Goal: Task Accomplishment & Management: Manage account settings

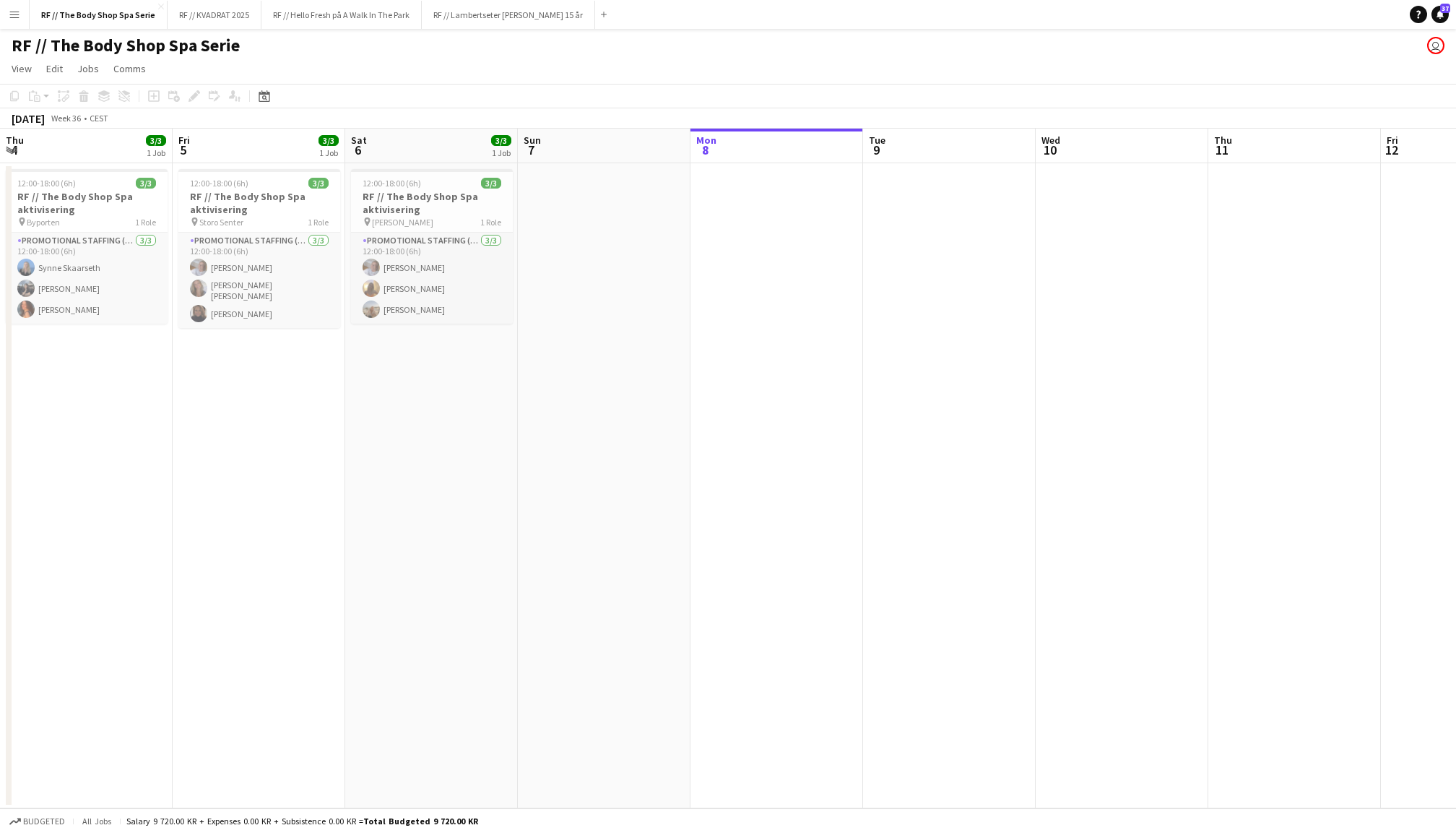
scroll to position [0, 345]
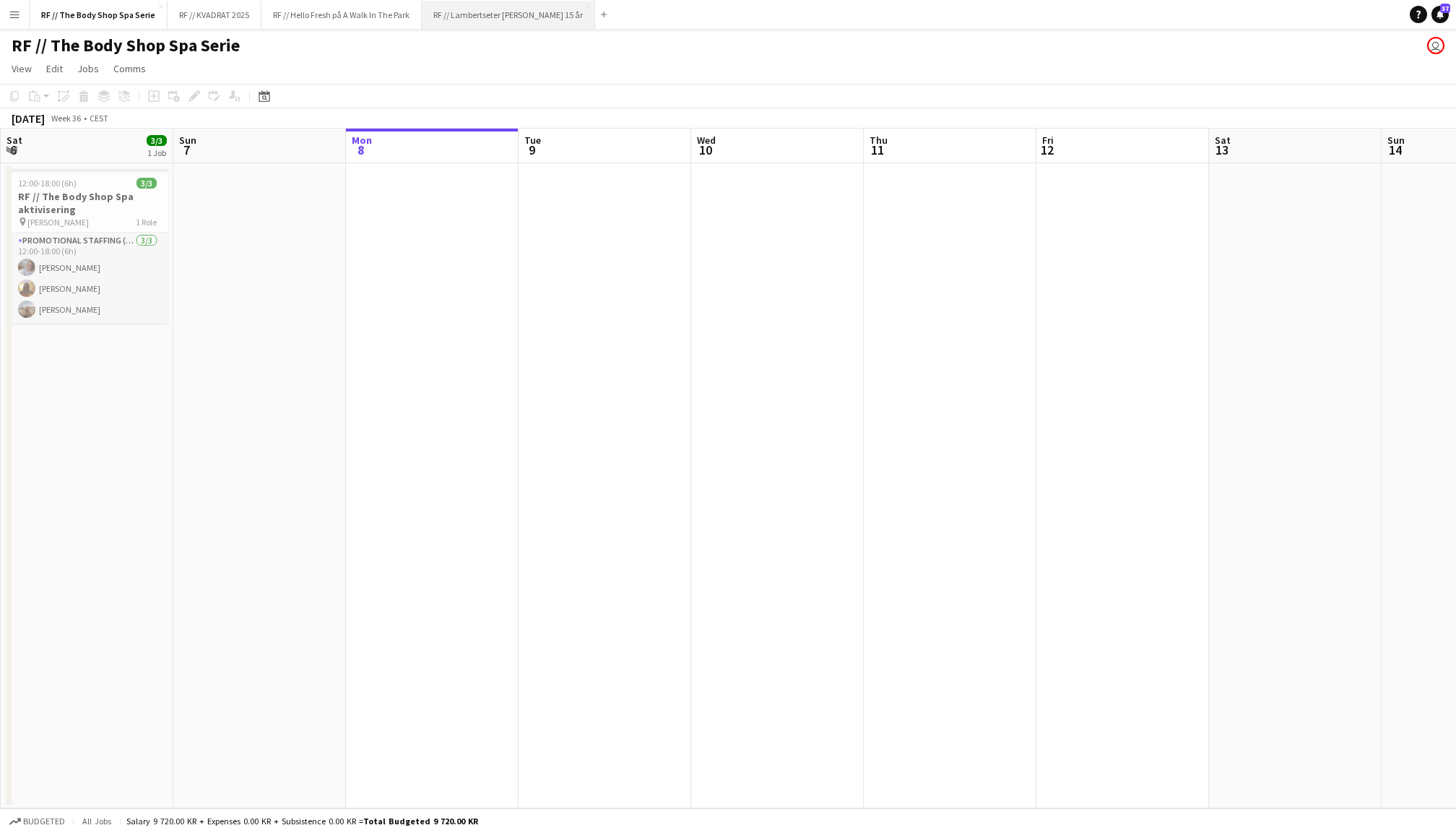
click at [477, 17] on button "RF // Lambertseter [PERSON_NAME] 15 år Close" at bounding box center [508, 15] width 173 height 28
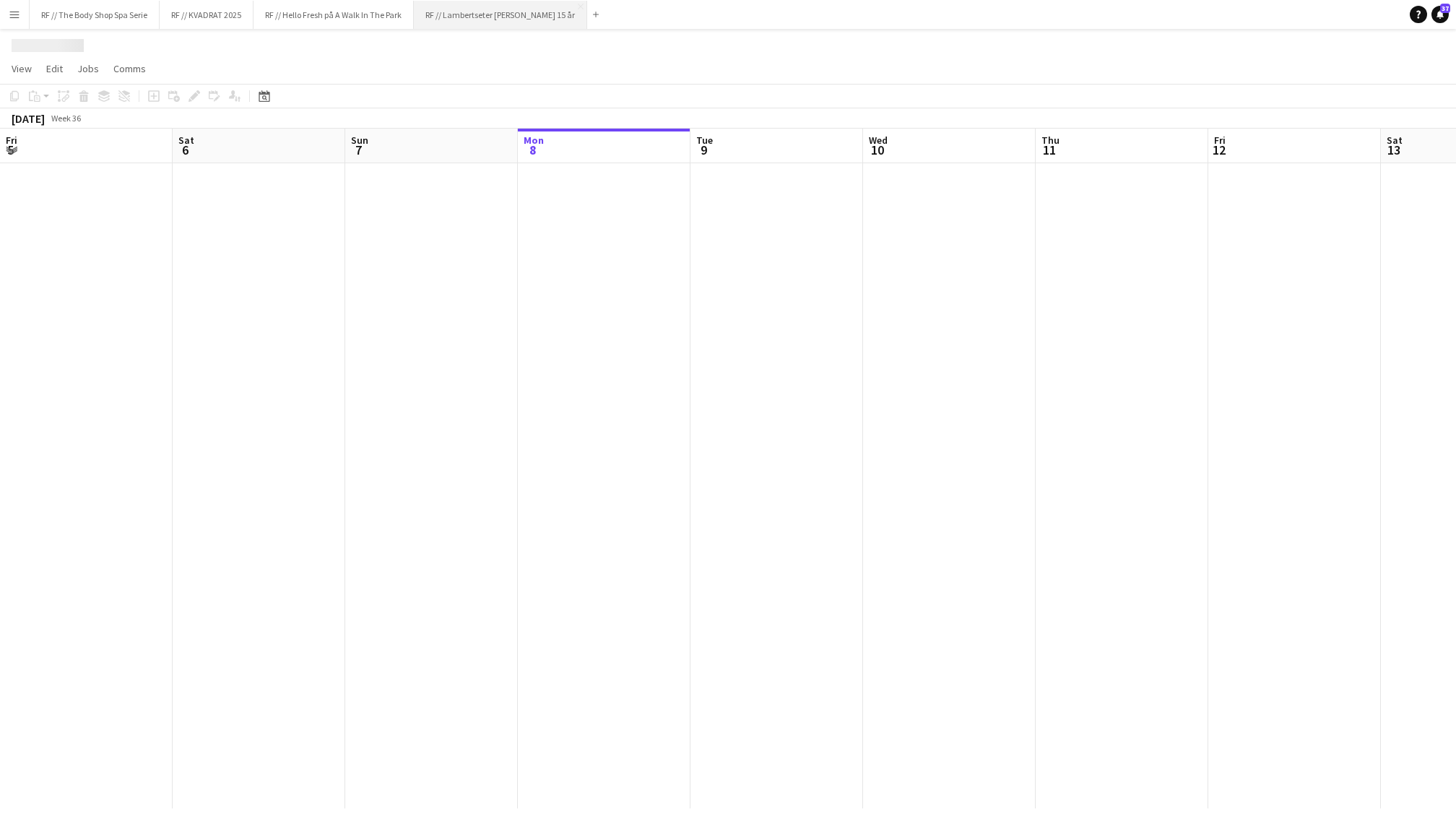
scroll to position [0, 345]
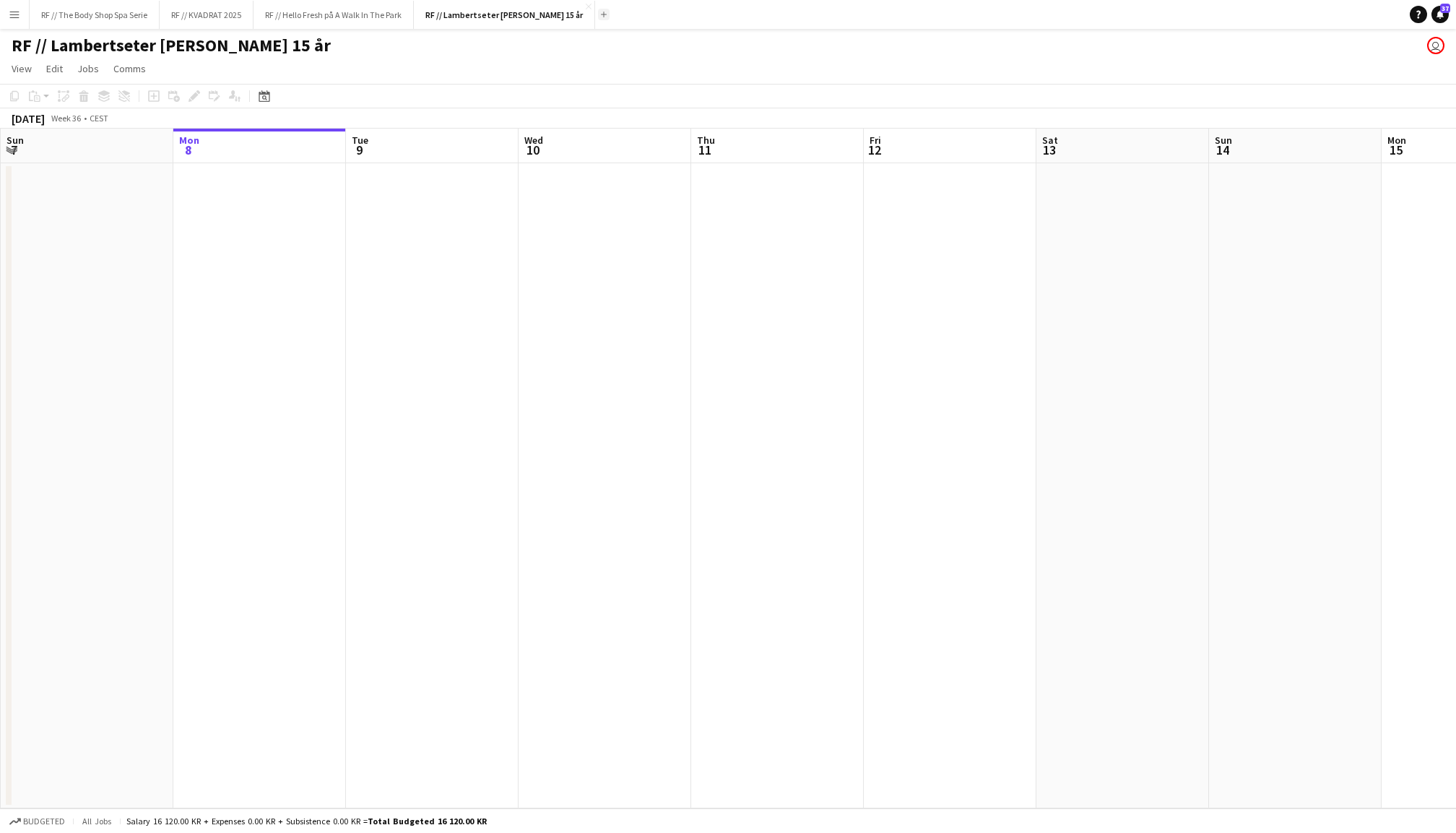
click at [601, 11] on app-icon "Add" at bounding box center [603, 14] width 6 height 6
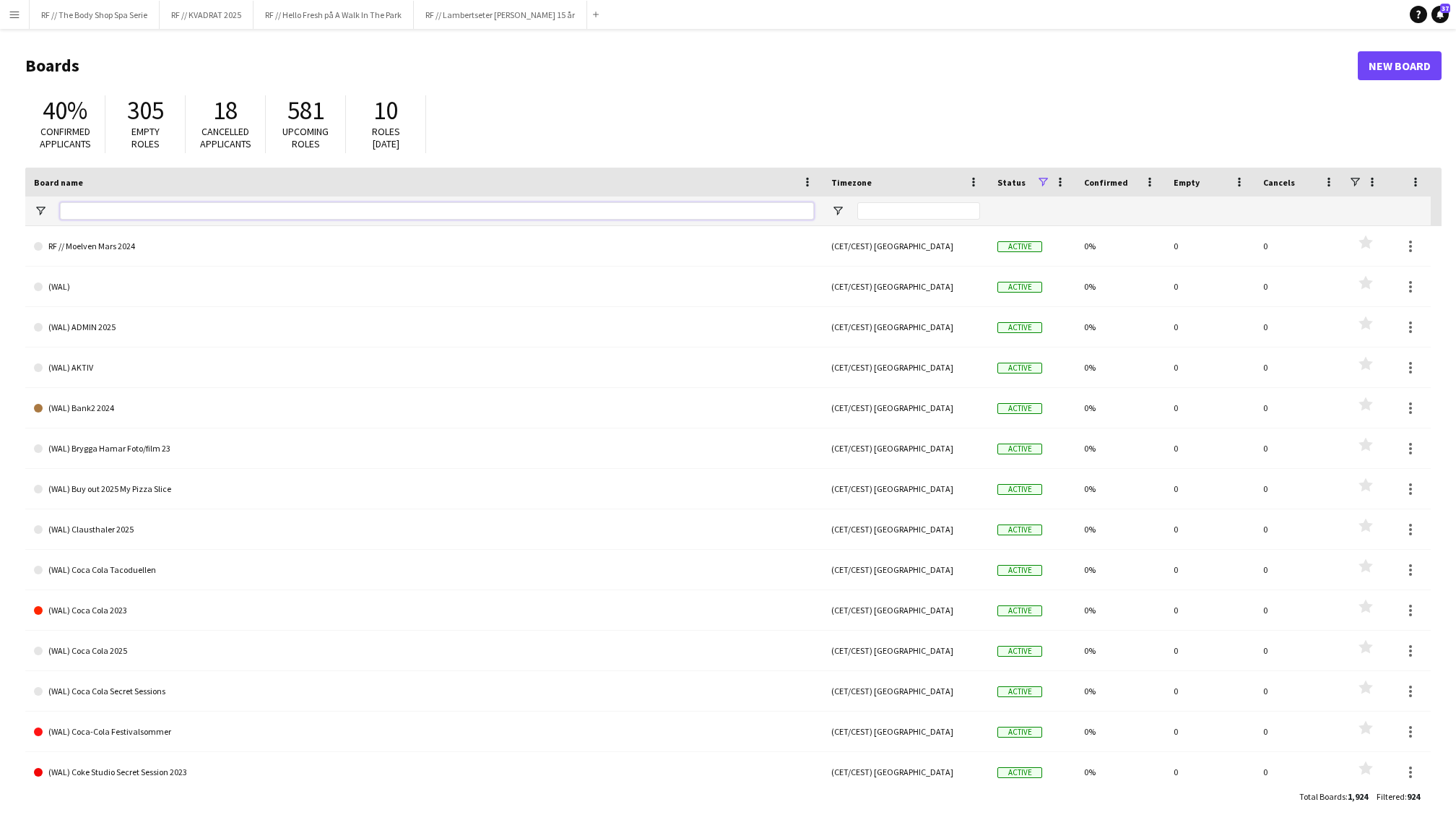
click at [88, 208] on input "Board name Filter Input" at bounding box center [436, 211] width 754 height 17
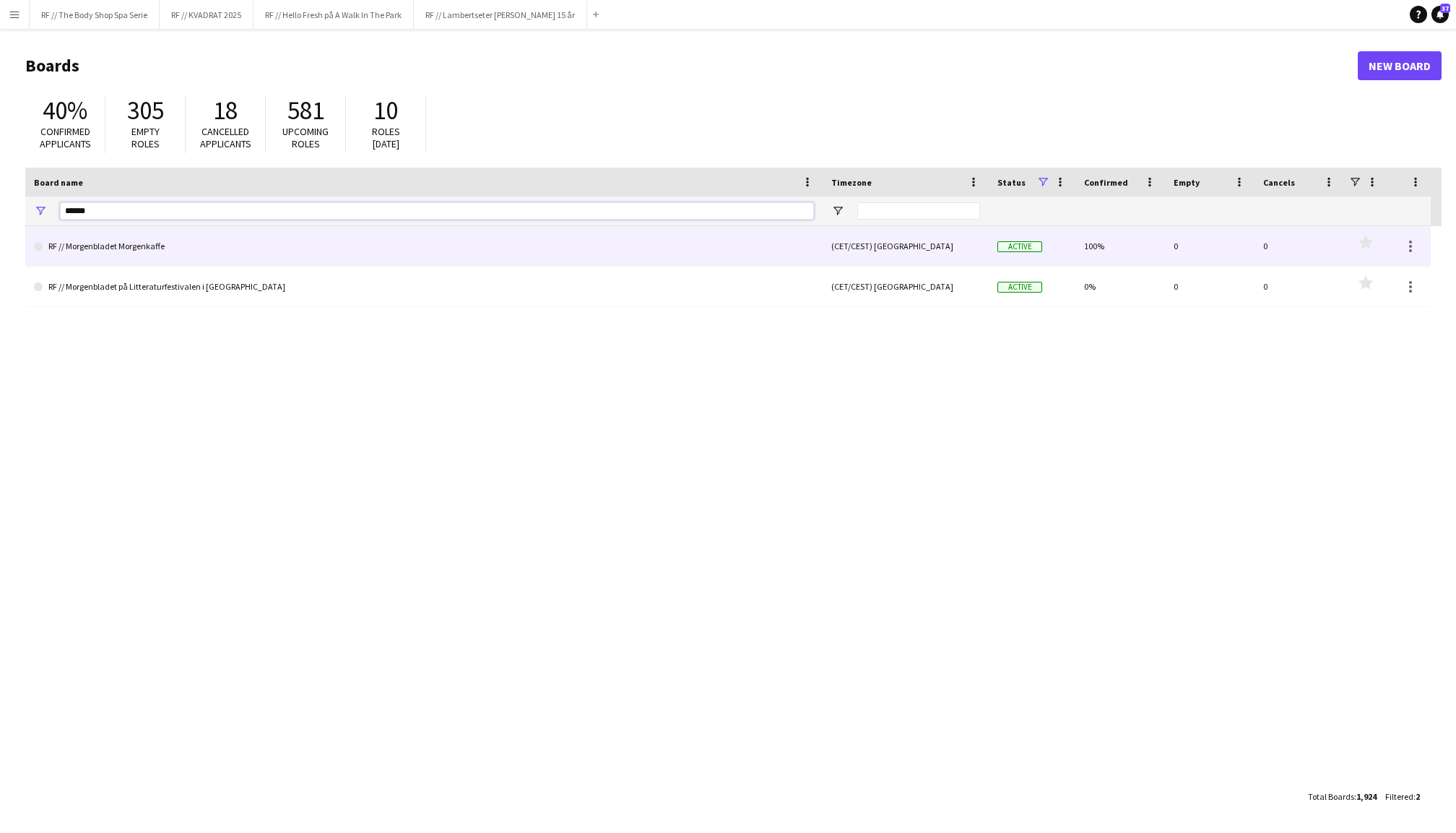
type input "******"
click at [185, 244] on link "RF // Morgenbladet Morgenkaffe" at bounding box center [424, 247] width 780 height 41
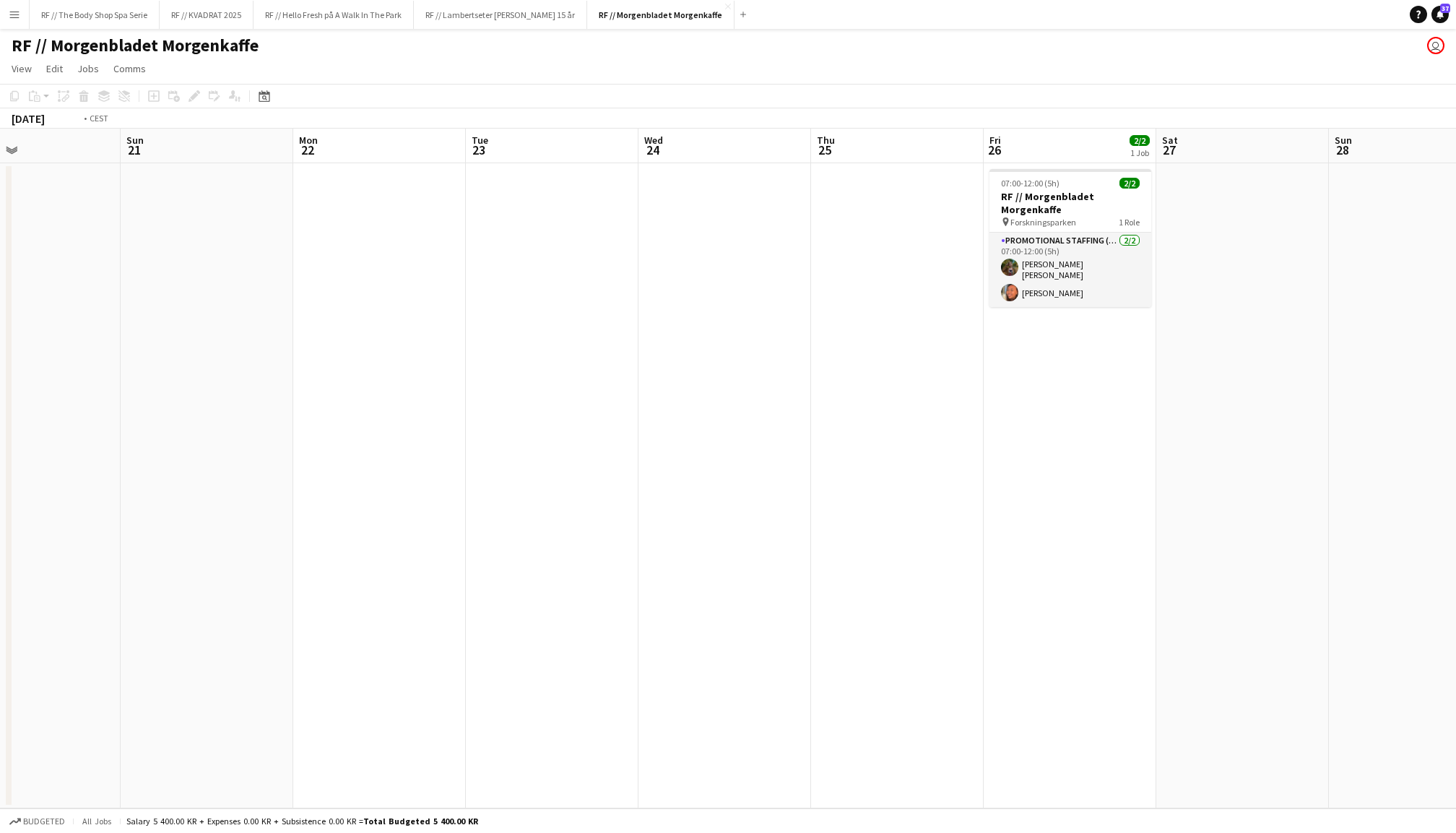
scroll to position [0, 410]
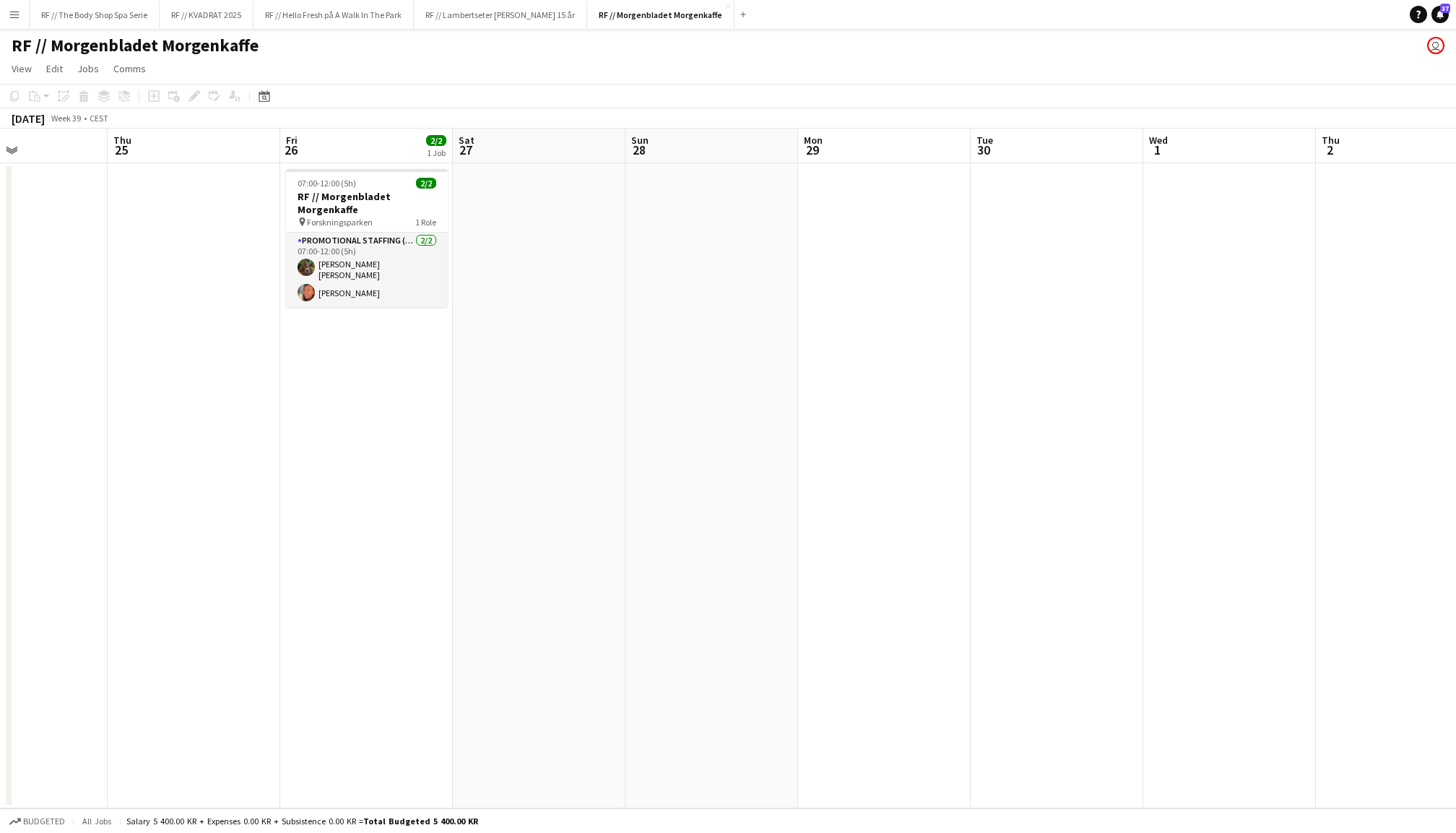
click at [645, 282] on app-date-cell at bounding box center [712, 486] width 172 height 645
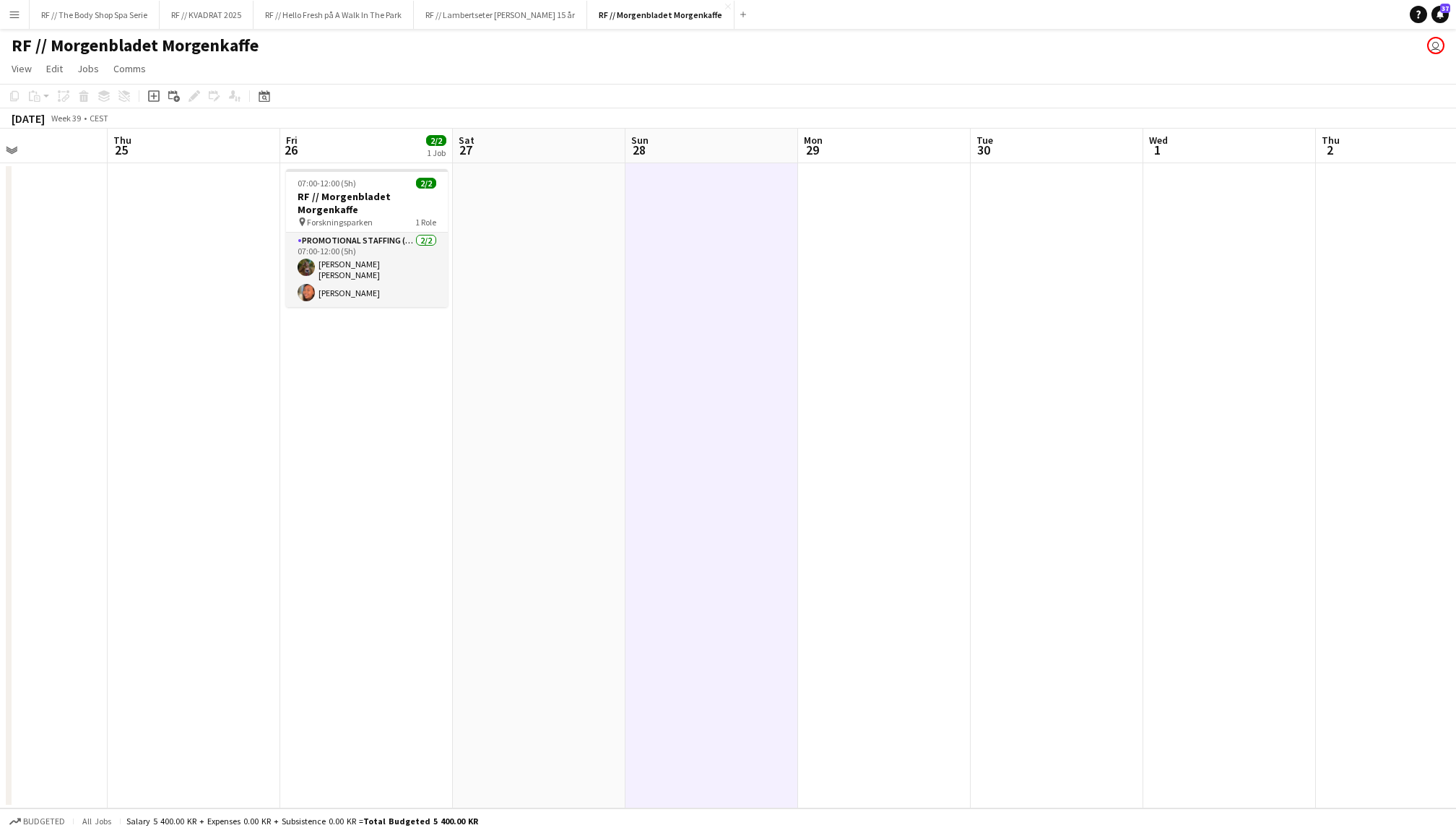
click at [587, 301] on app-date-cell at bounding box center [538, 486] width 172 height 645
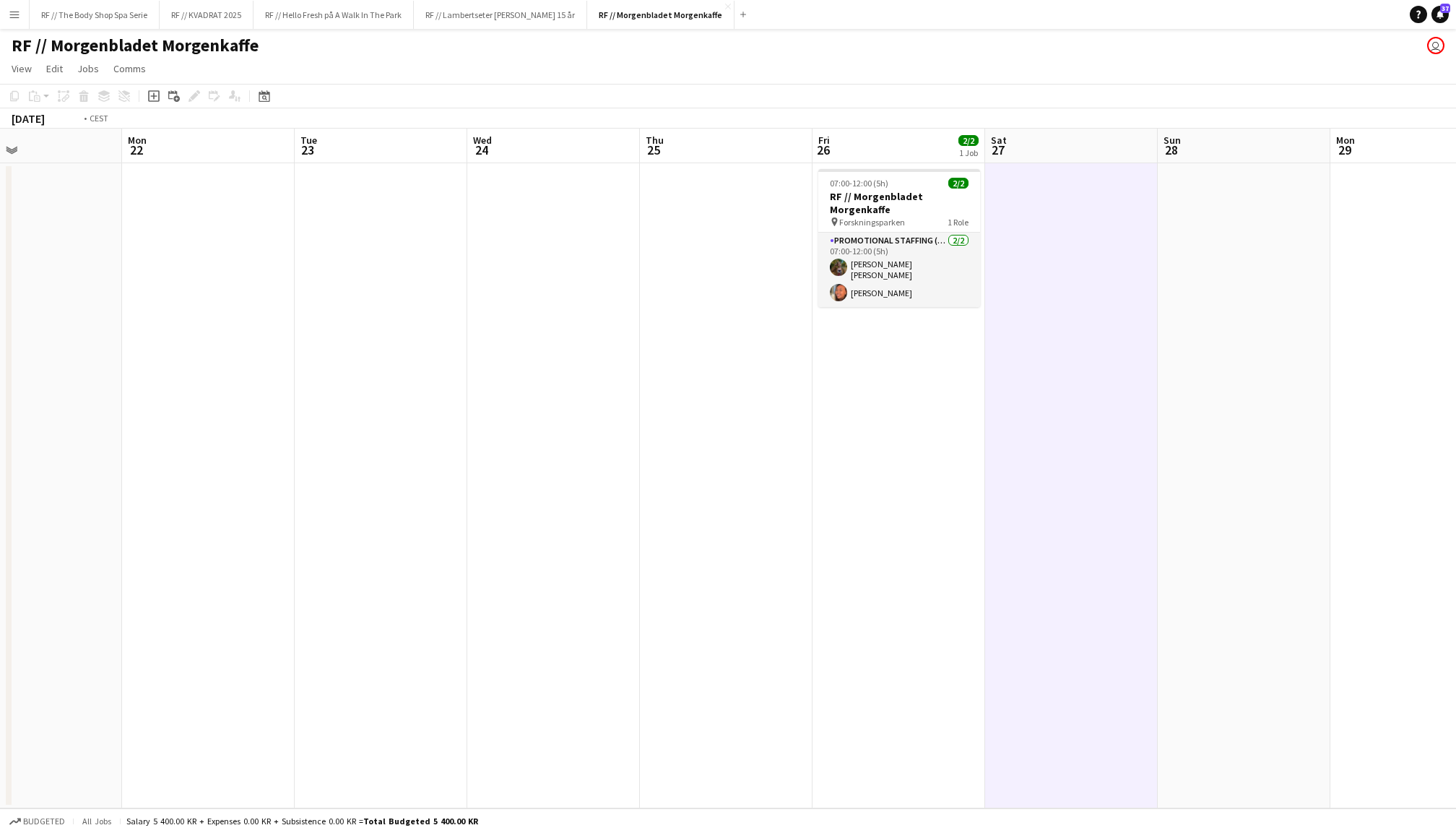
scroll to position [0, 395]
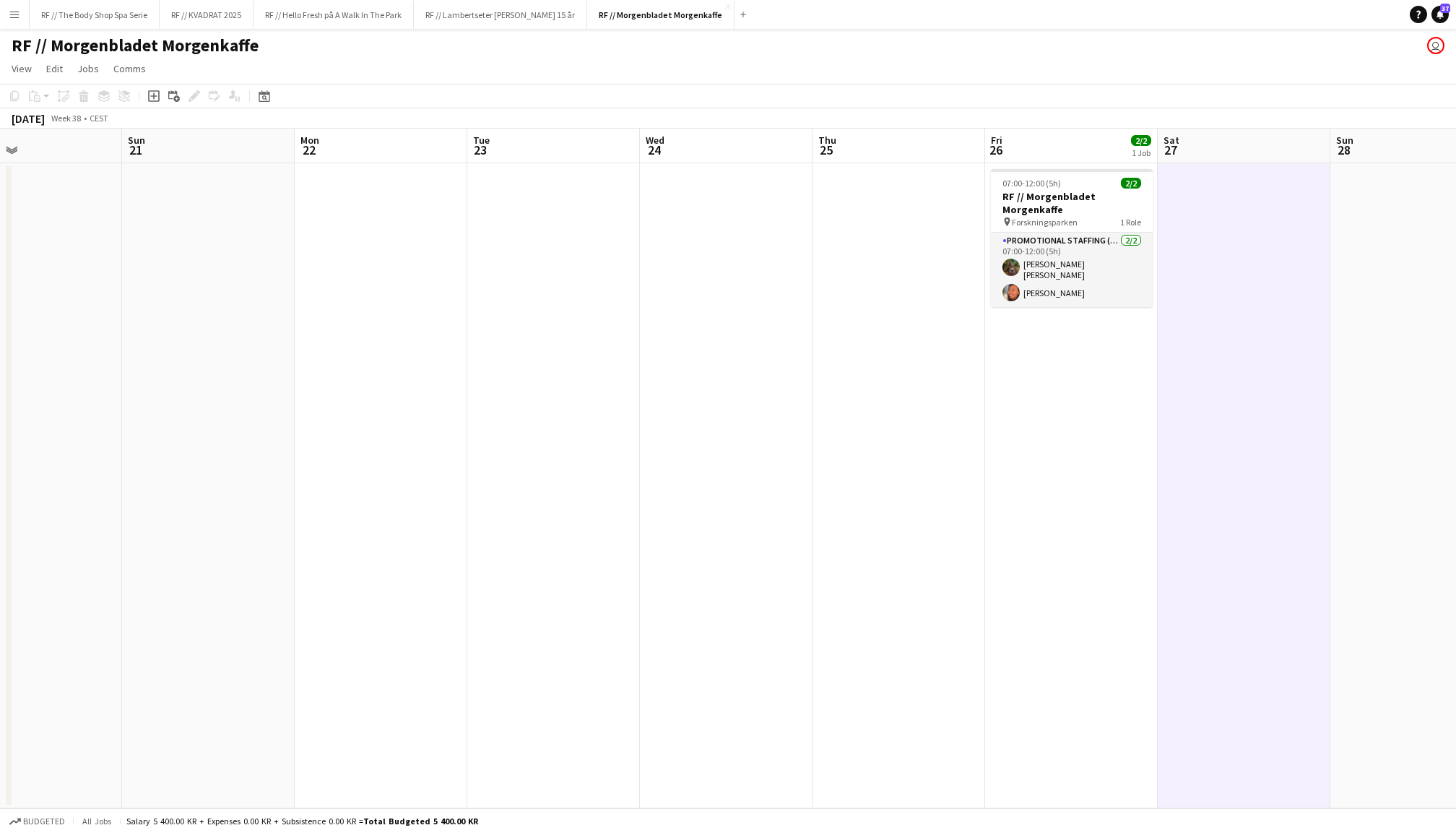
click at [615, 405] on app-date-cell at bounding box center [553, 486] width 172 height 645
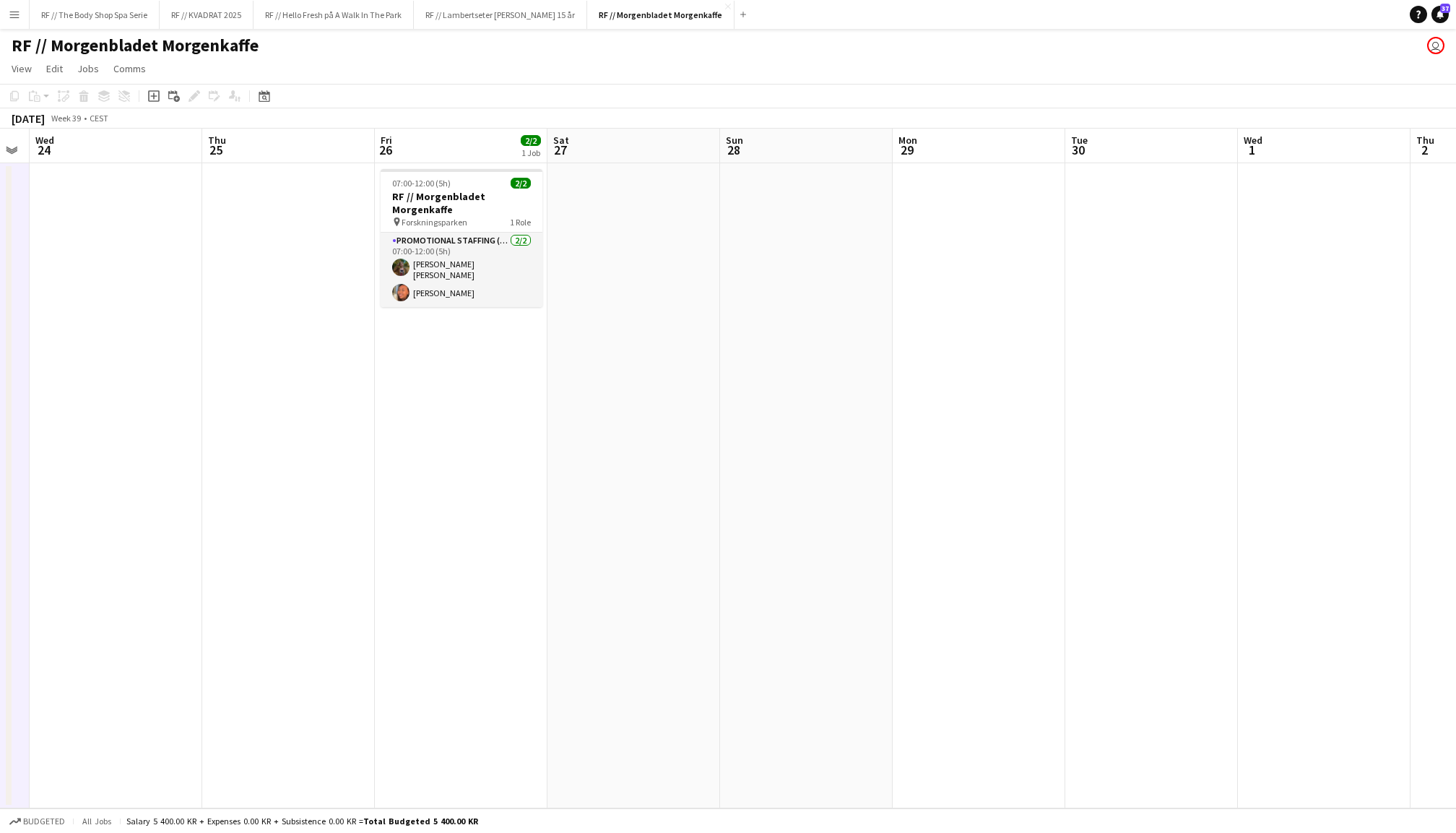
click at [708, 382] on app-date-cell at bounding box center [633, 486] width 172 height 645
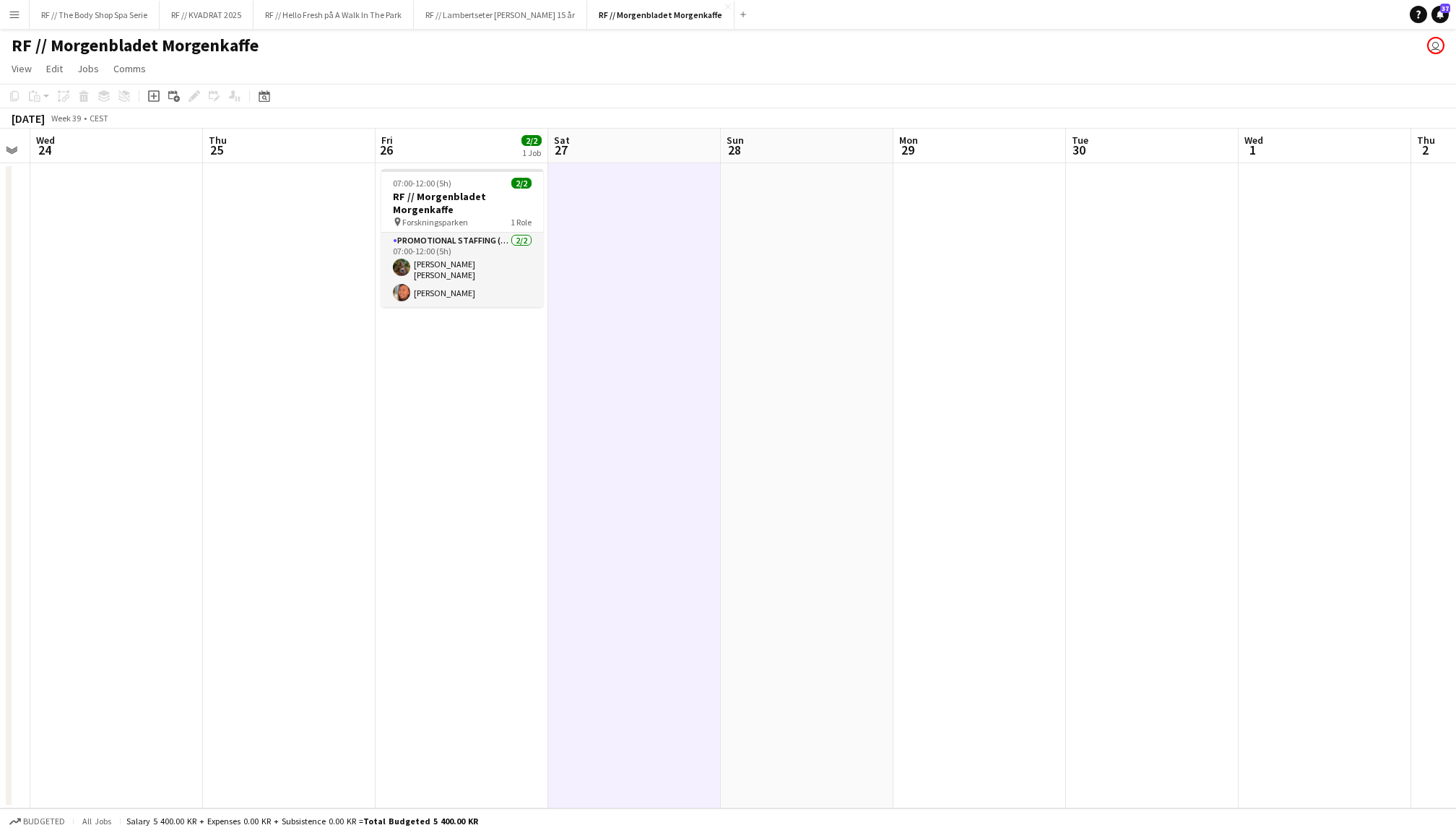
click at [923, 352] on app-date-cell at bounding box center [979, 486] width 172 height 645
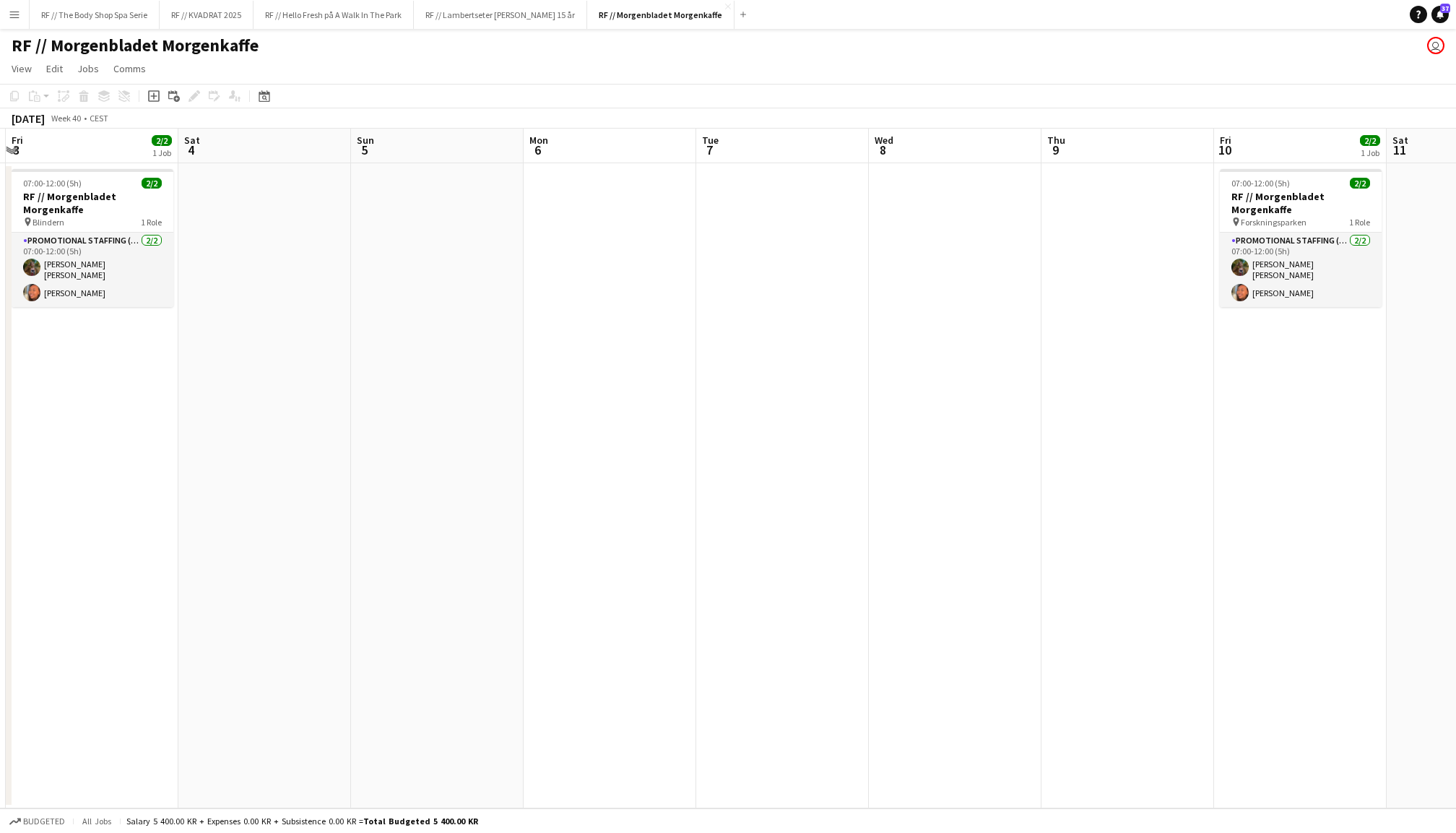
scroll to position [0, 552]
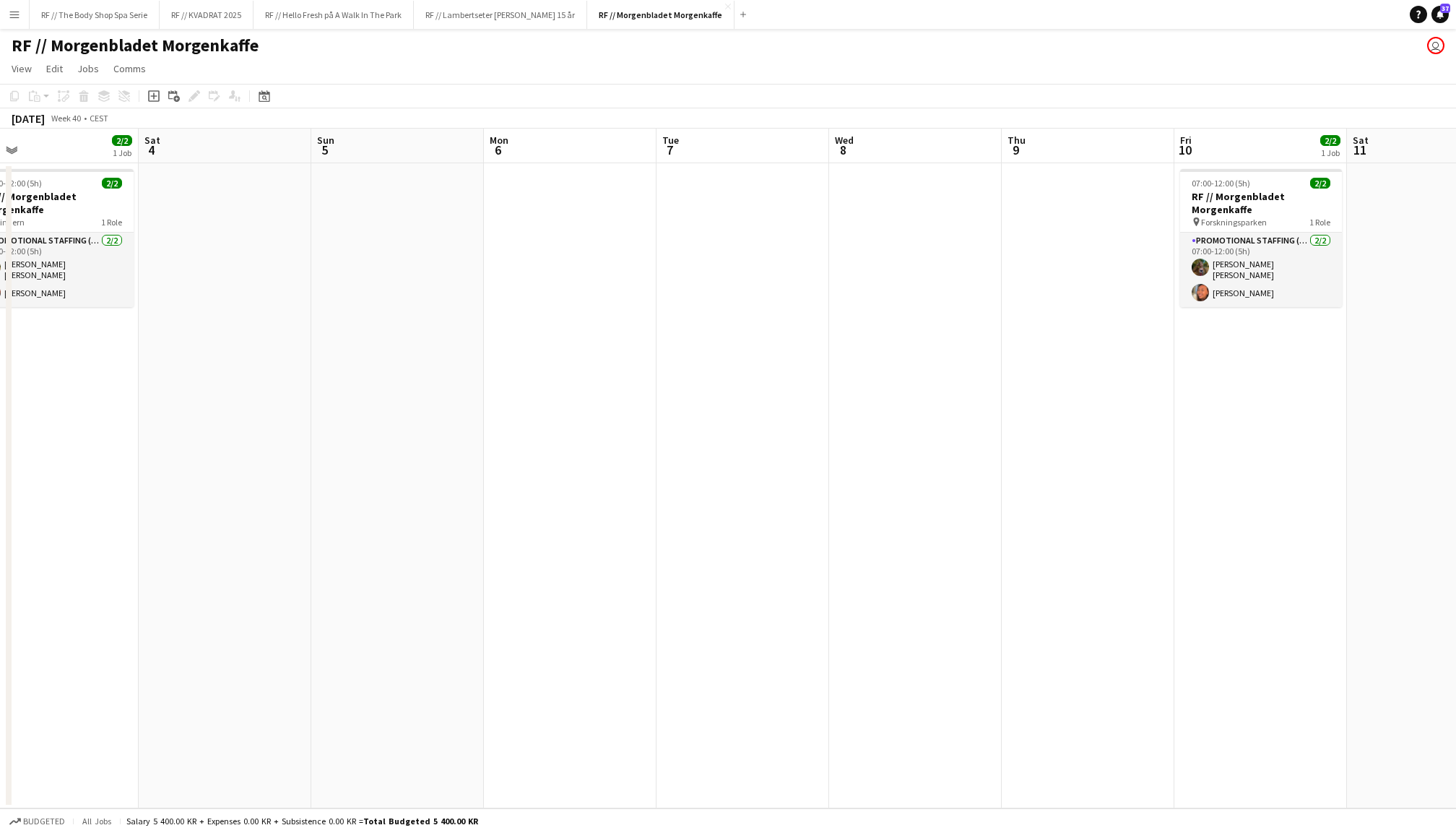
click at [923, 352] on app-date-cell at bounding box center [915, 486] width 172 height 645
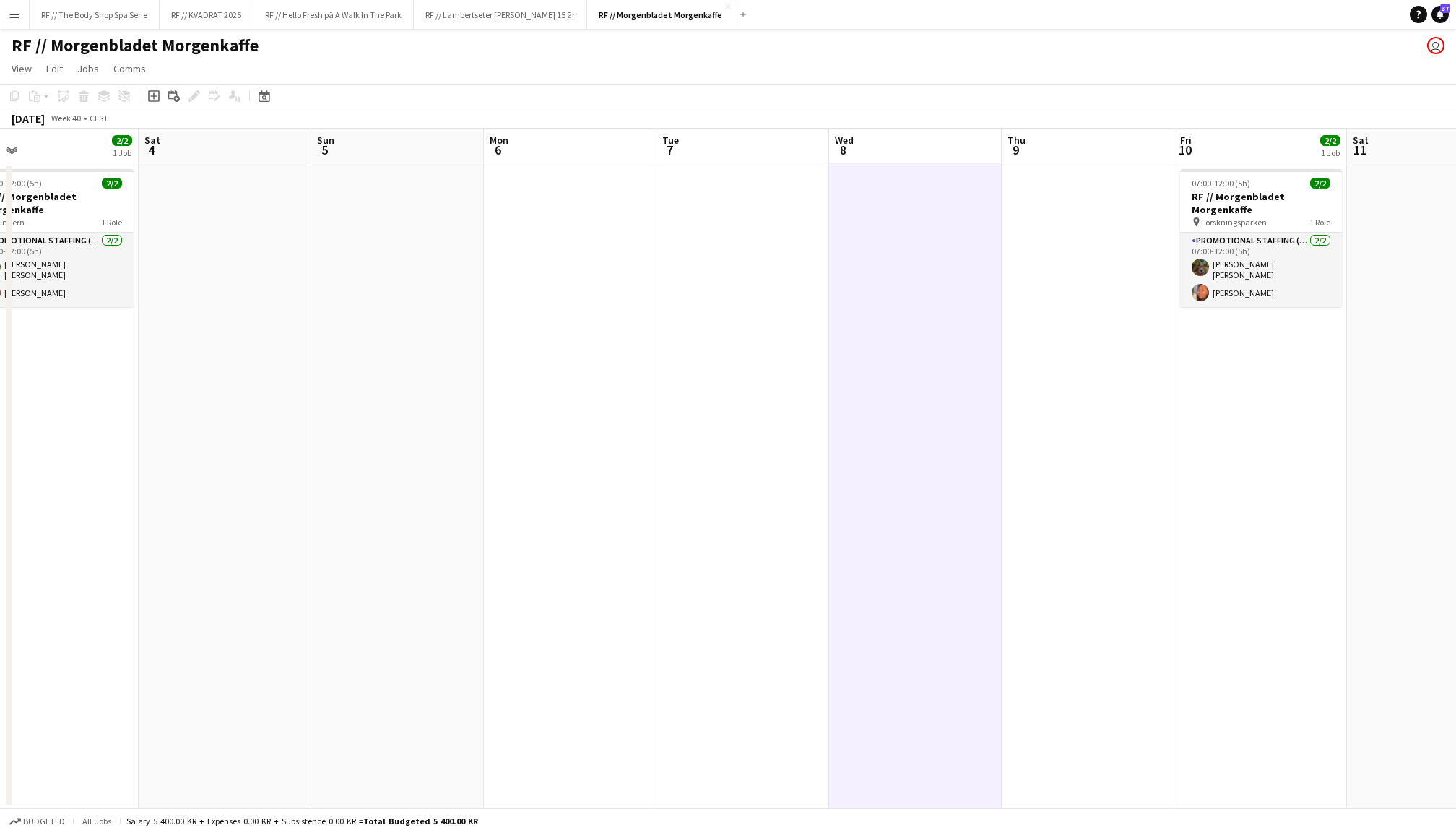
click at [1038, 350] on app-date-cell at bounding box center [1088, 486] width 172 height 645
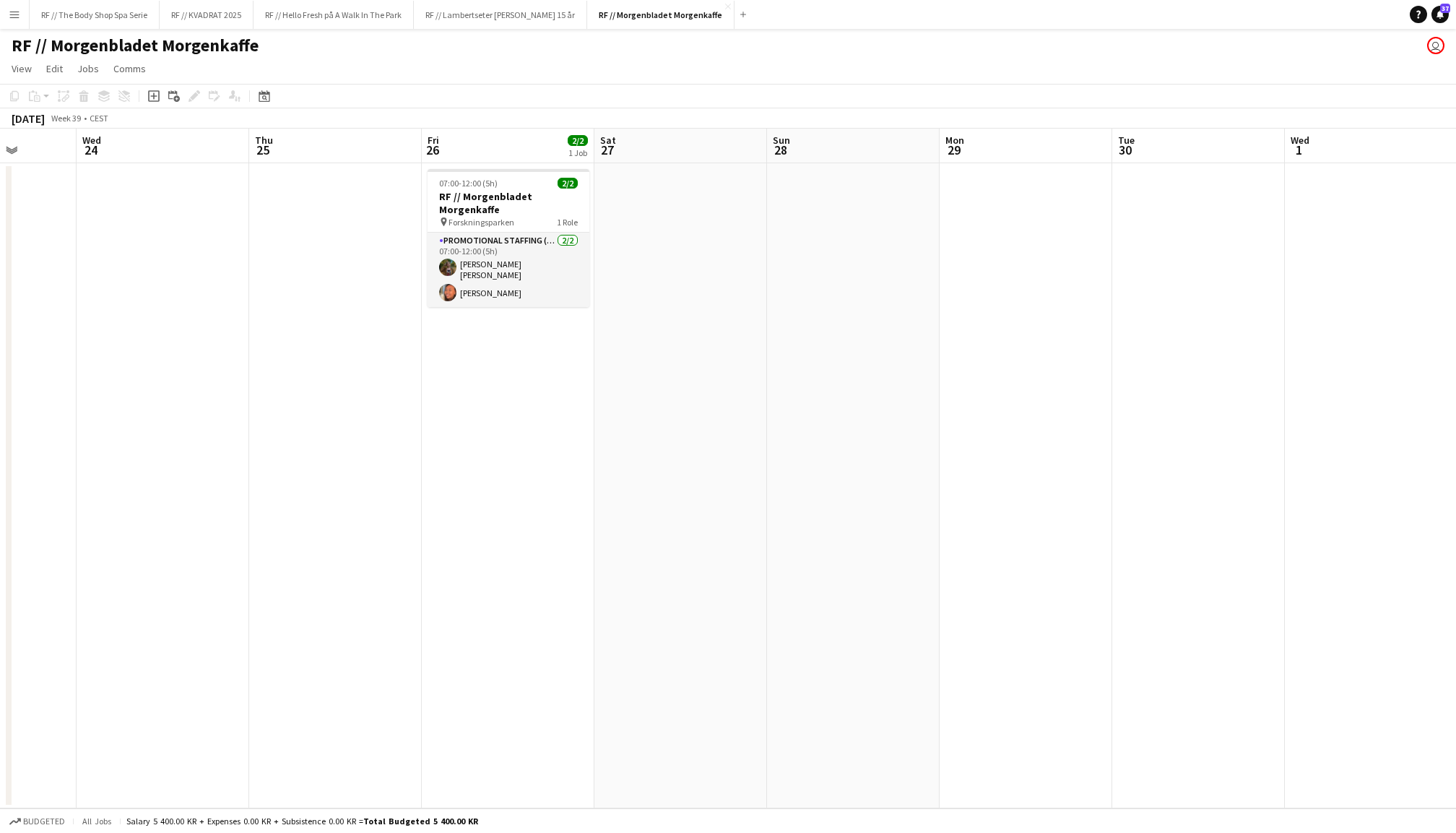
scroll to position [0, 423]
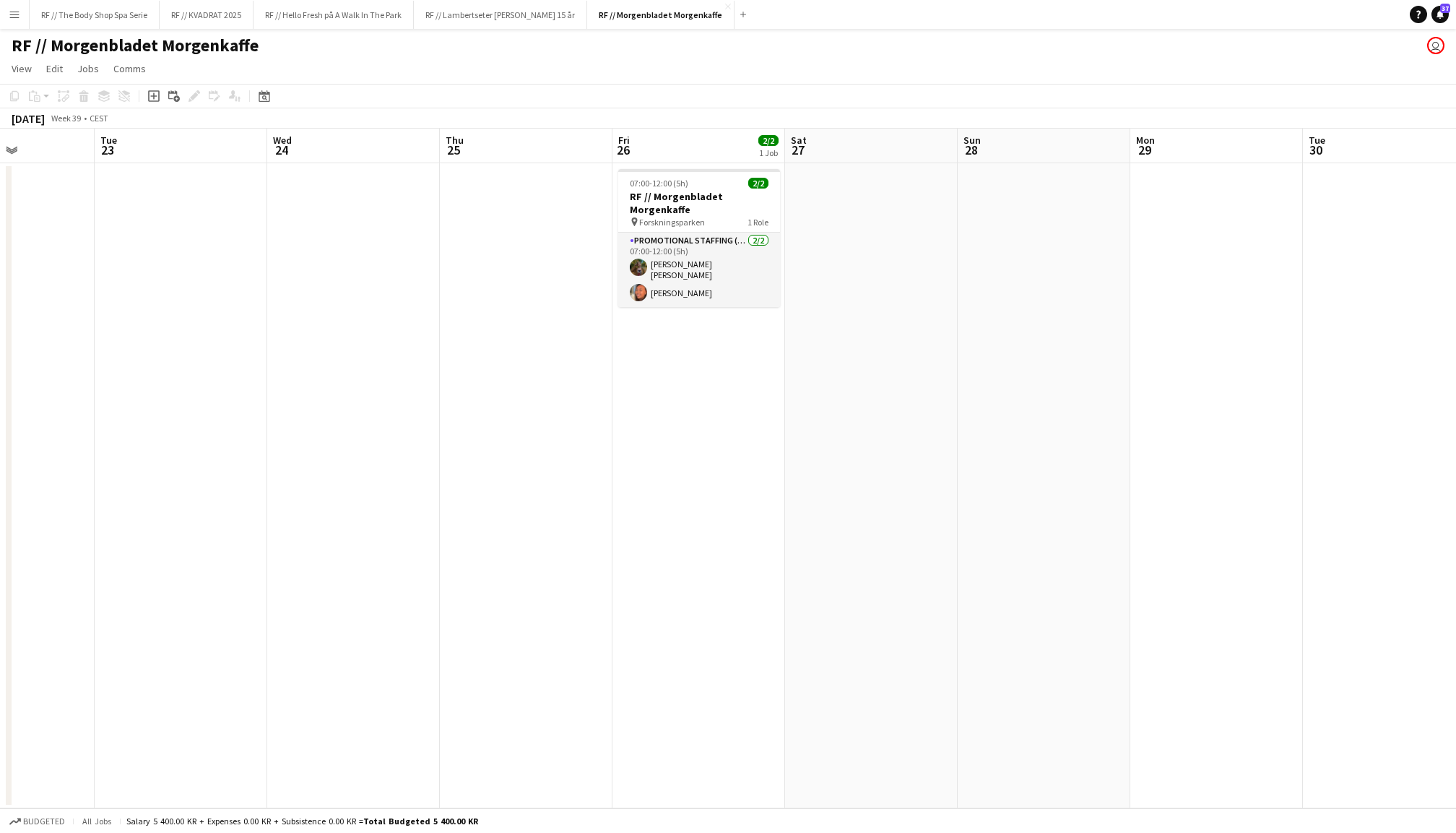
click at [495, 431] on app-date-cell at bounding box center [525, 486] width 172 height 645
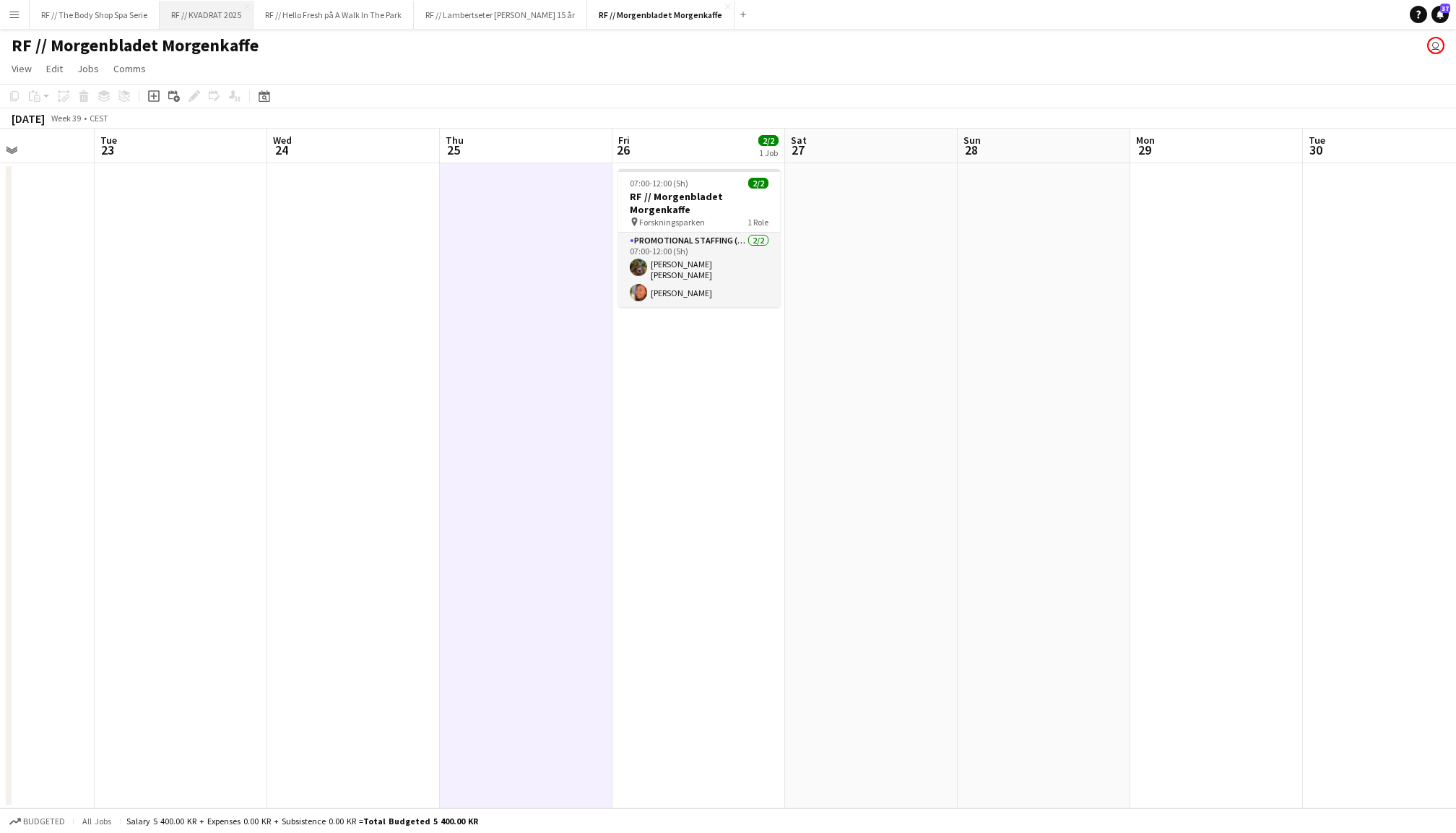
click at [212, 25] on button "RF // KVADRAT 2025 Close" at bounding box center [206, 15] width 94 height 28
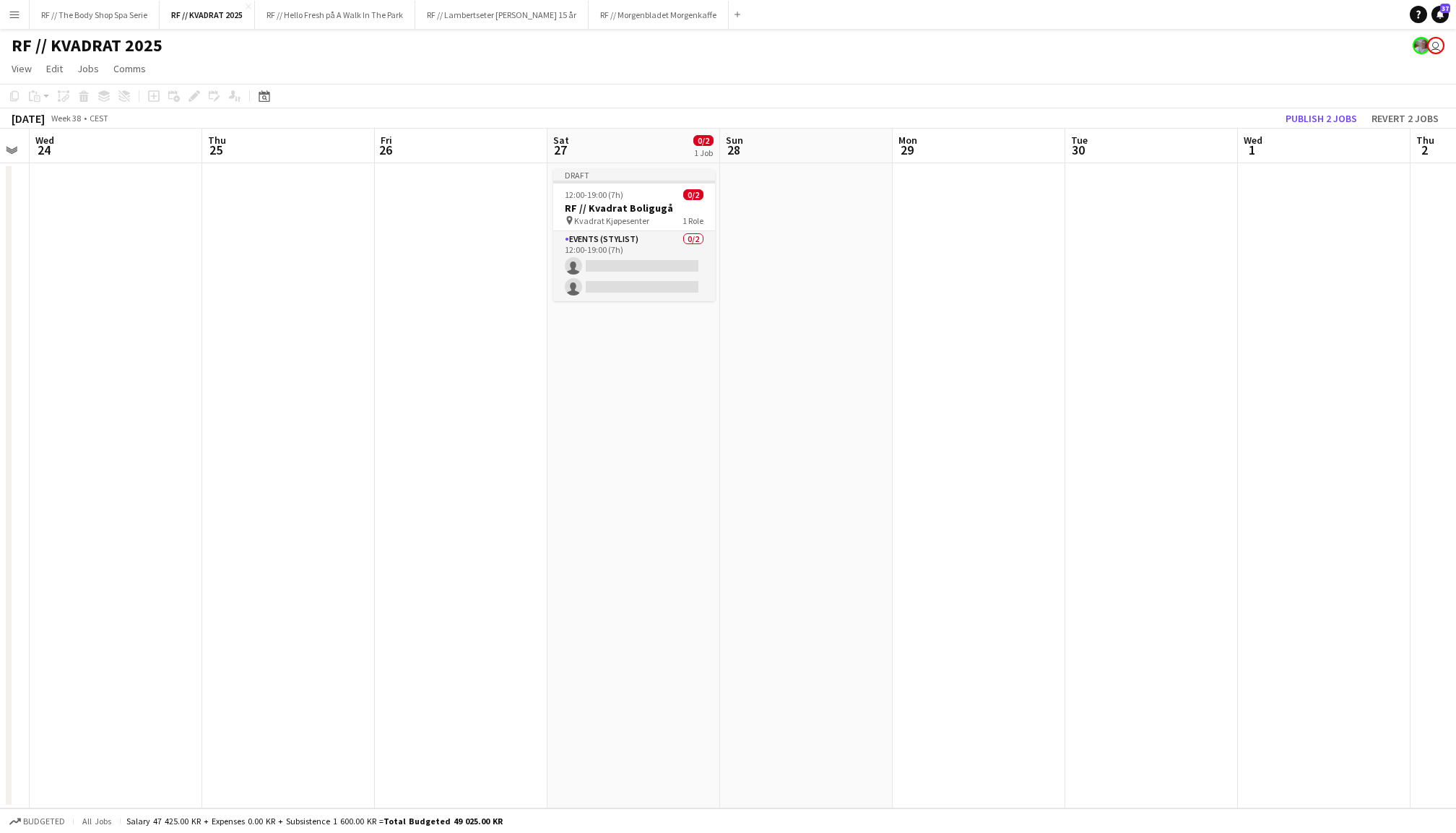
scroll to position [0, 509]
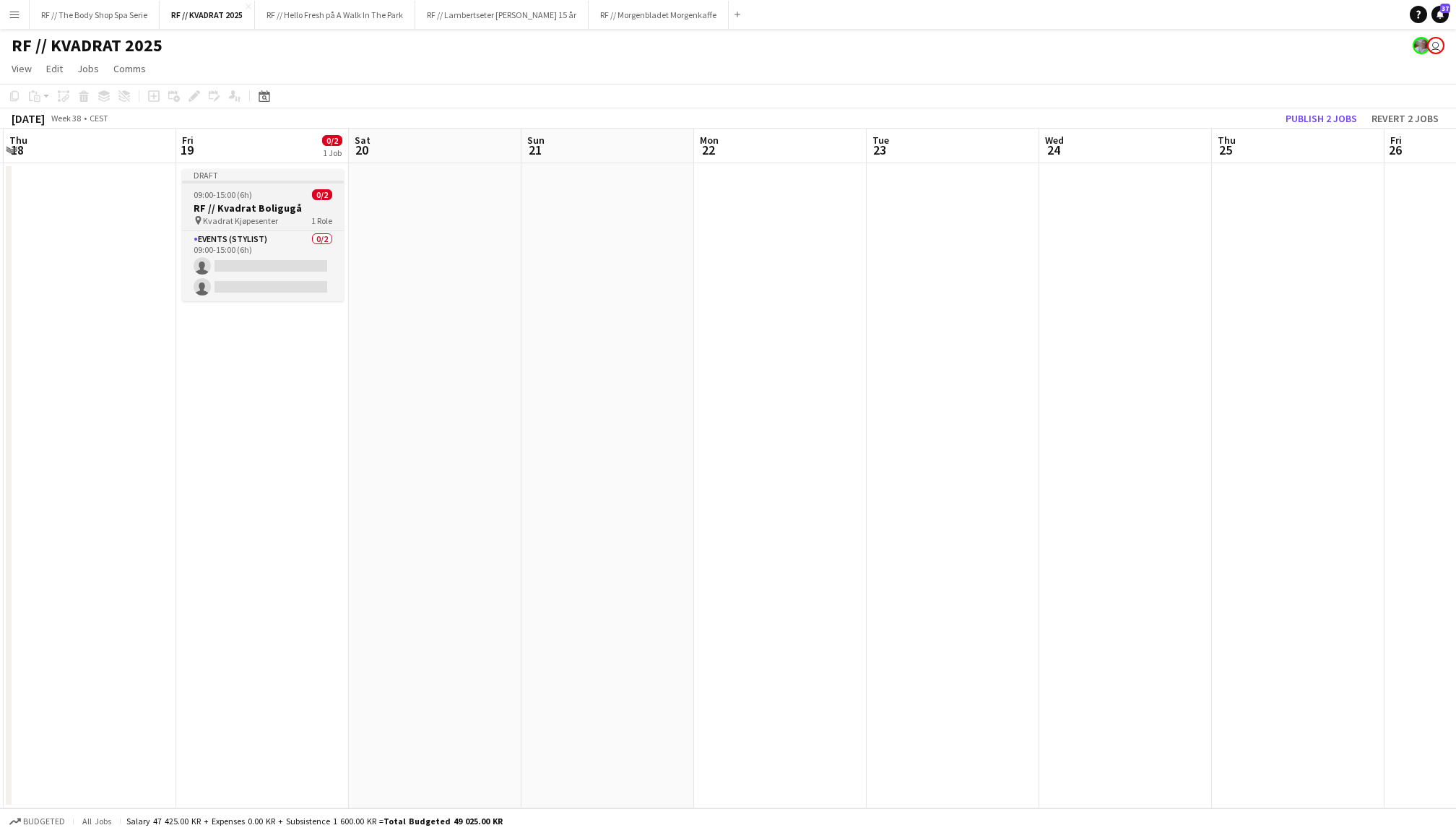
click at [244, 208] on h3 "RF // Kvadrat Boligugå" at bounding box center [263, 208] width 162 height 13
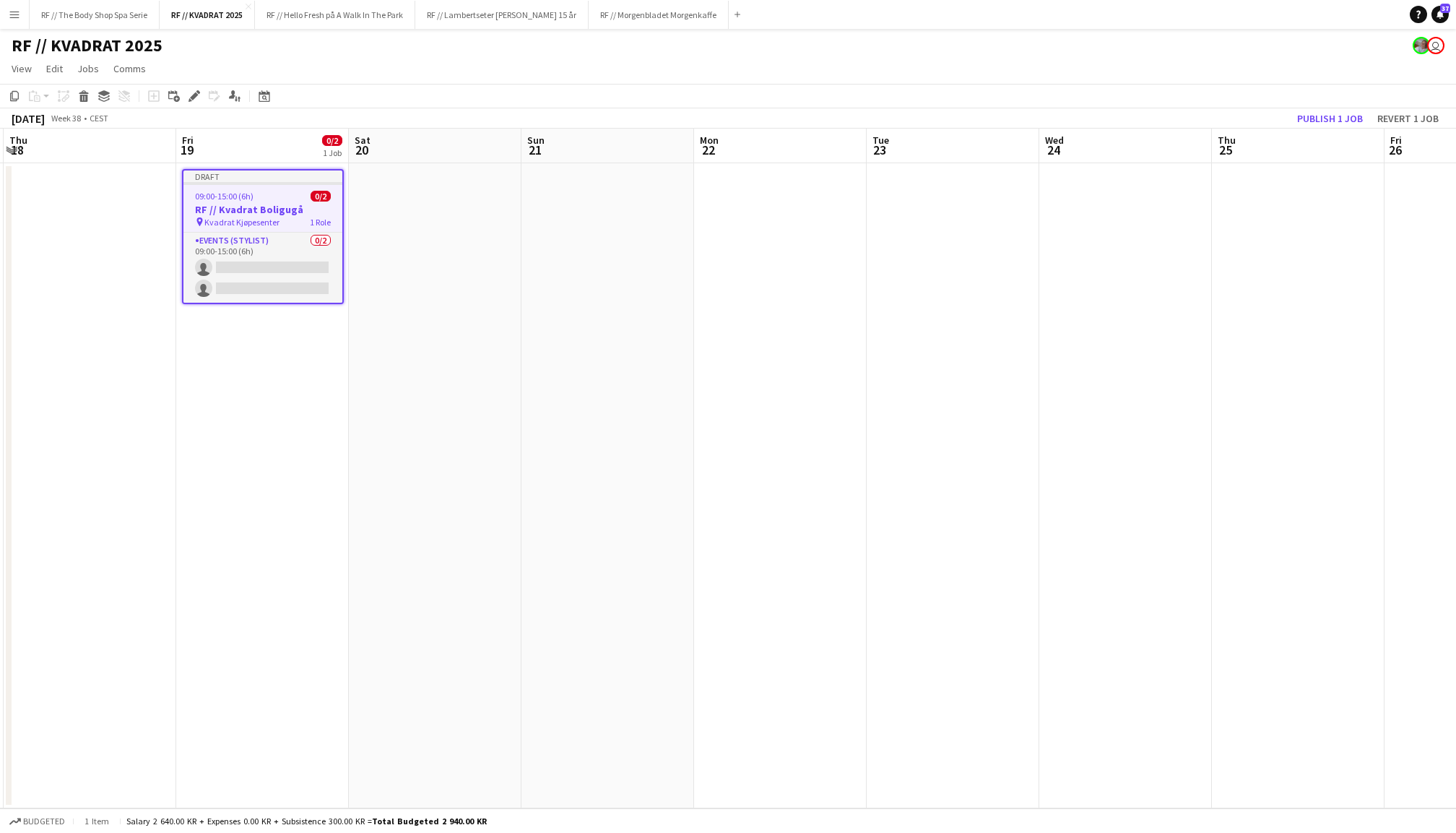
scroll to position [0, 341]
click at [200, 92] on div "Edit" at bounding box center [194, 96] width 17 height 17
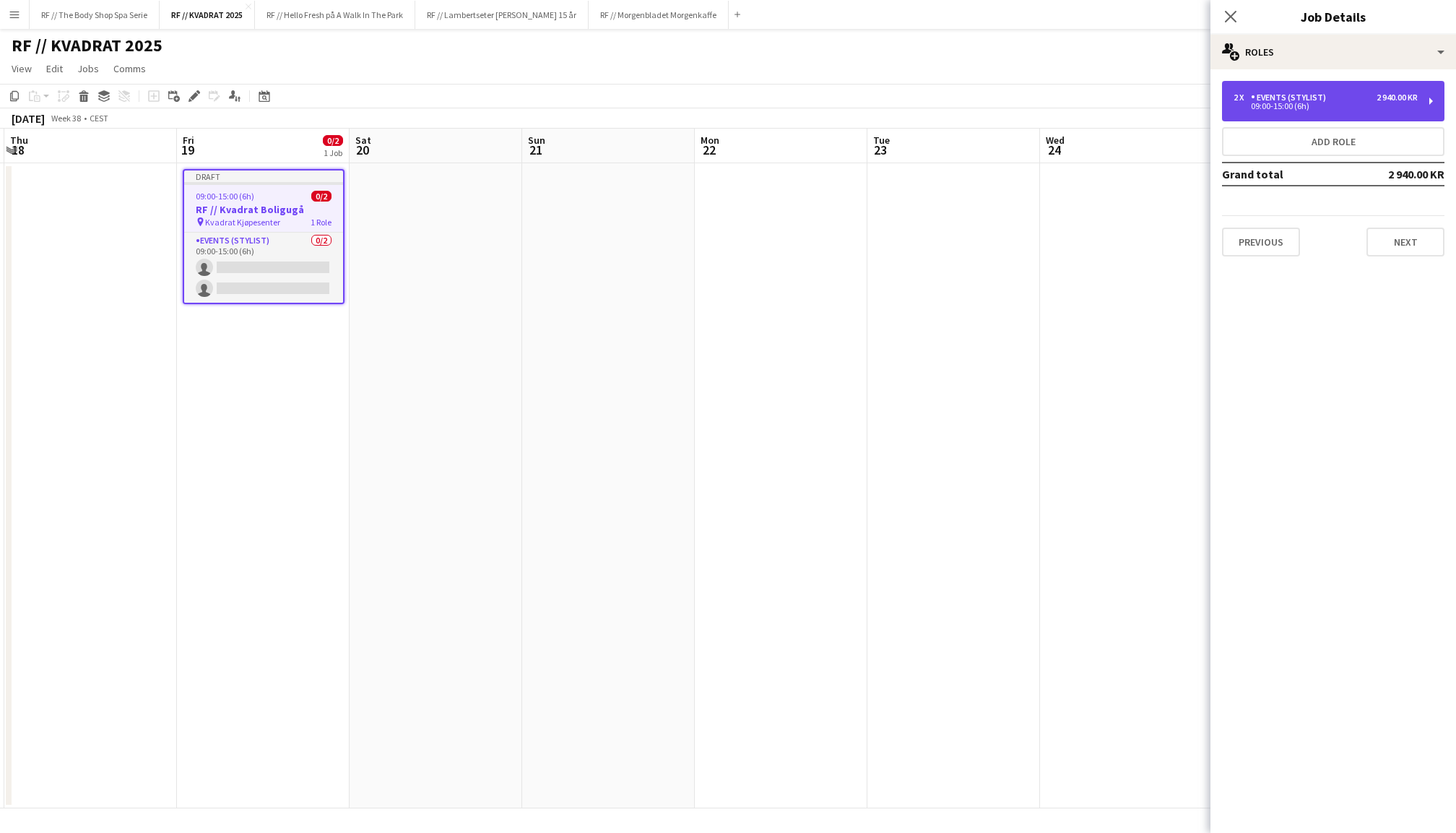
click at [1306, 90] on div "2 x Events (Stylist) 2 940.00 KR 09:00-15:00 (6h)" at bounding box center [1333, 101] width 222 height 41
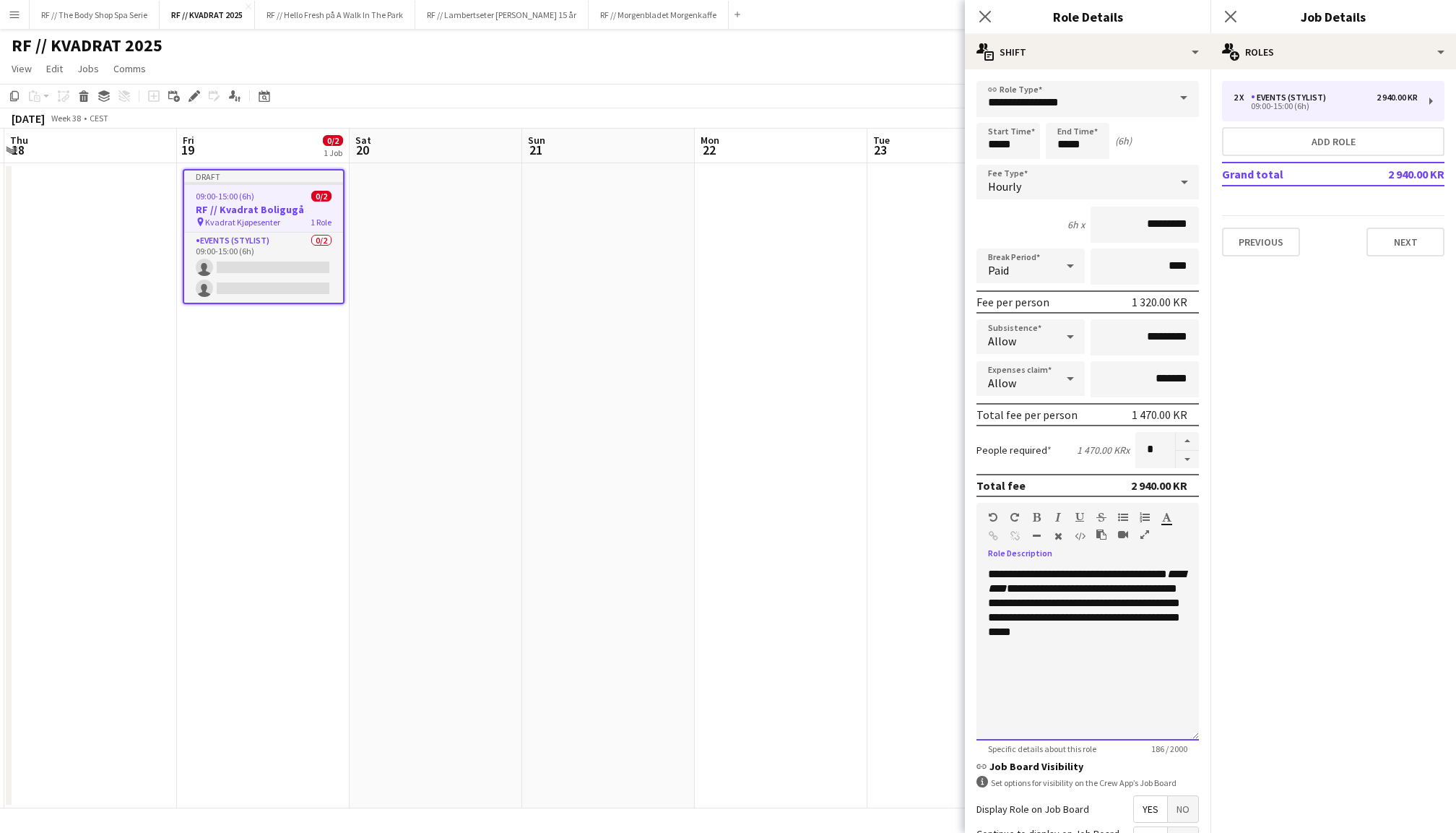
click at [1118, 634] on div "**********" at bounding box center [1088, 654] width 222 height 173
click at [1232, 22] on icon "Close pop-in" at bounding box center [1230, 16] width 14 height 14
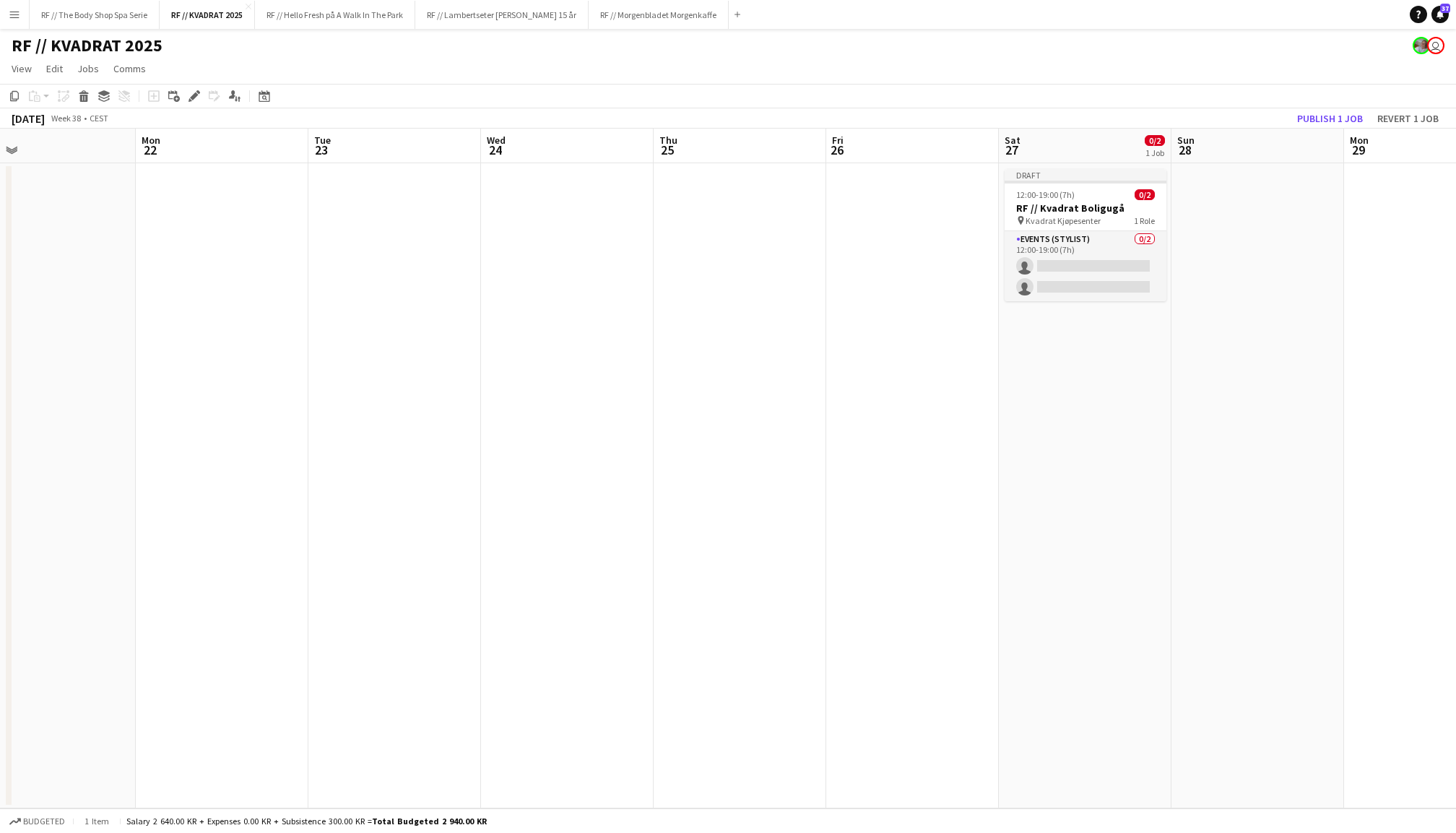
scroll to position [0, 534]
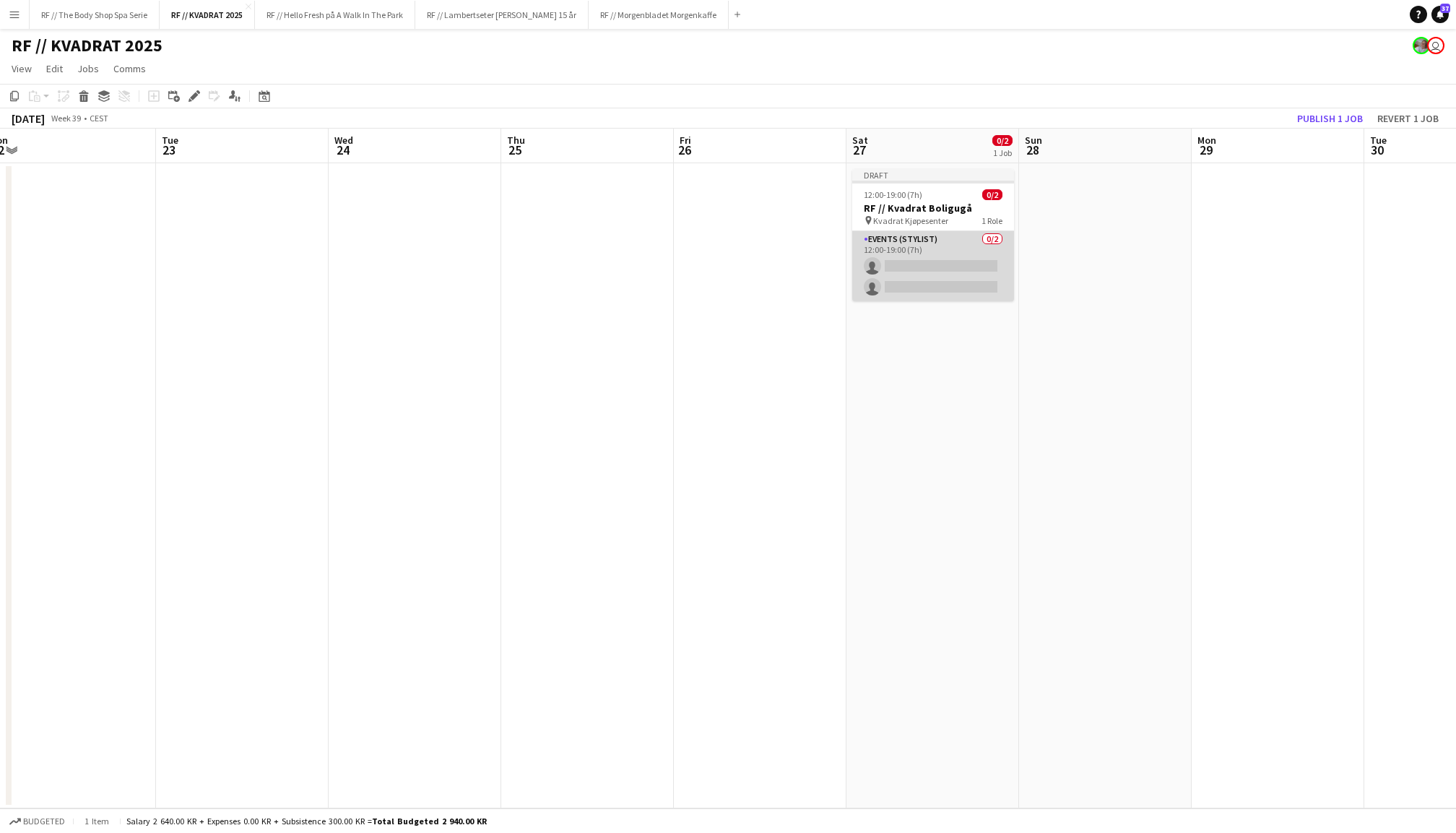
click at [924, 279] on app-card-role "Events (Stylist) 0/2 12:00-19:00 (7h) single-neutral-actions single-neutral-act…" at bounding box center [933, 266] width 162 height 70
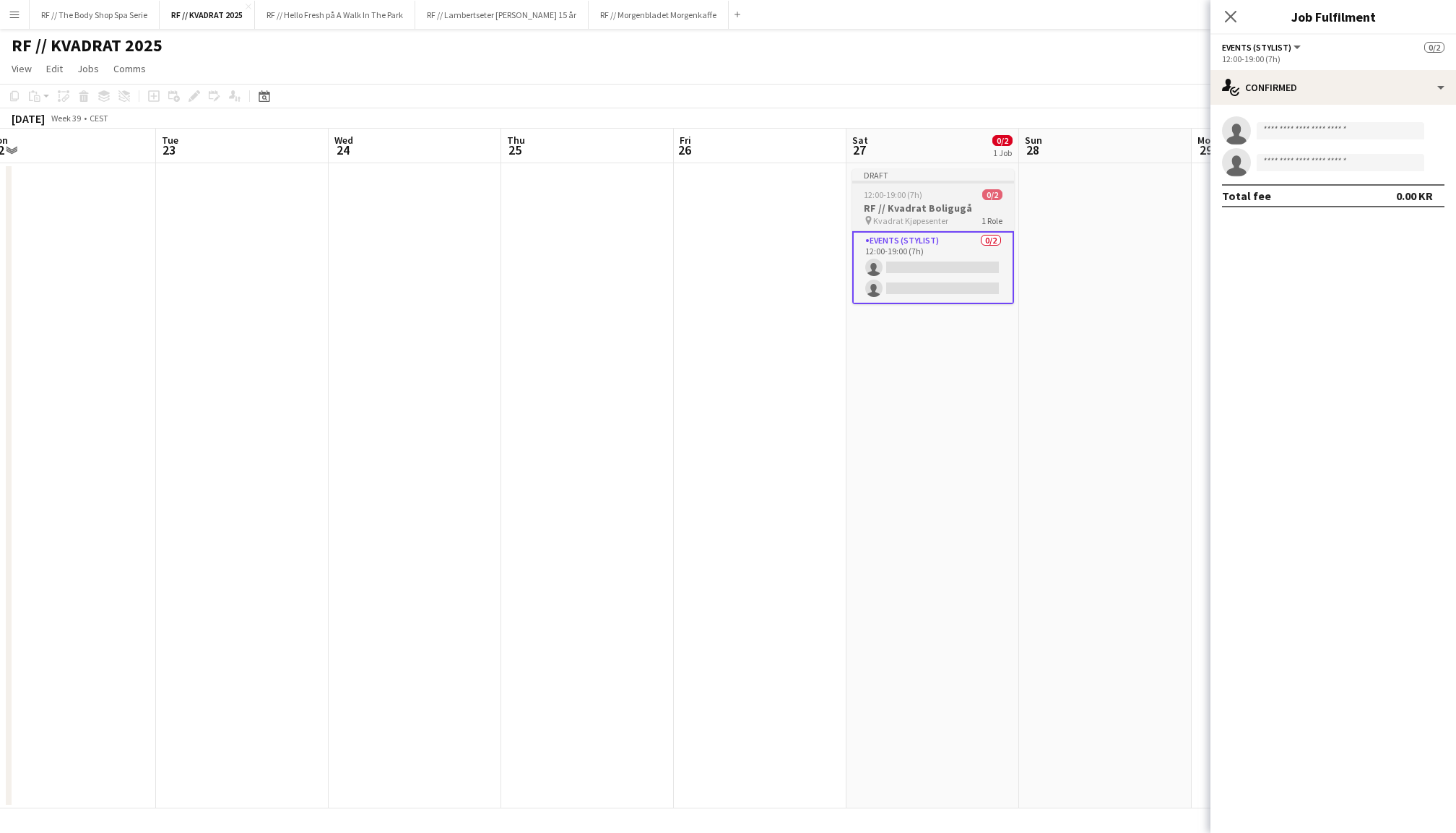
click at [928, 199] on div "12:00-19:00 (7h) 0/2" at bounding box center [933, 195] width 162 height 11
click at [191, 96] on icon "Edit" at bounding box center [194, 96] width 11 height 11
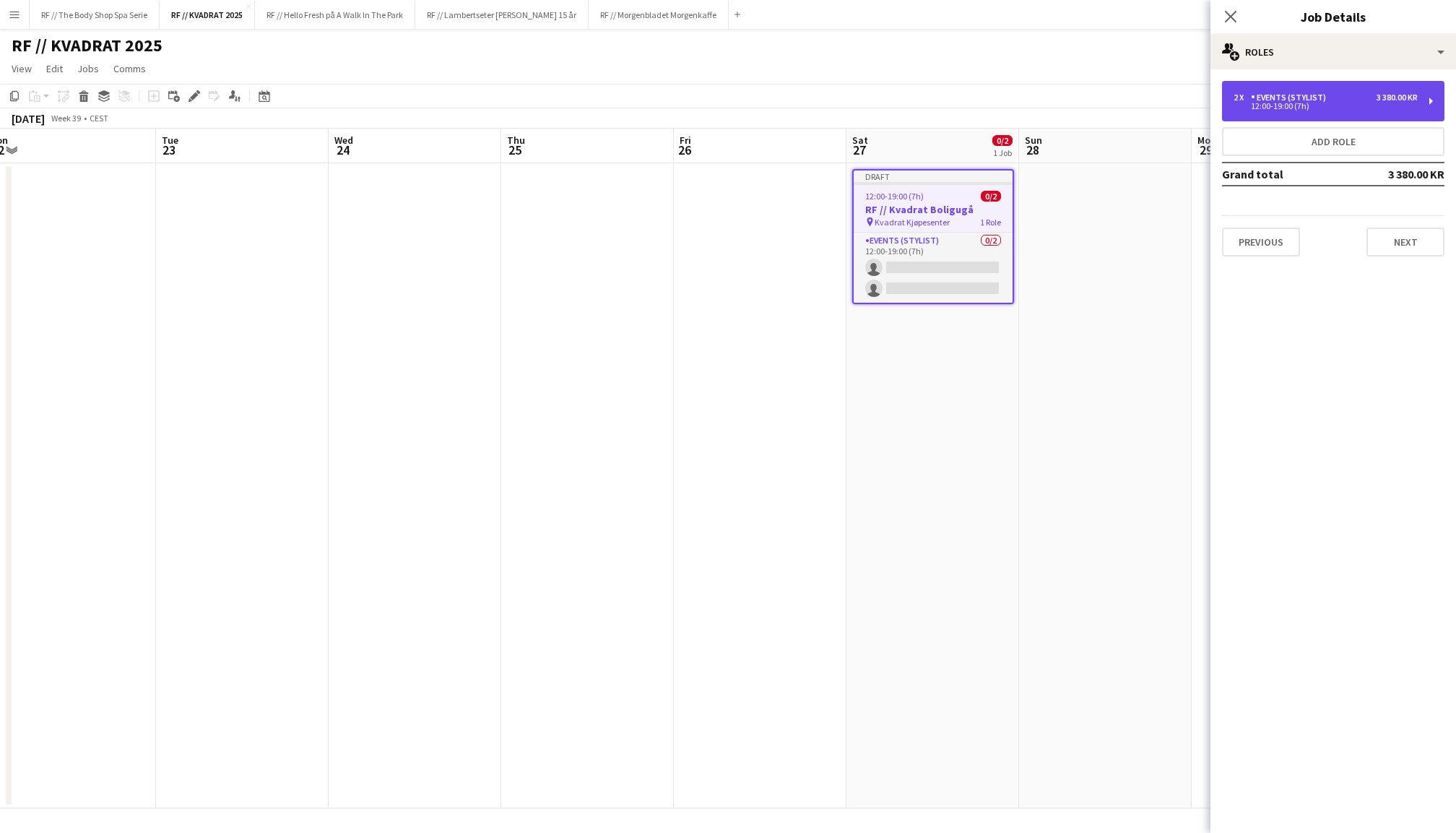
click at [1320, 105] on div "12:00-19:00 (7h)" at bounding box center [1325, 106] width 184 height 7
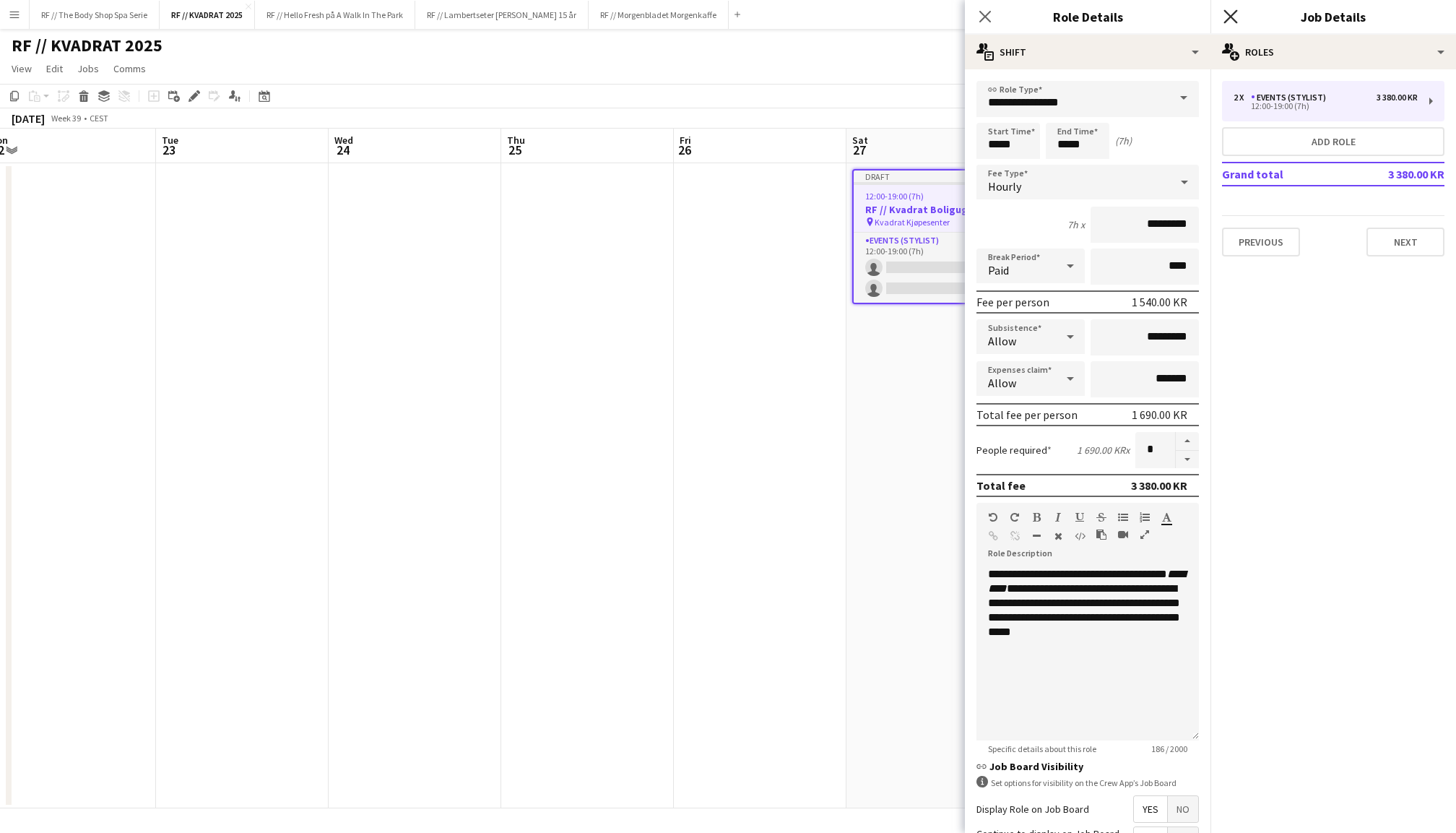
click at [1228, 16] on icon "Close pop-in" at bounding box center [1230, 16] width 14 height 14
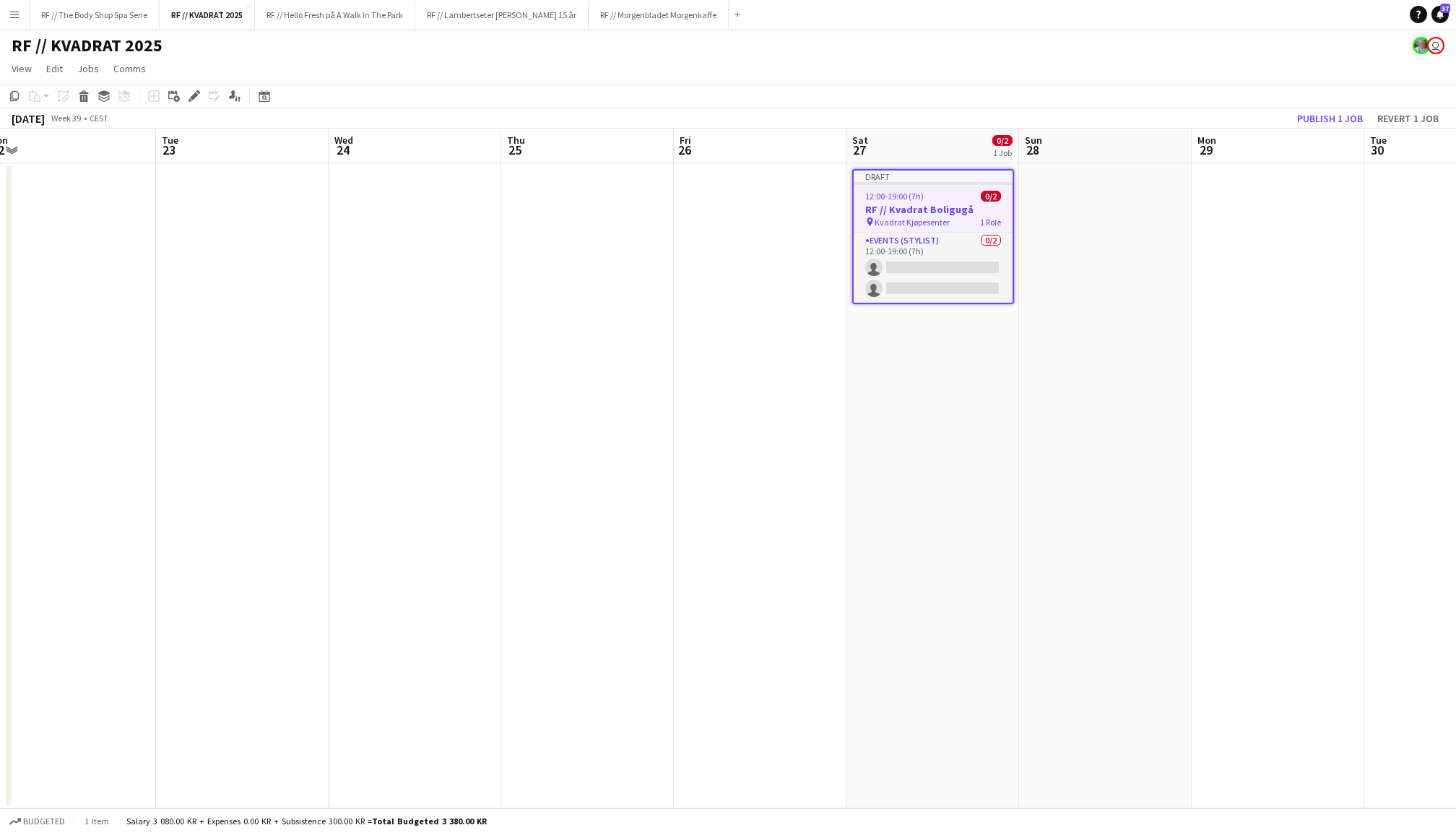
click at [1052, 370] on app-date-cell at bounding box center [1105, 486] width 172 height 645
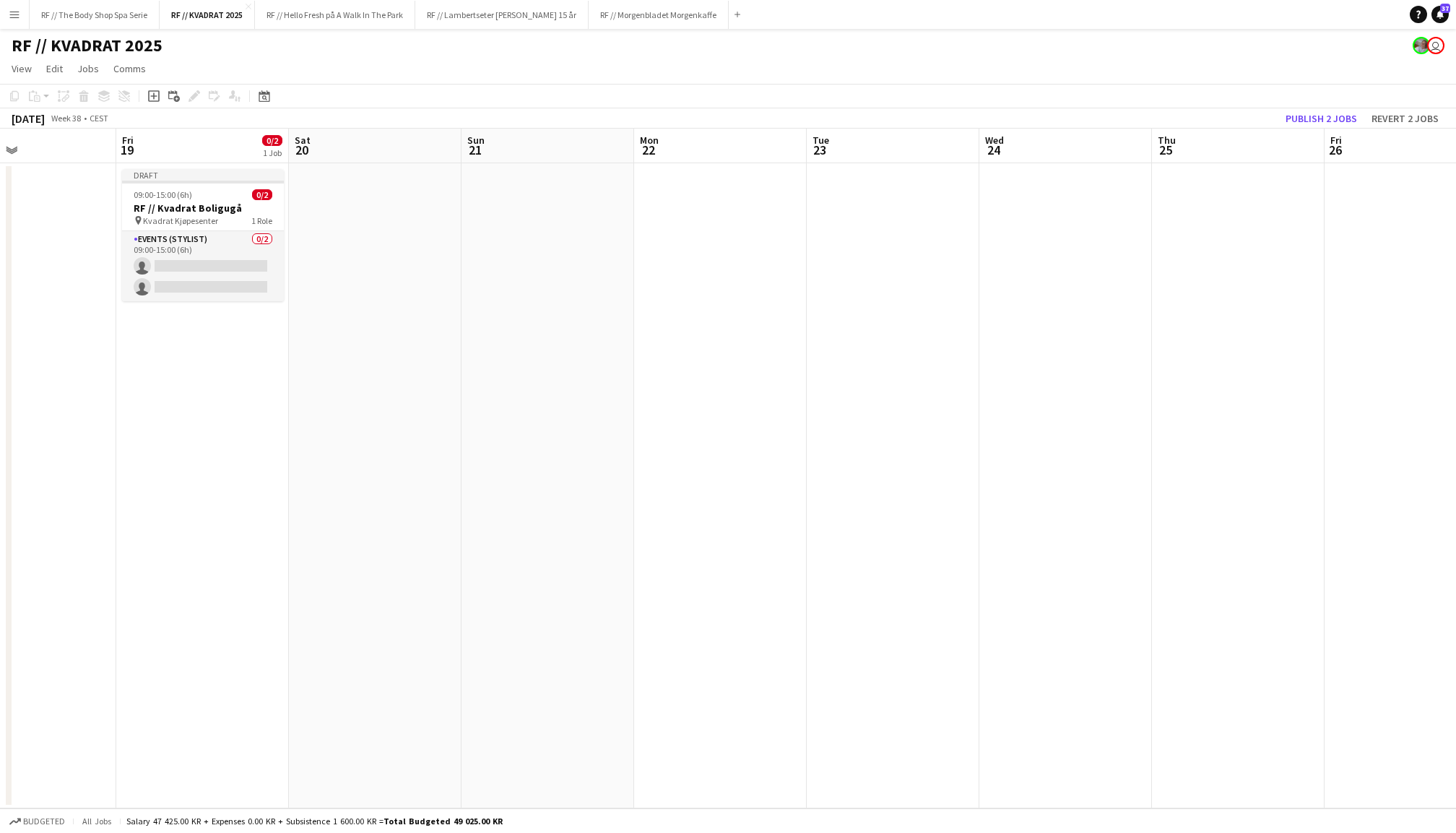
scroll to position [0, 333]
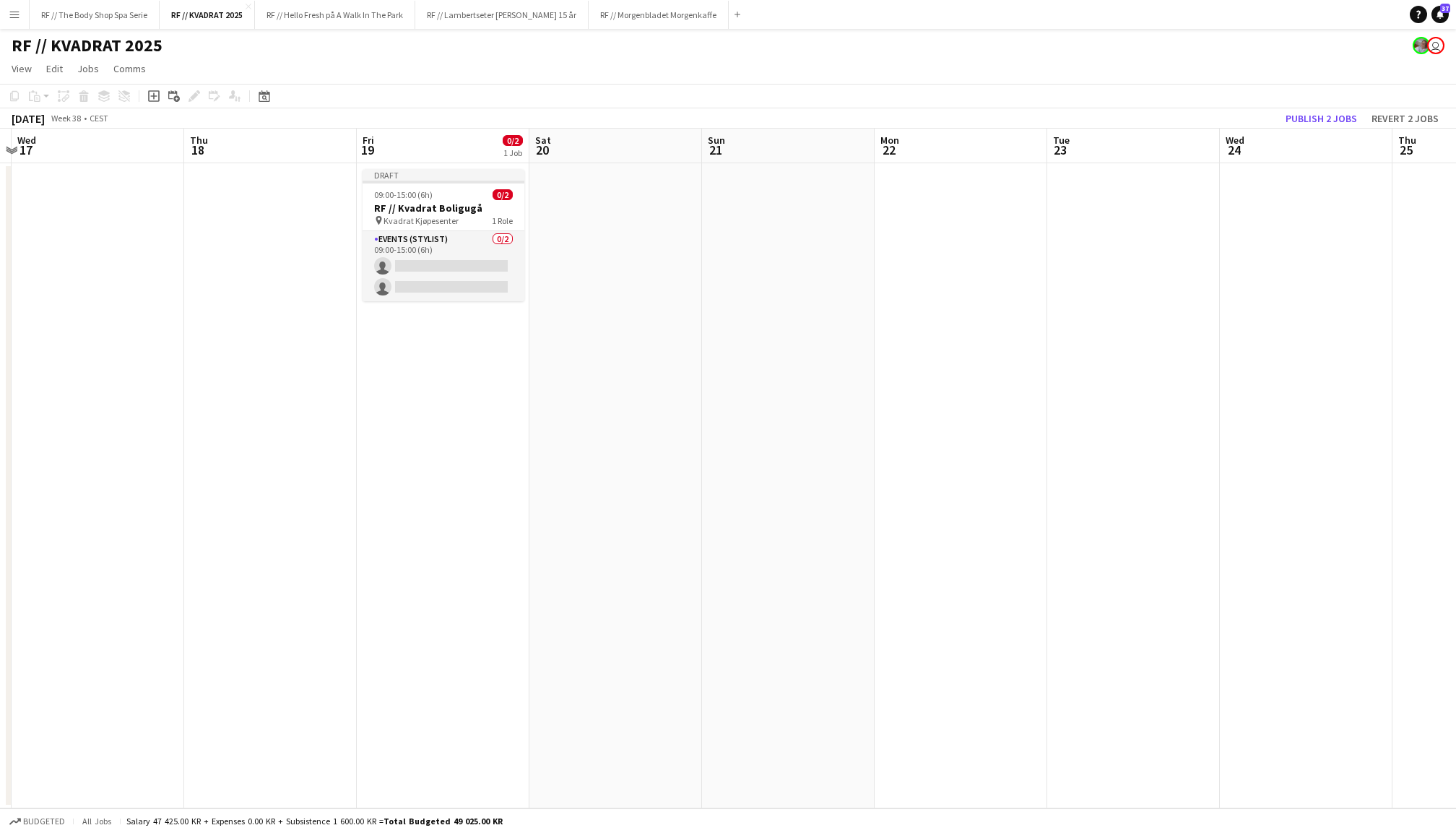
click at [1052, 370] on app-date-cell at bounding box center [1133, 486] width 172 height 645
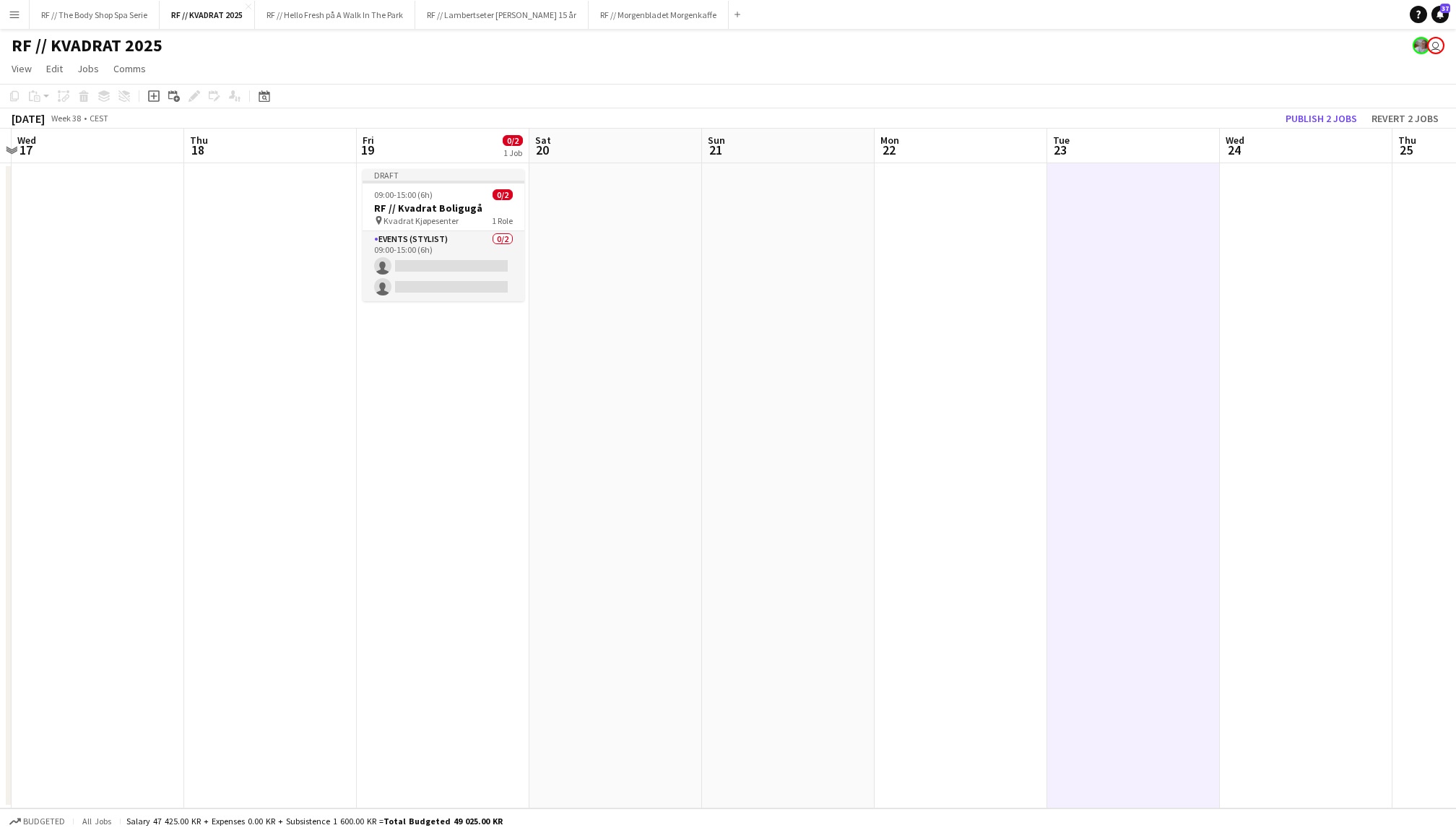
click at [943, 420] on app-date-cell at bounding box center [960, 486] width 172 height 645
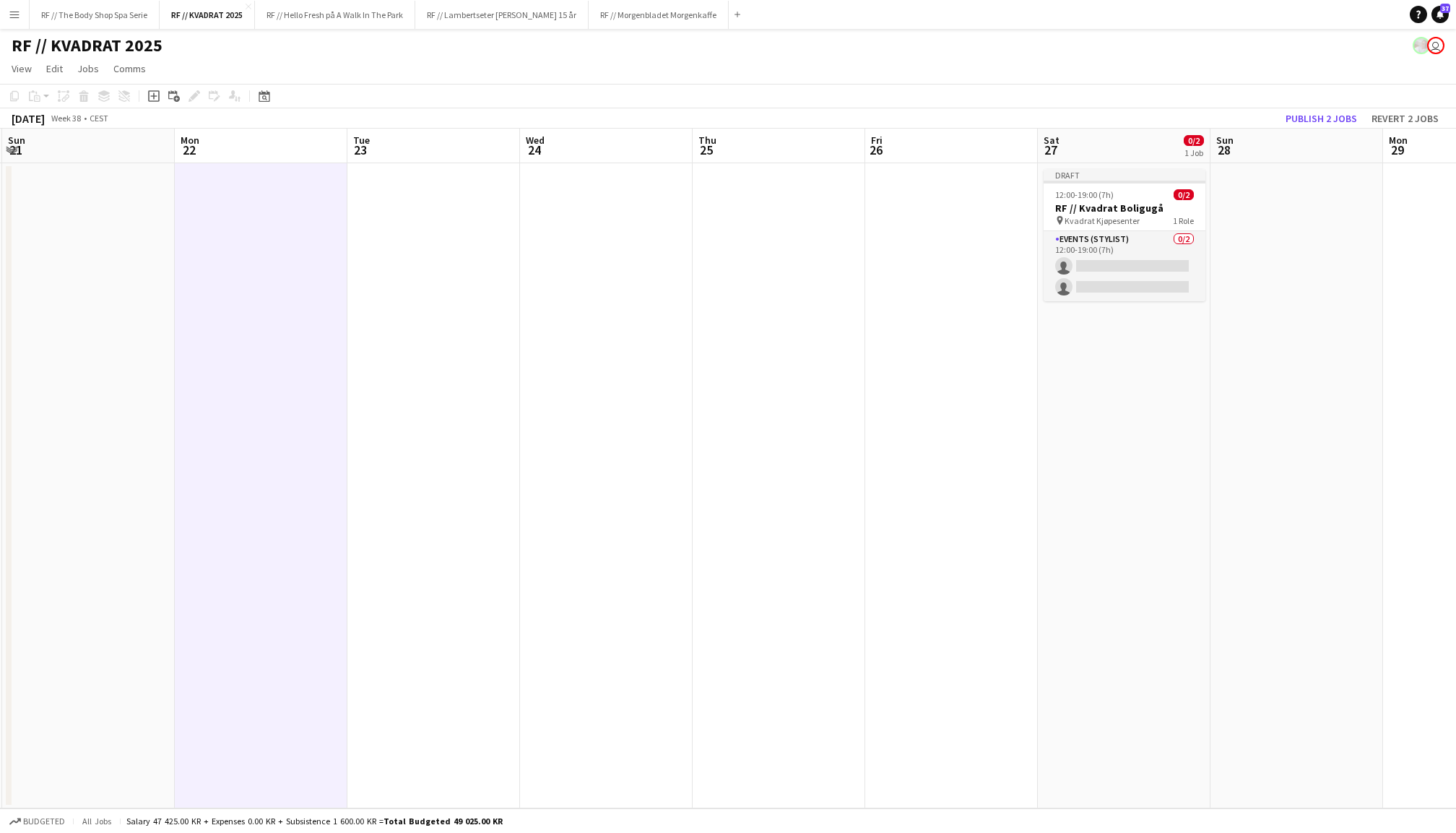
scroll to position [0, 524]
click at [1311, 321] on app-date-cell at bounding box center [1289, 486] width 172 height 645
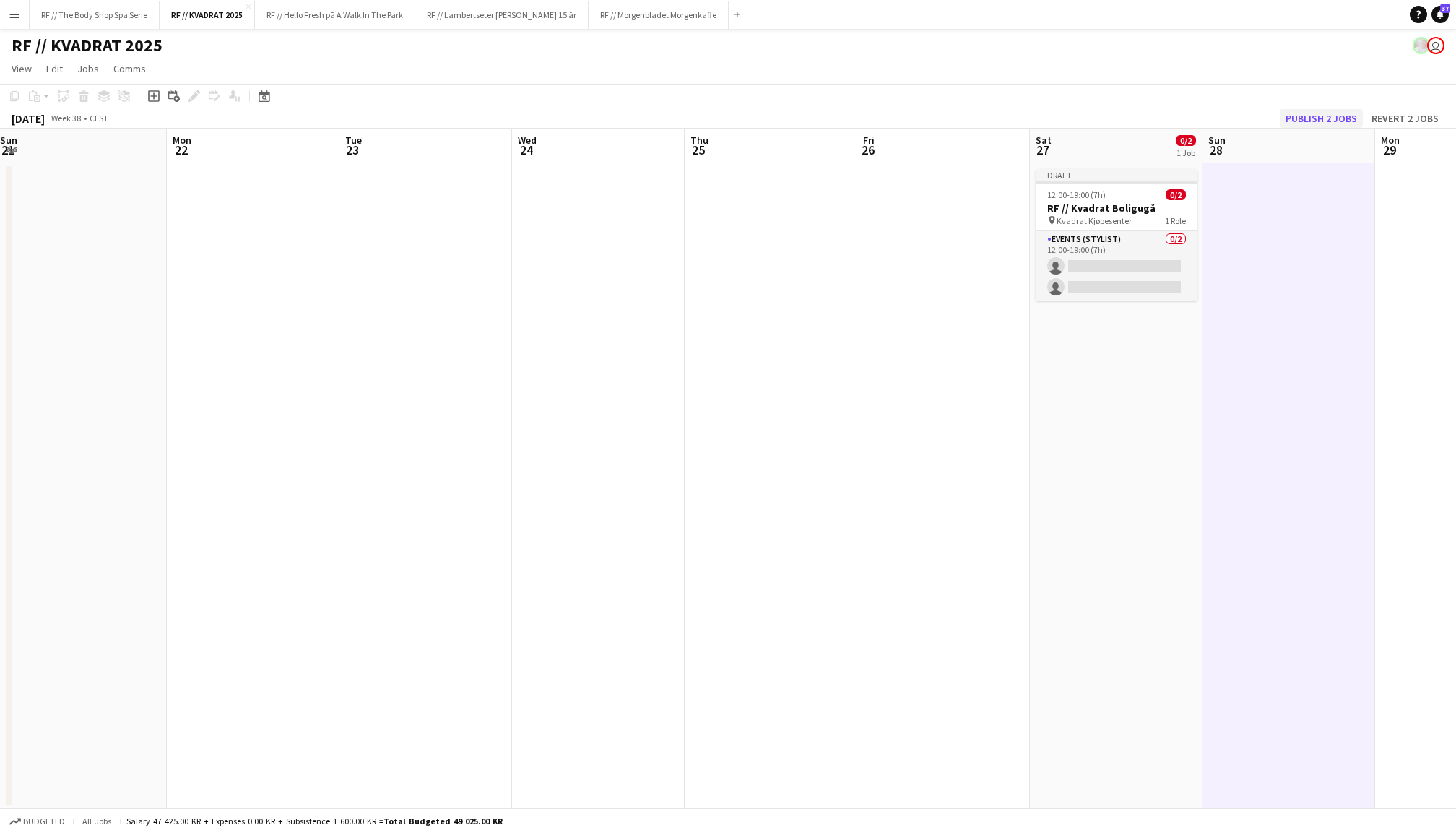
click at [1328, 114] on button "Publish 2 jobs" at bounding box center [1321, 118] width 83 height 19
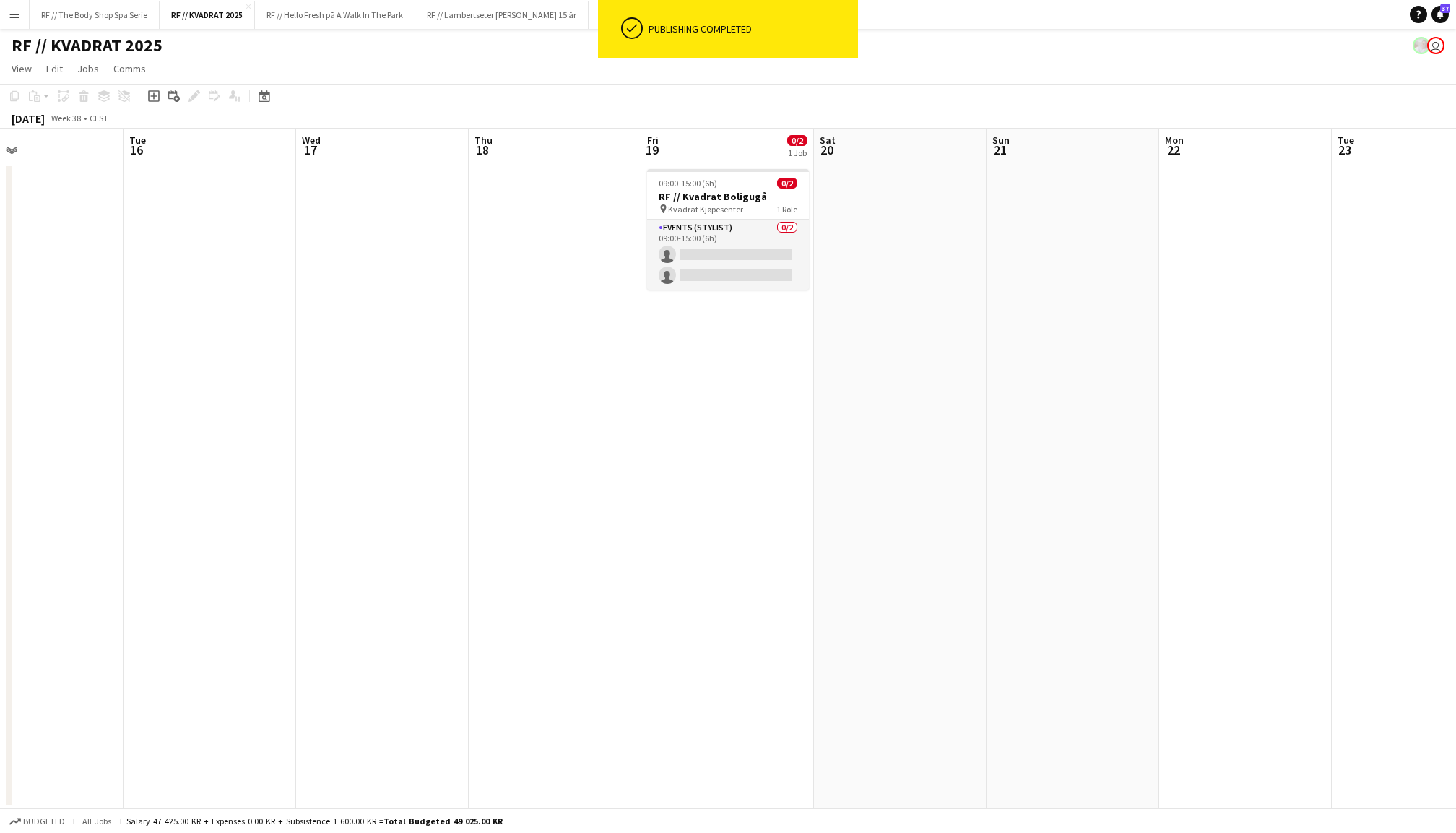
scroll to position [0, 307]
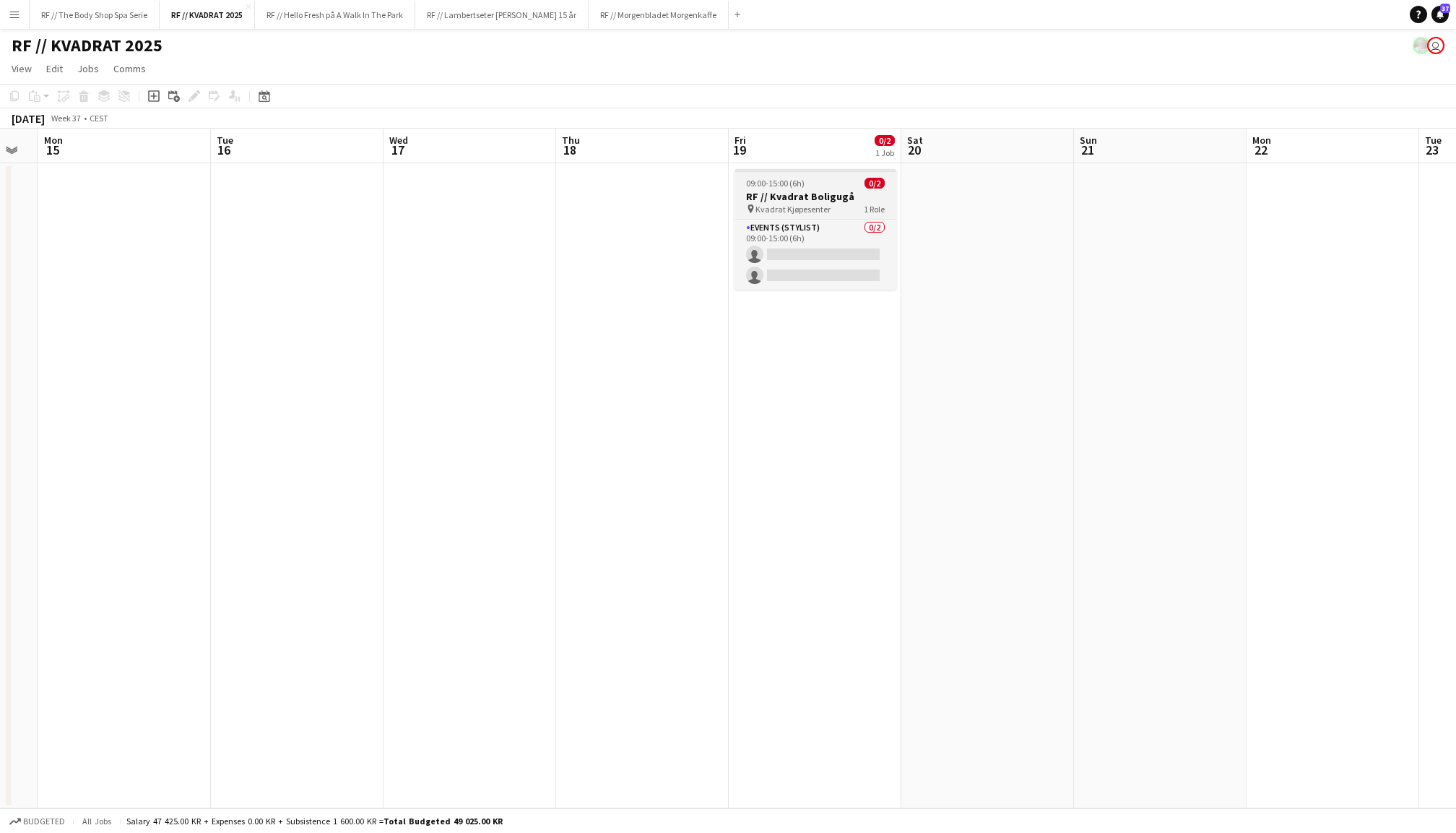
click at [824, 195] on h3 "RF // Kvadrat Boligugå" at bounding box center [815, 196] width 162 height 13
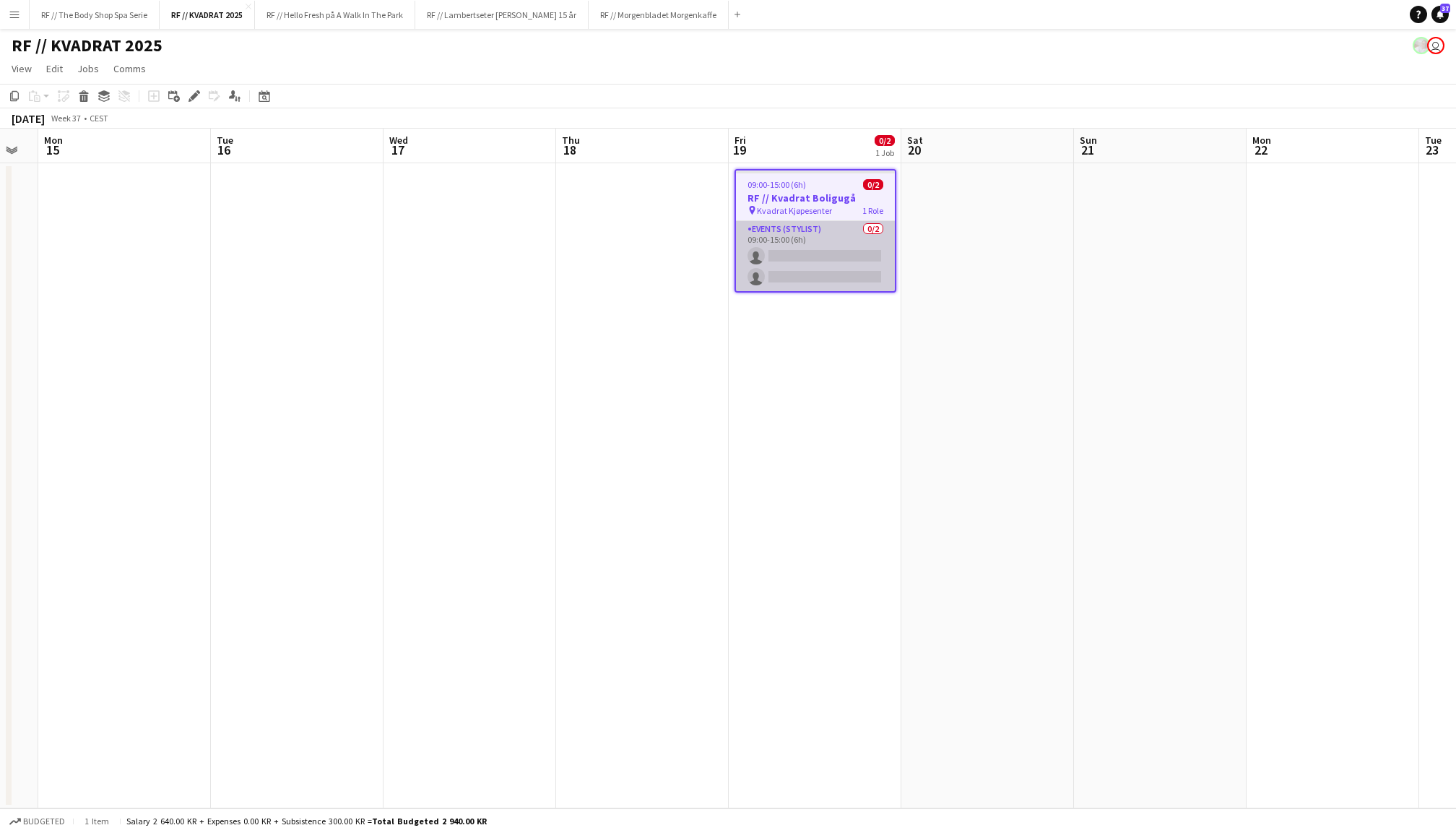
click at [819, 232] on app-card-role "Events (Stylist) 0/2 09:00-15:00 (6h) single-neutral-actions single-neutral-act…" at bounding box center [815, 256] width 159 height 70
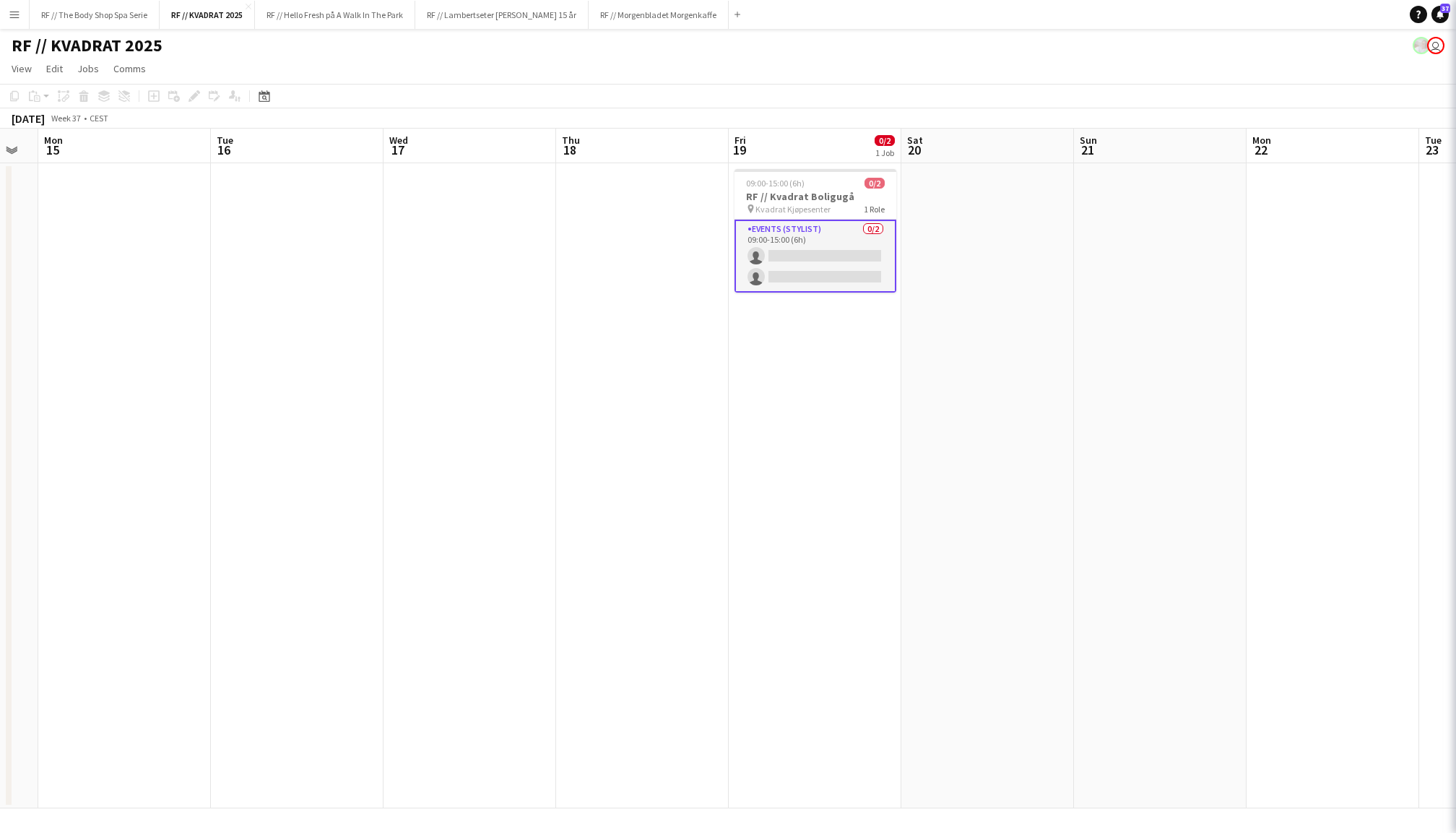
scroll to position [0, 306]
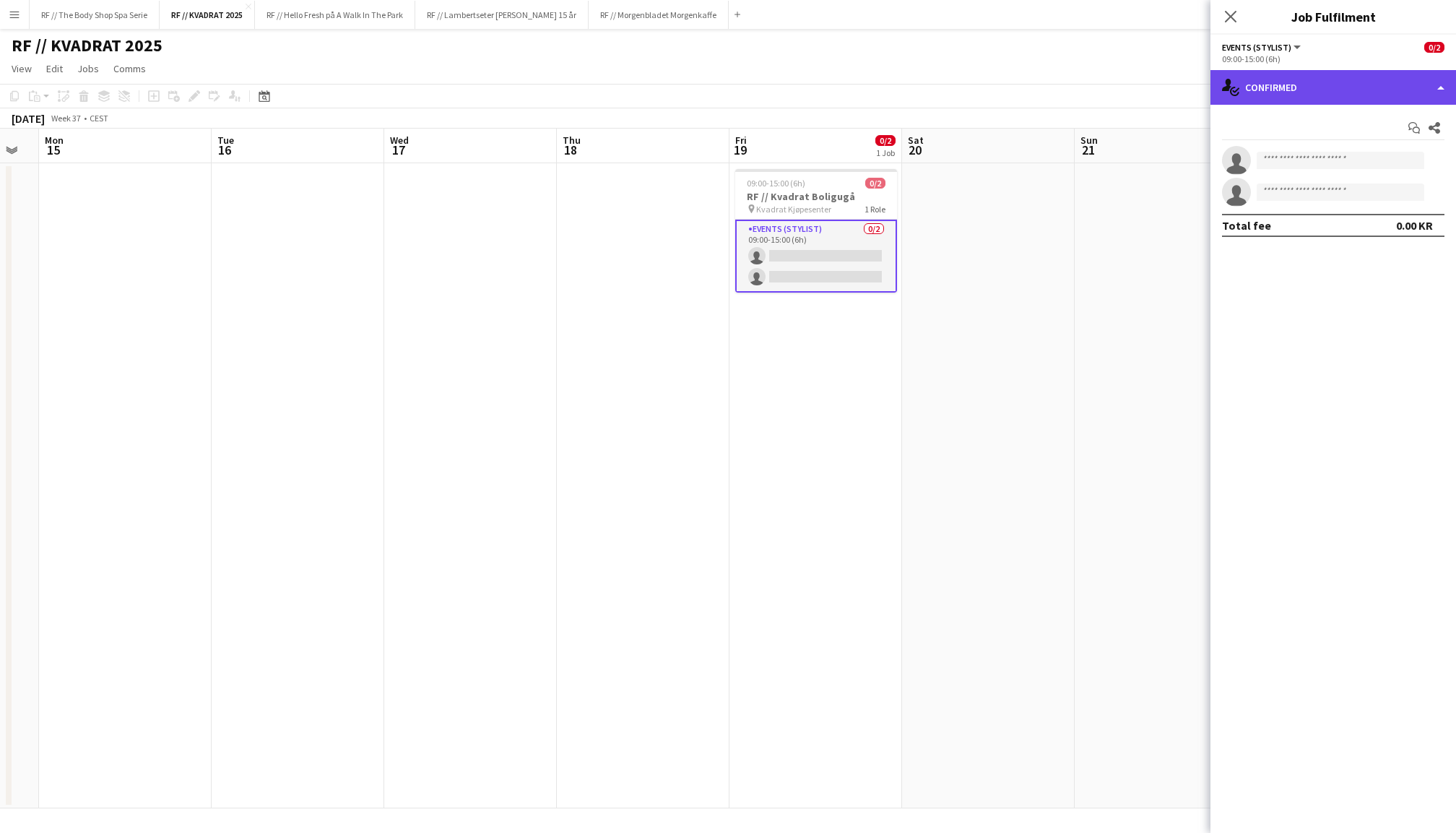
click at [1345, 82] on div "single-neutral-actions-check-2 Confirmed" at bounding box center [1333, 87] width 246 height 34
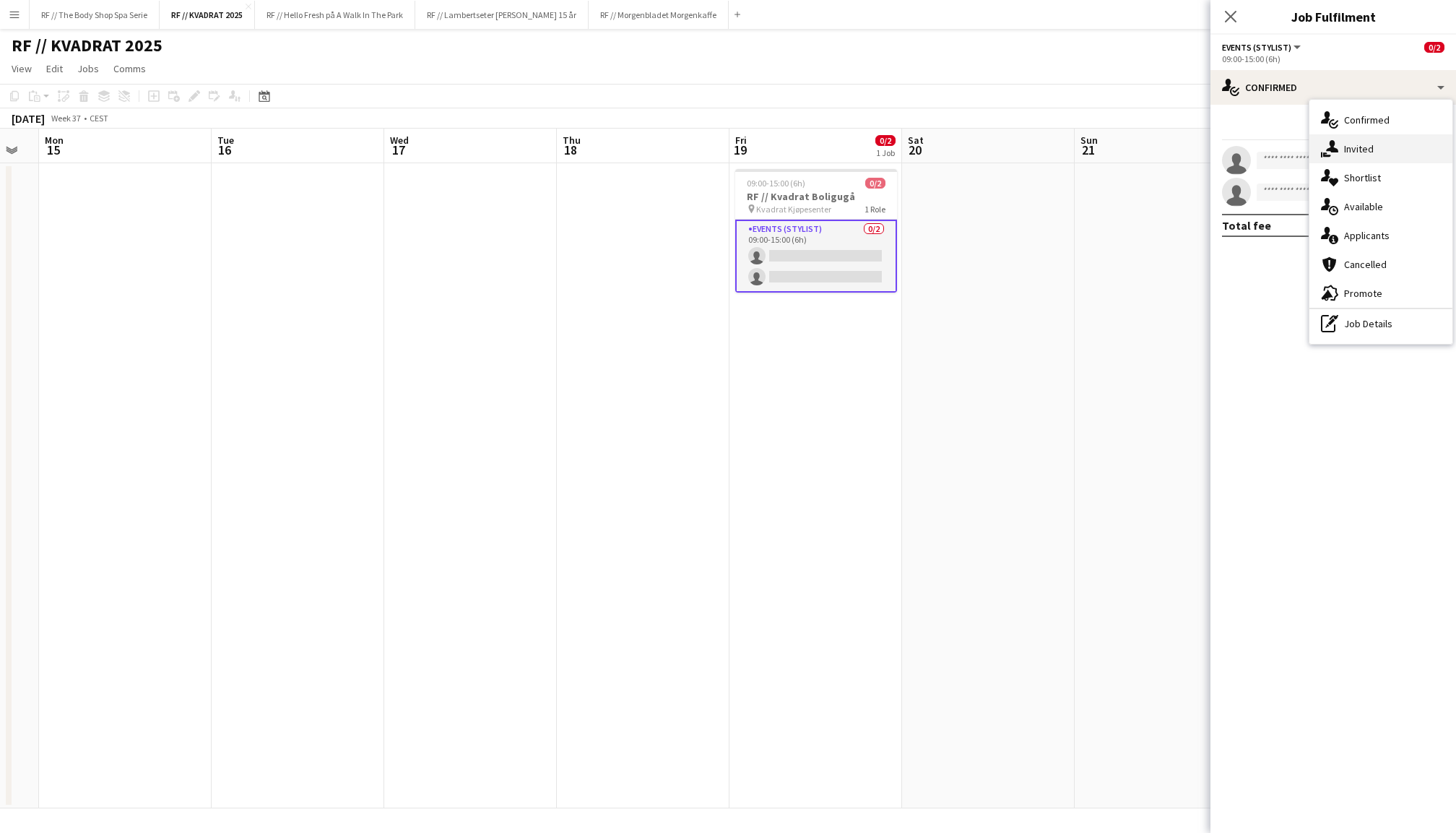
click at [1359, 142] on span "Invited" at bounding box center [1359, 149] width 29 height 13
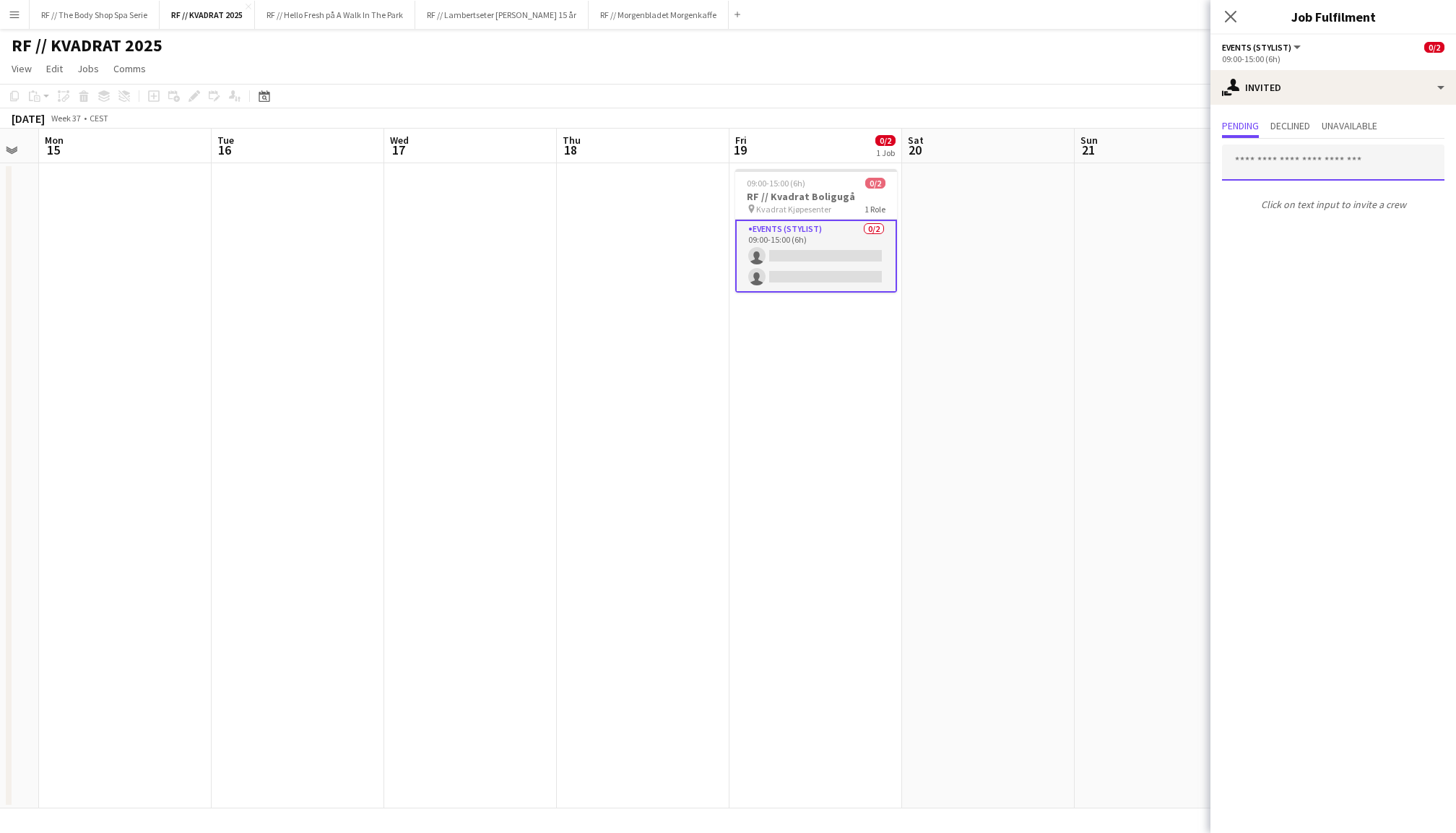
click at [1289, 166] on input "text" at bounding box center [1333, 163] width 222 height 36
type input "*********"
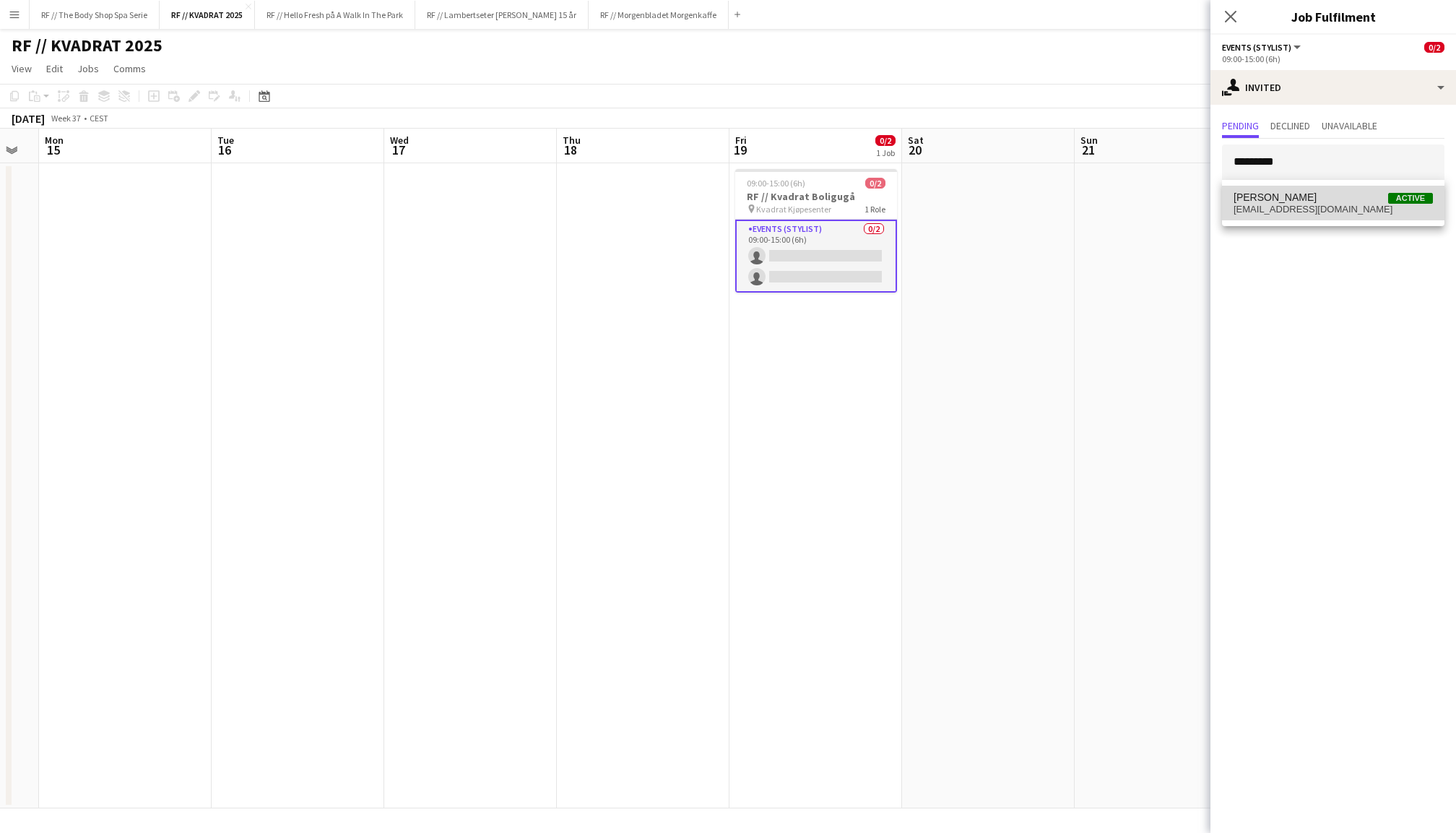
drag, startPoint x: 1310, startPoint y: 191, endPoint x: 1348, endPoint y: 204, distance: 40.2
click at [1348, 204] on span "[EMAIL_ADDRESS][DOMAIN_NAME]" at bounding box center [1333, 209] width 199 height 11
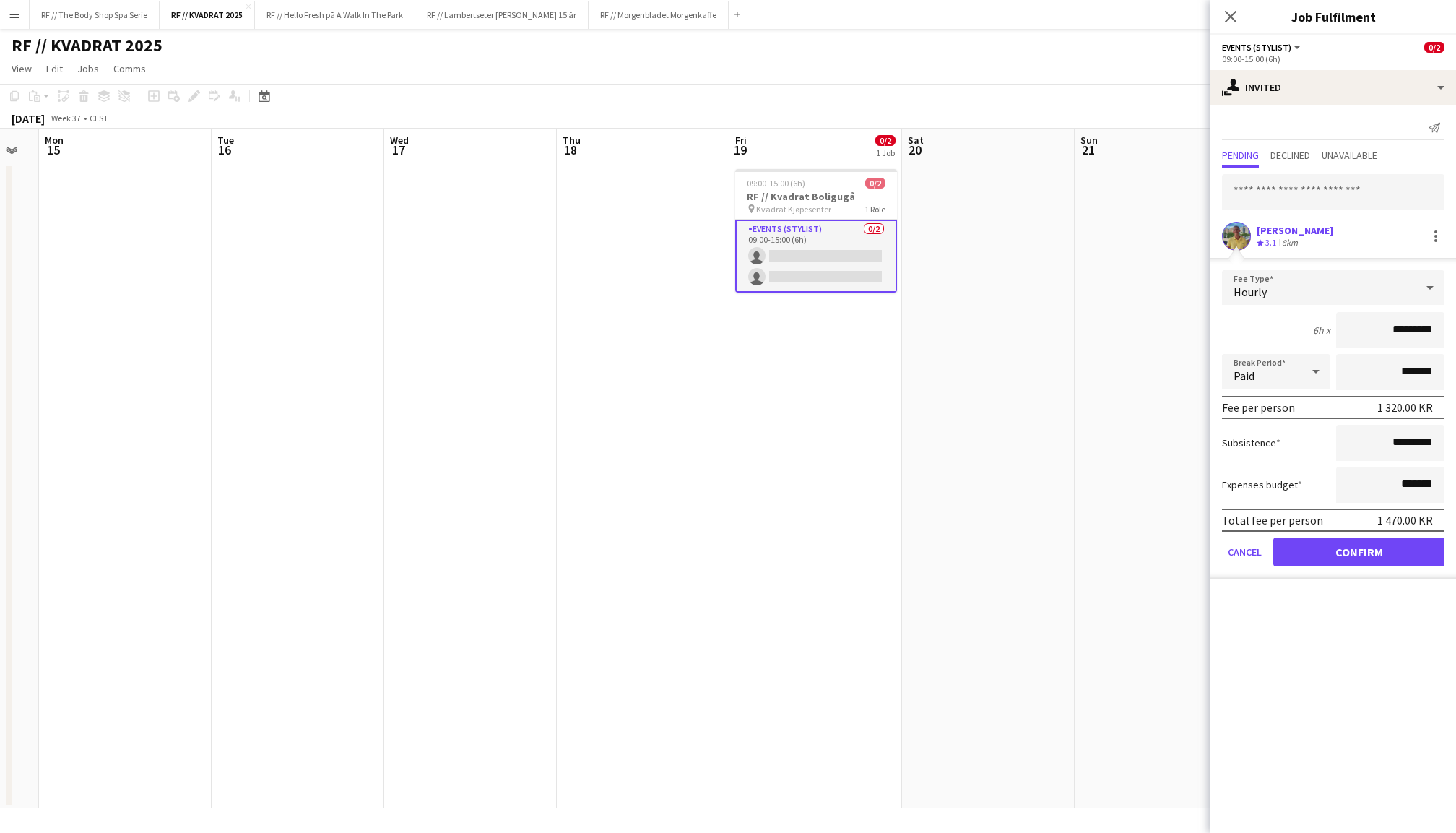
click at [1353, 559] on button "Confirm" at bounding box center [1359, 552] width 172 height 29
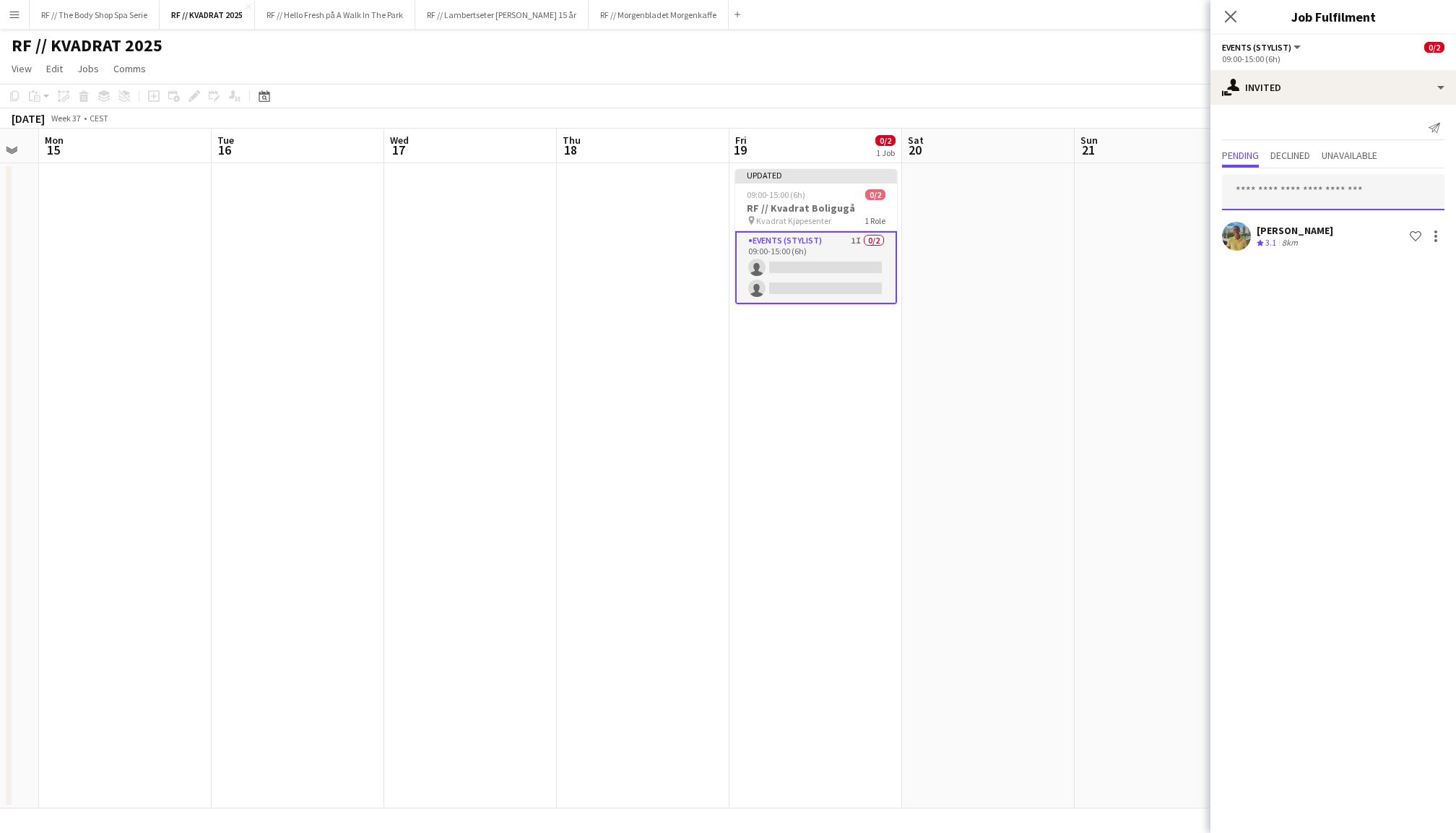
click at [1301, 195] on input "text" at bounding box center [1333, 192] width 222 height 36
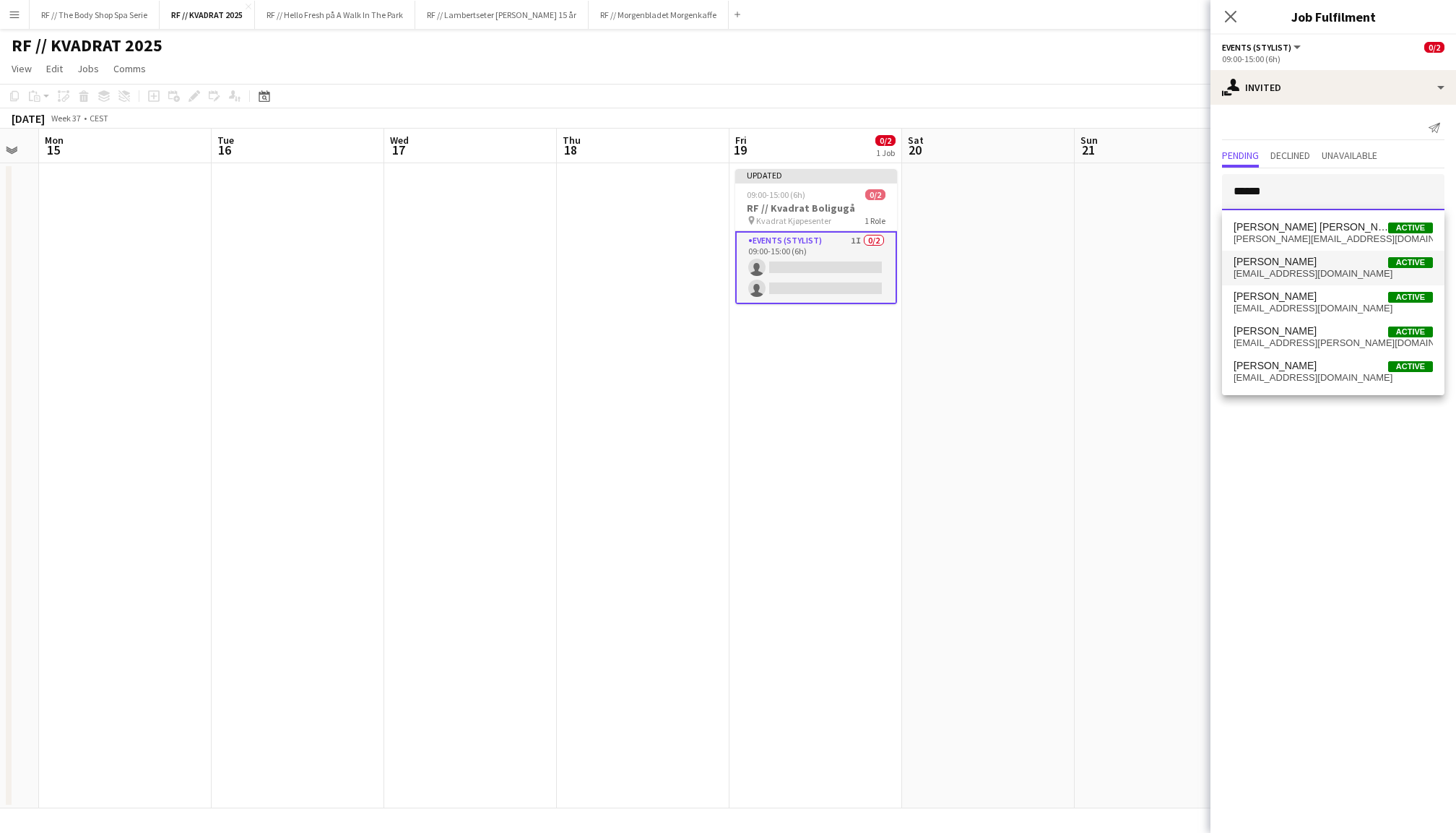
type input "******"
click at [1321, 276] on span "[EMAIL_ADDRESS][DOMAIN_NAME]" at bounding box center [1333, 274] width 199 height 11
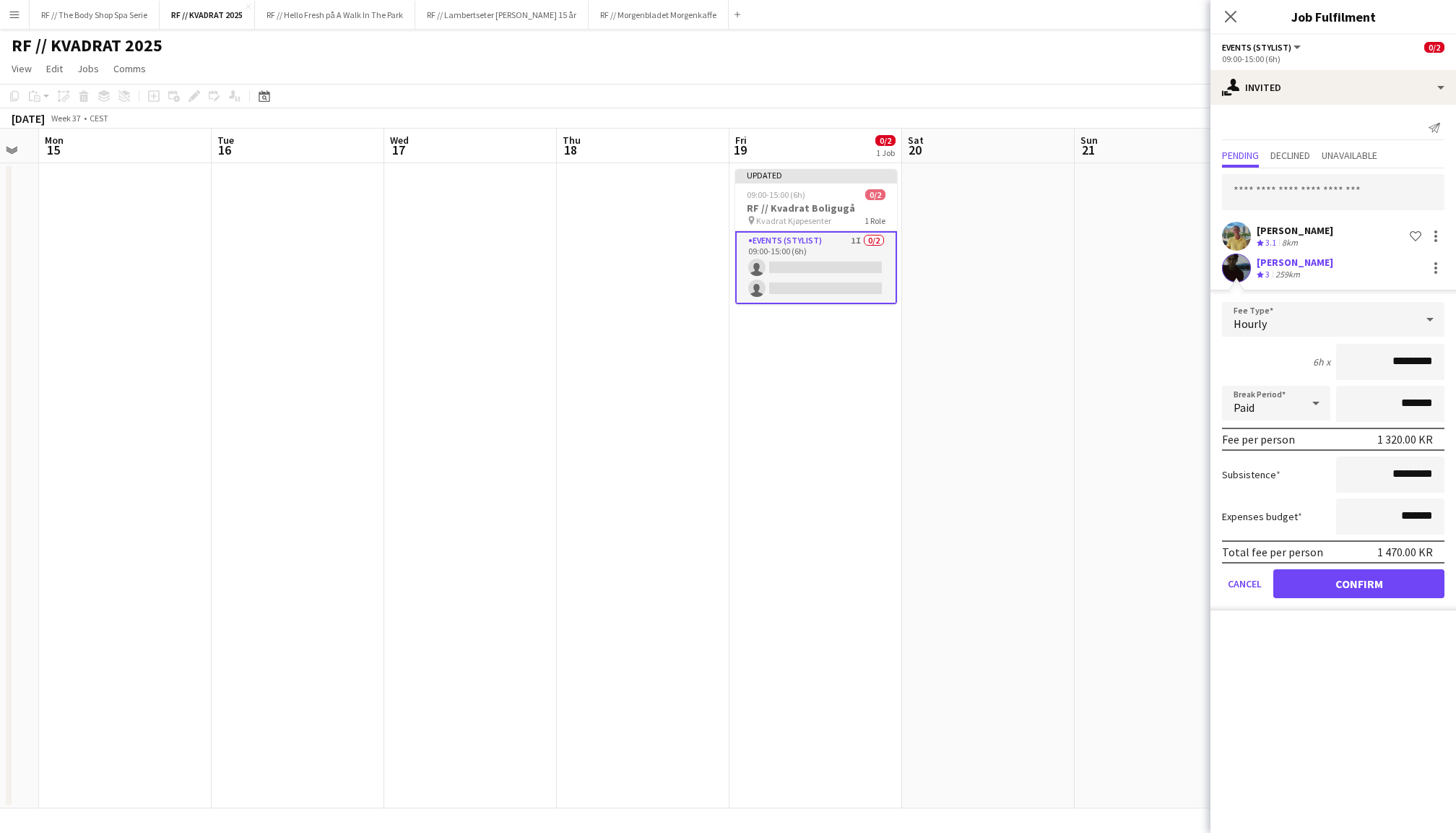
click at [1359, 582] on button "Confirm" at bounding box center [1359, 584] width 172 height 29
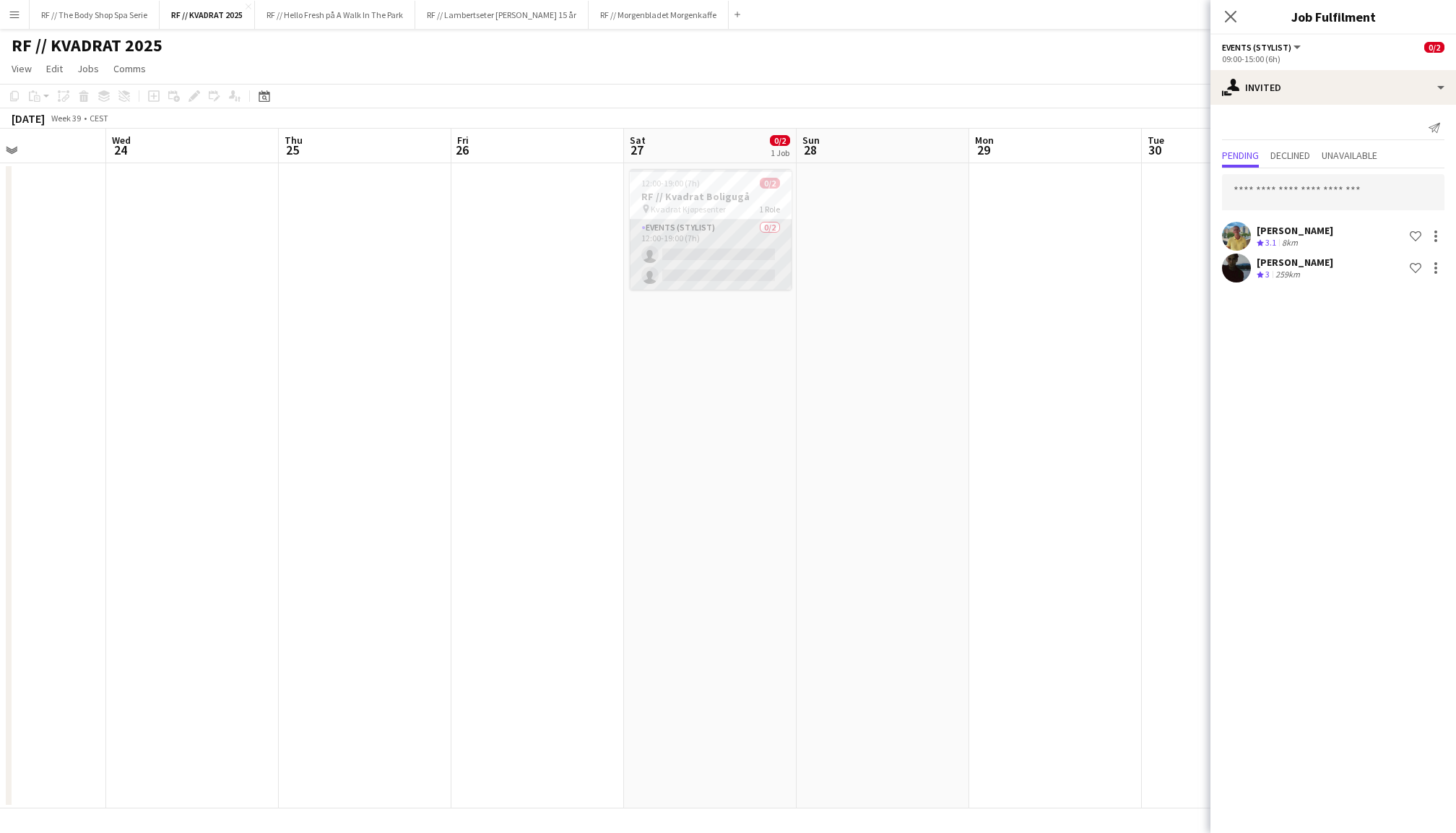
click at [735, 262] on app-card-role "Events (Stylist) 0/2 12:00-19:00 (7h) single-neutral-actions single-neutral-act…" at bounding box center [711, 255] width 162 height 70
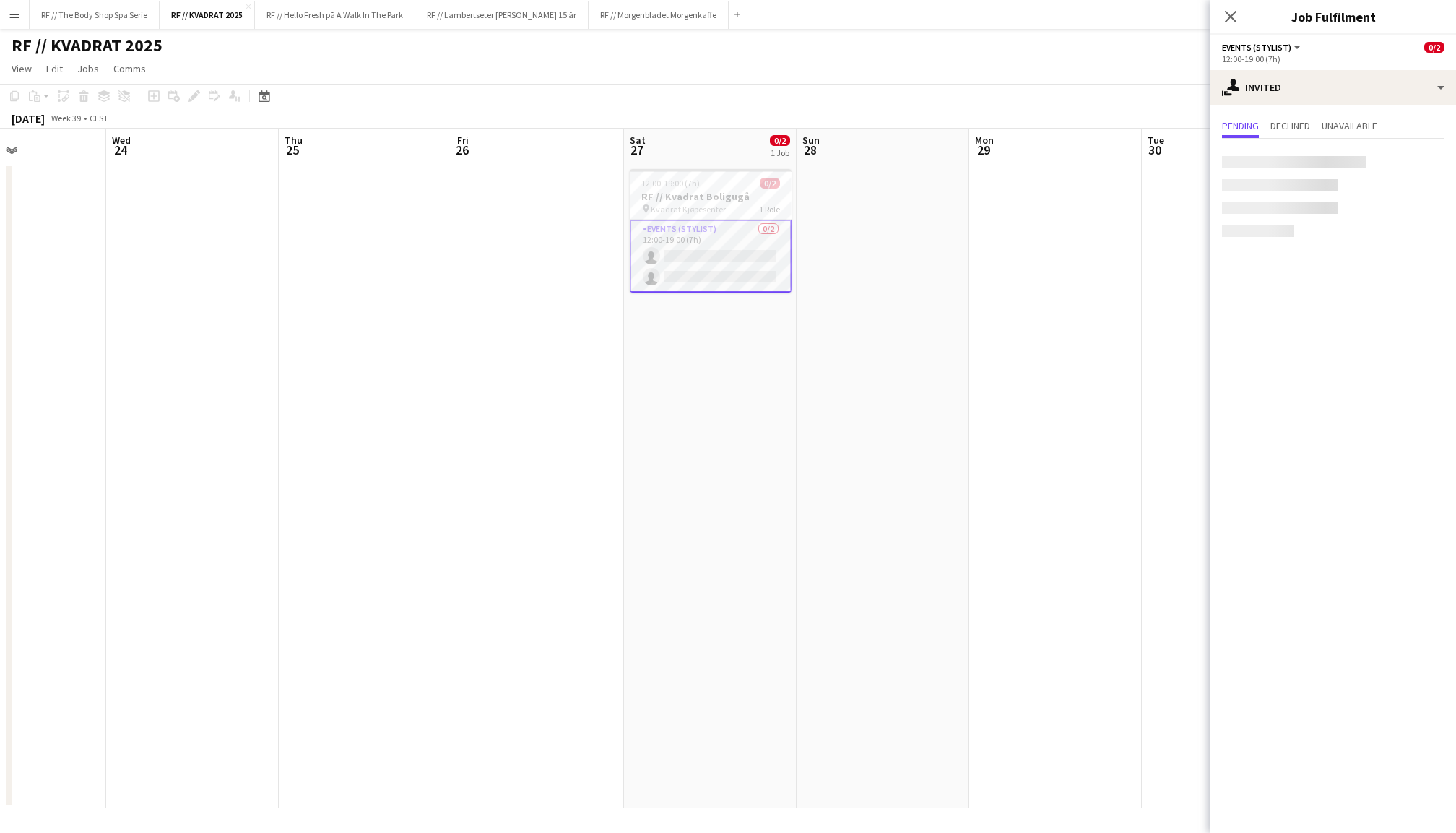
scroll to position [0, 583]
click at [1296, 165] on input "text" at bounding box center [1333, 163] width 222 height 36
type input "*******"
click at [1319, 209] on span "[EMAIL_ADDRESS][DOMAIN_NAME]" at bounding box center [1333, 209] width 199 height 11
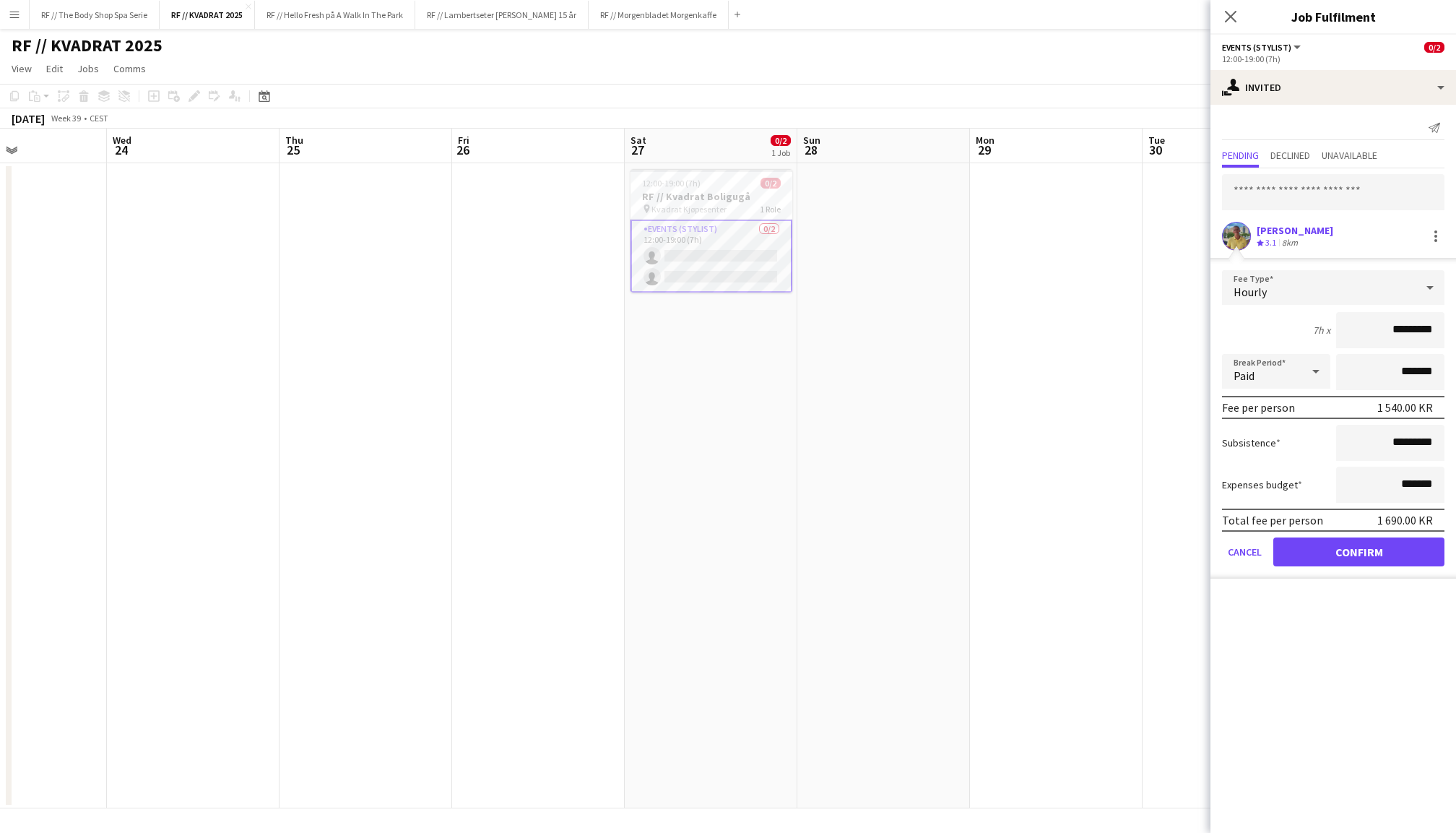
click at [1373, 549] on button "Confirm" at bounding box center [1359, 552] width 172 height 29
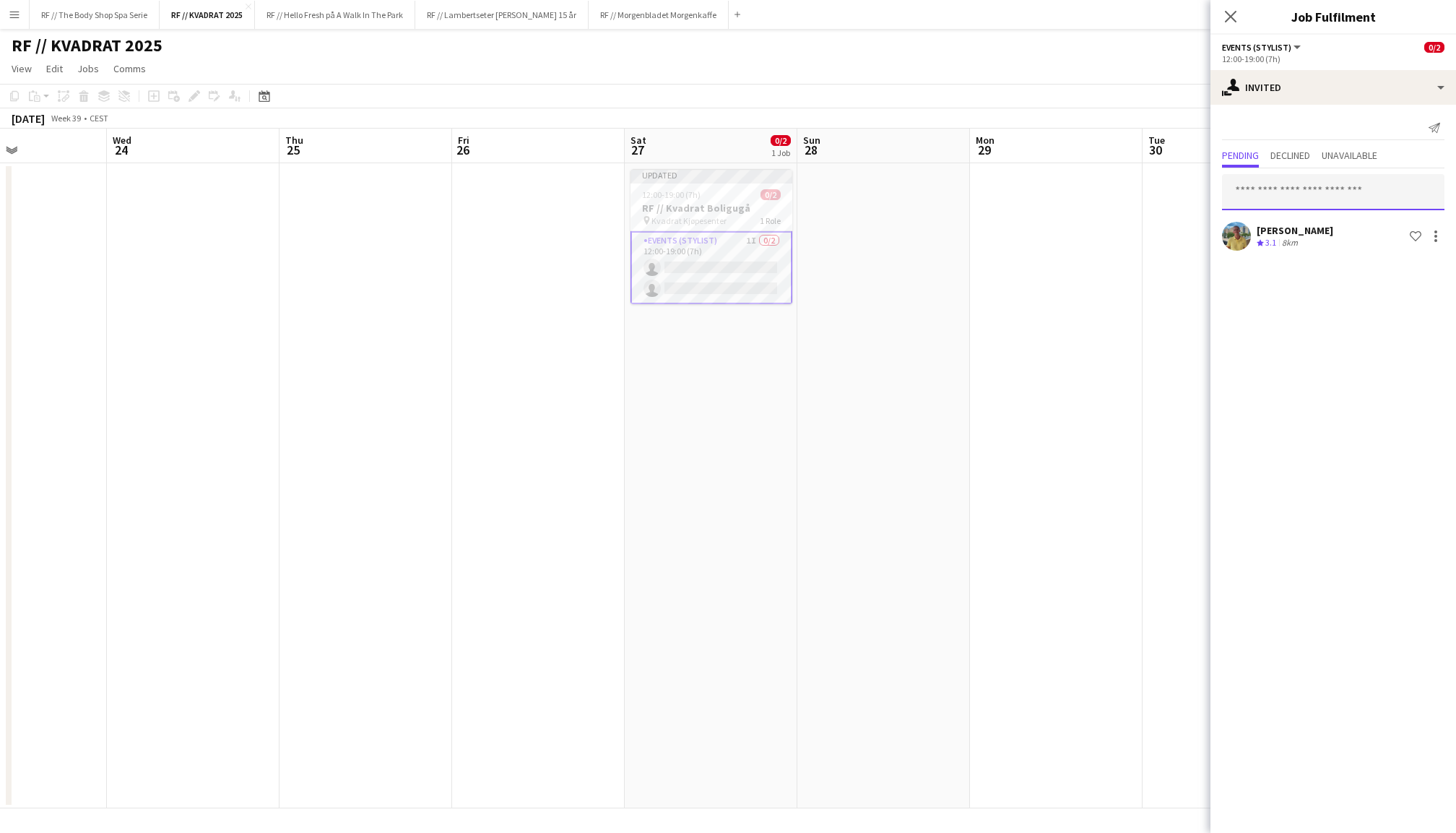
click at [1289, 190] on input "text" at bounding box center [1333, 192] width 222 height 36
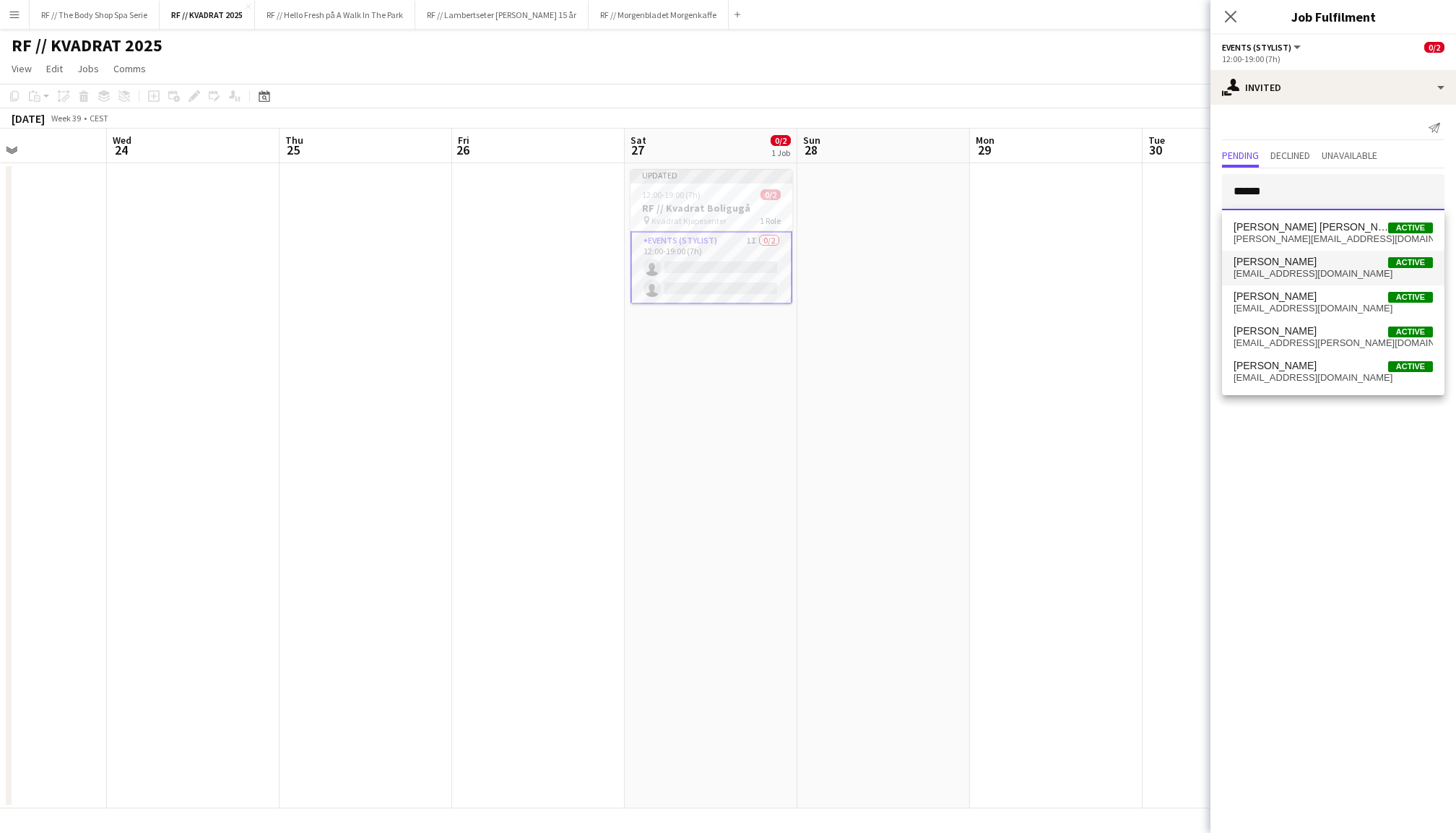
type input "******"
click at [1295, 276] on span "[EMAIL_ADDRESS][DOMAIN_NAME]" at bounding box center [1333, 274] width 199 height 11
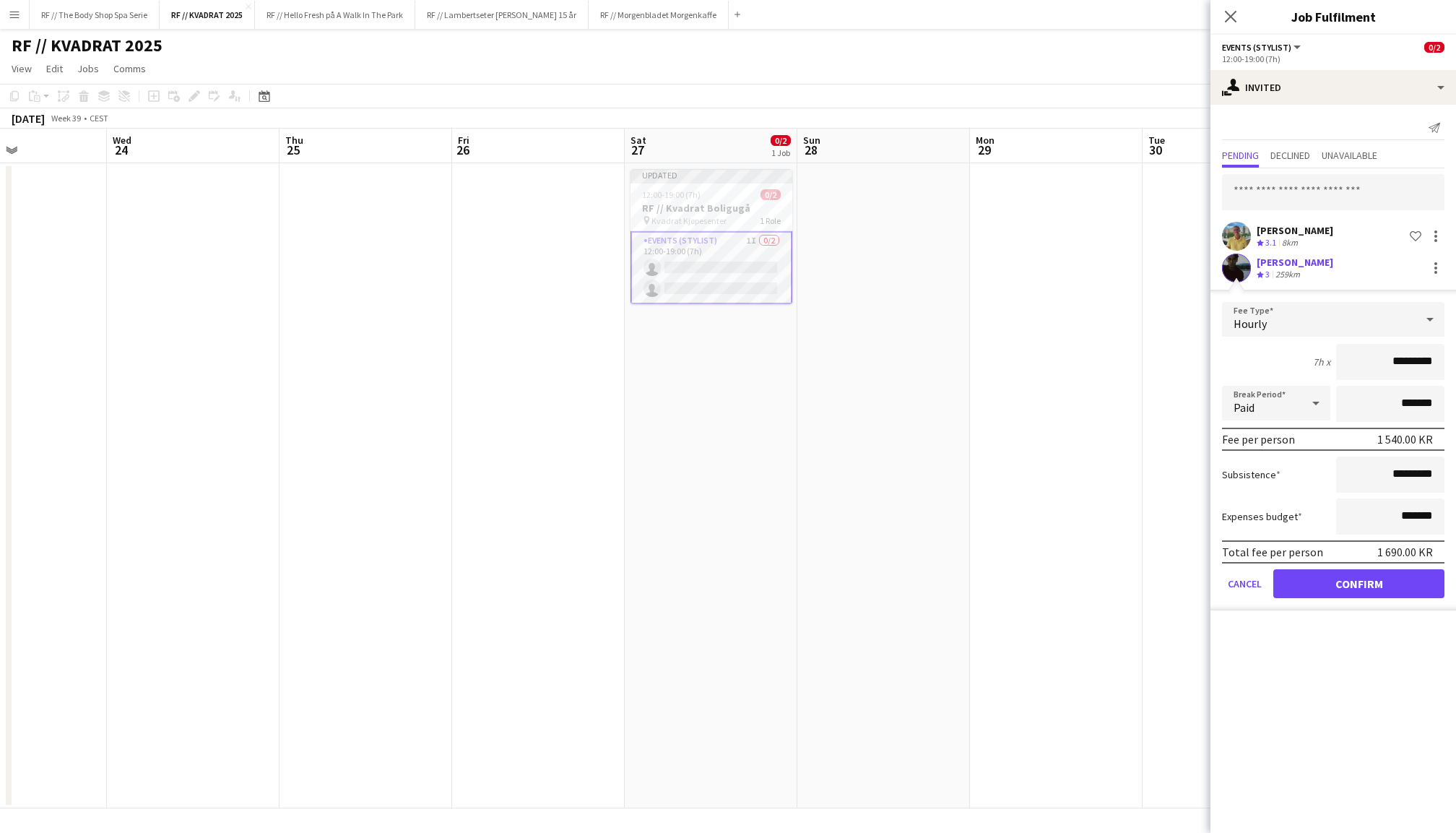
click at [1360, 578] on button "Confirm" at bounding box center [1359, 584] width 172 height 29
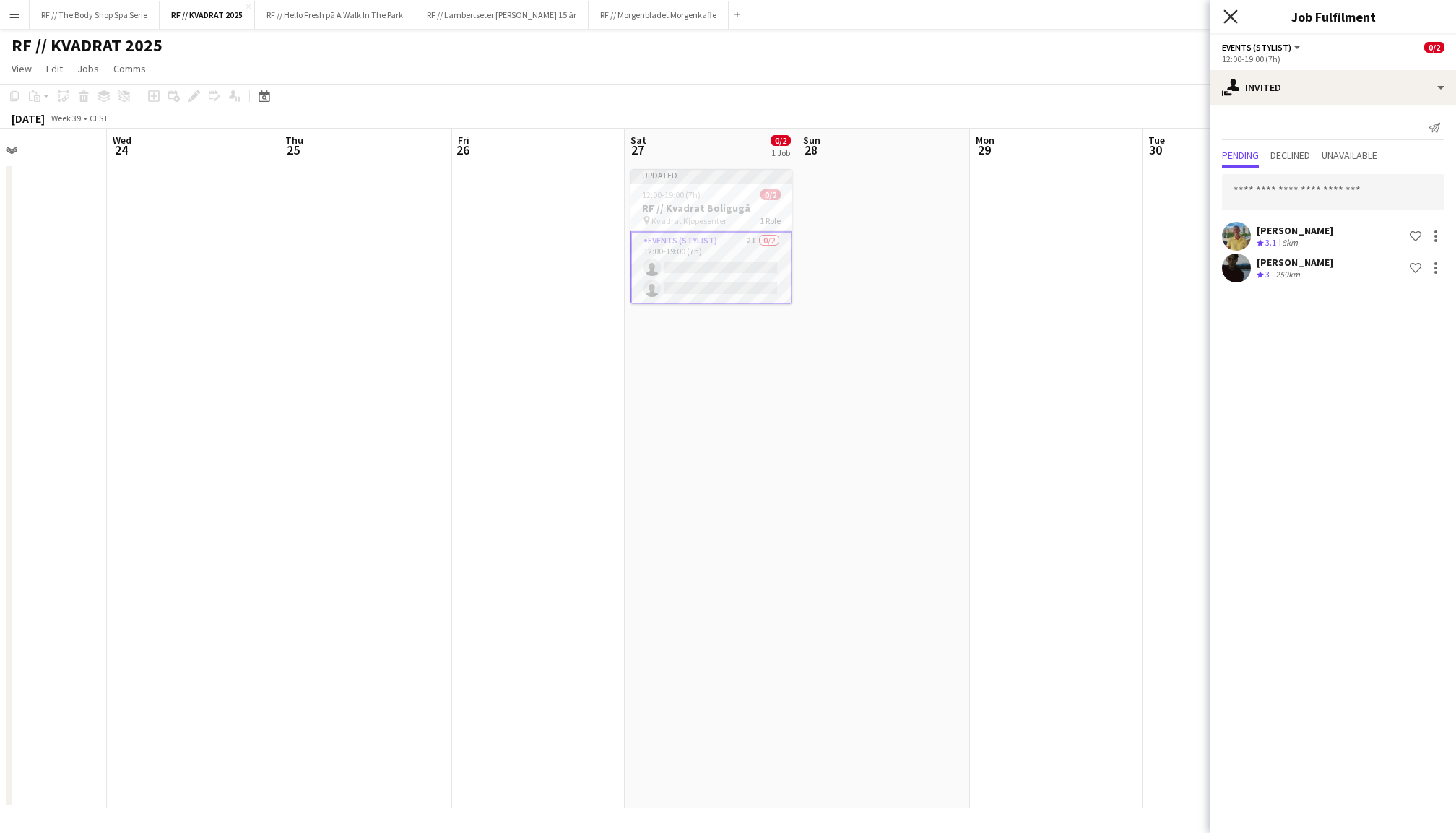
click at [1235, 19] on icon "Close pop-in" at bounding box center [1230, 16] width 14 height 14
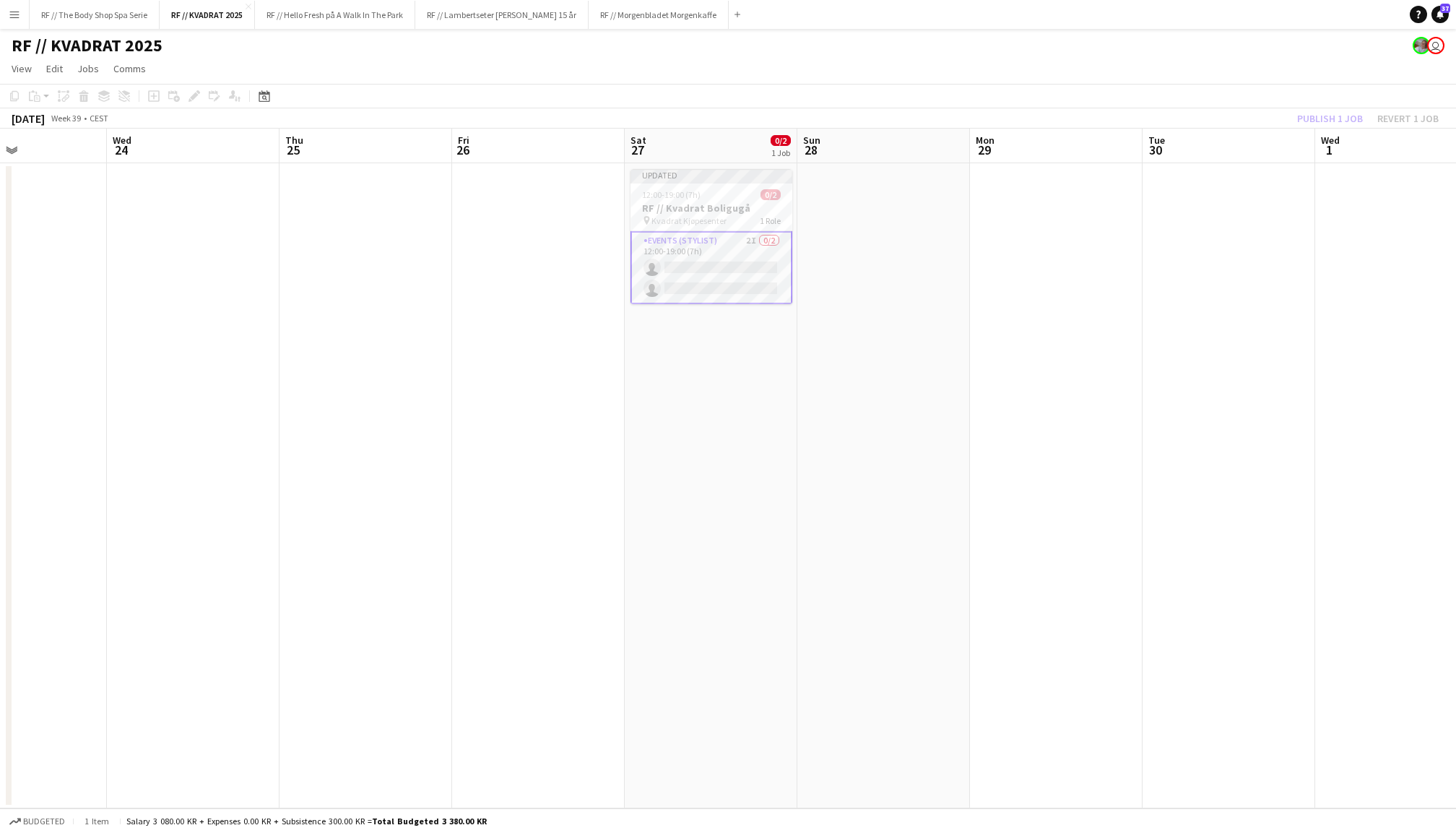
click at [1318, 120] on div "Publish 1 job Revert 1 job" at bounding box center [1368, 118] width 176 height 19
click at [1318, 120] on button "Publish 2 jobs" at bounding box center [1321, 118] width 83 height 19
click at [735, 12] on app-icon "Add" at bounding box center [737, 14] width 6 height 6
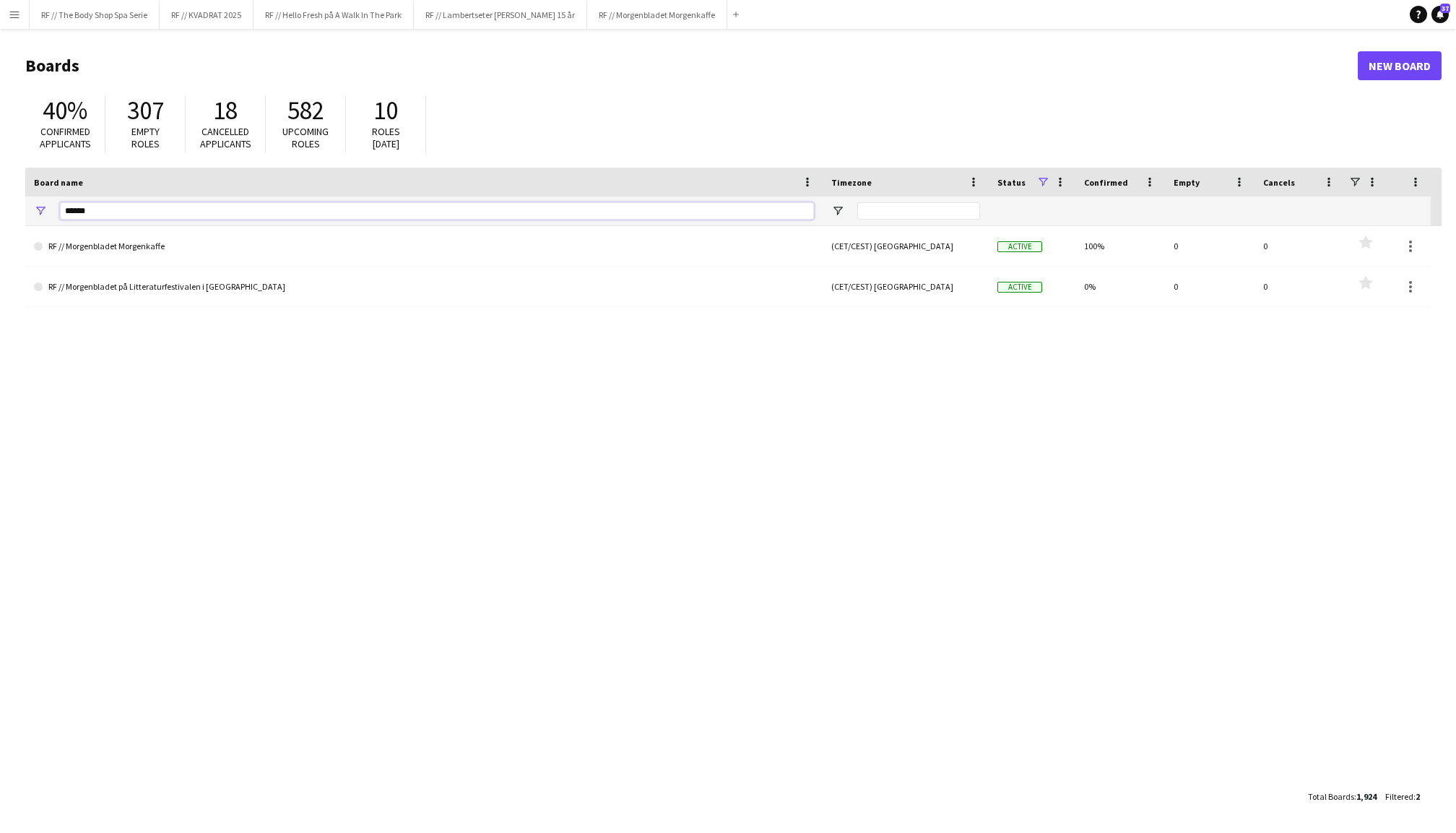
drag, startPoint x: 96, startPoint y: 208, endPoint x: 25, endPoint y: 208, distance: 71.0
click at [25, 208] on div "******" at bounding box center [424, 210] width 797 height 29
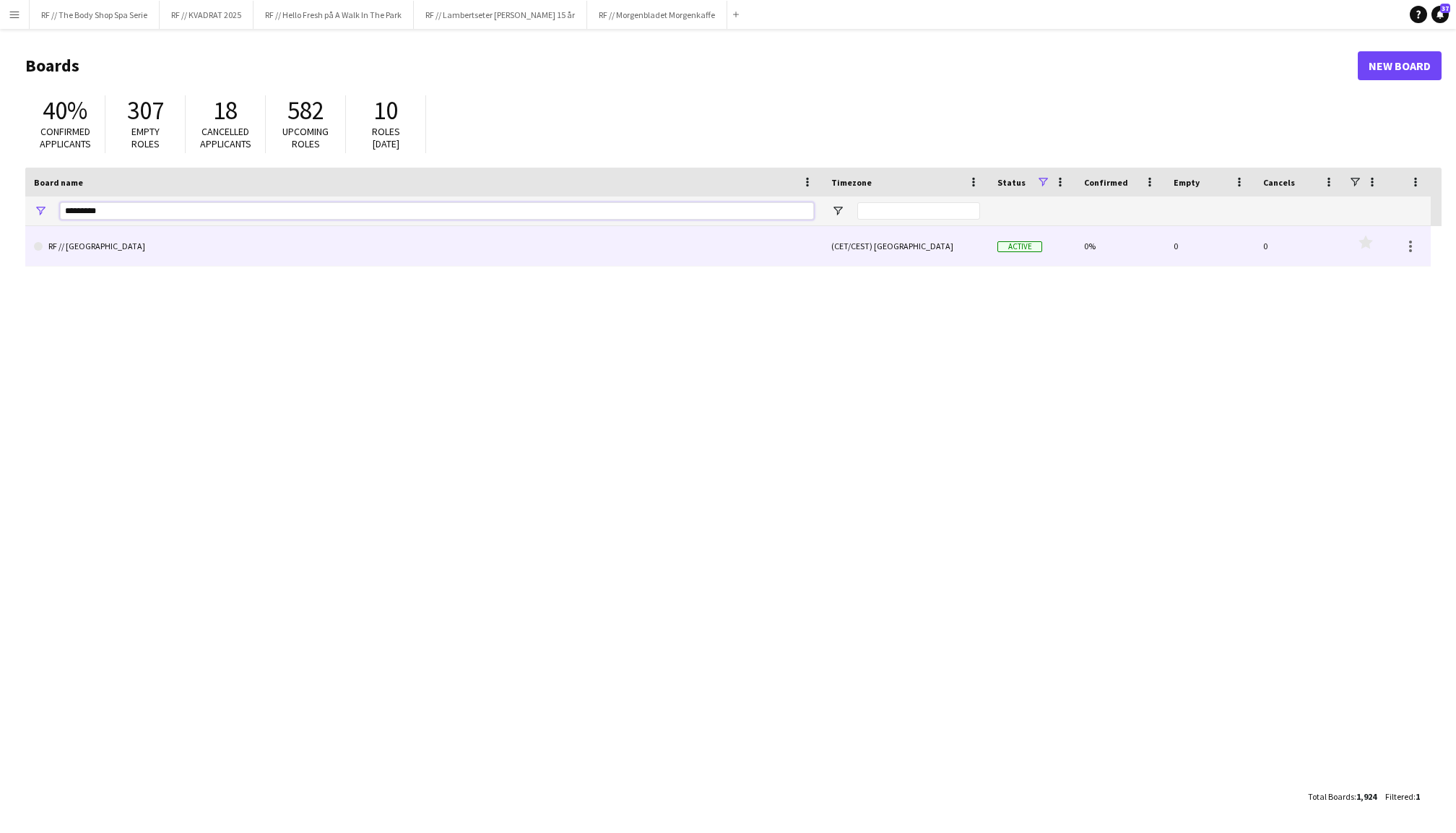
type input "*********"
click at [109, 243] on link "RF // [GEOGRAPHIC_DATA]" at bounding box center [424, 247] width 780 height 41
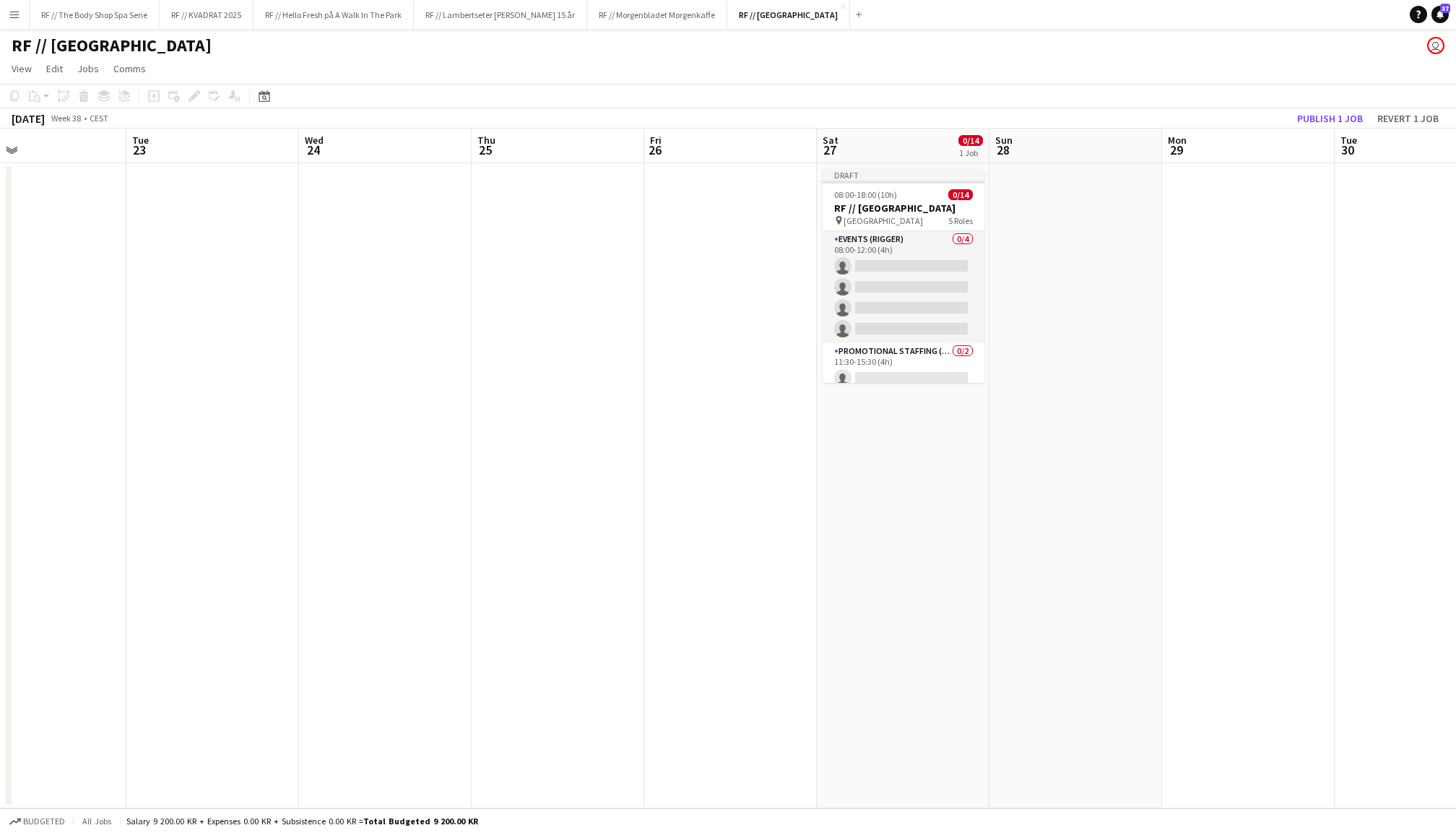
scroll to position [0, 507]
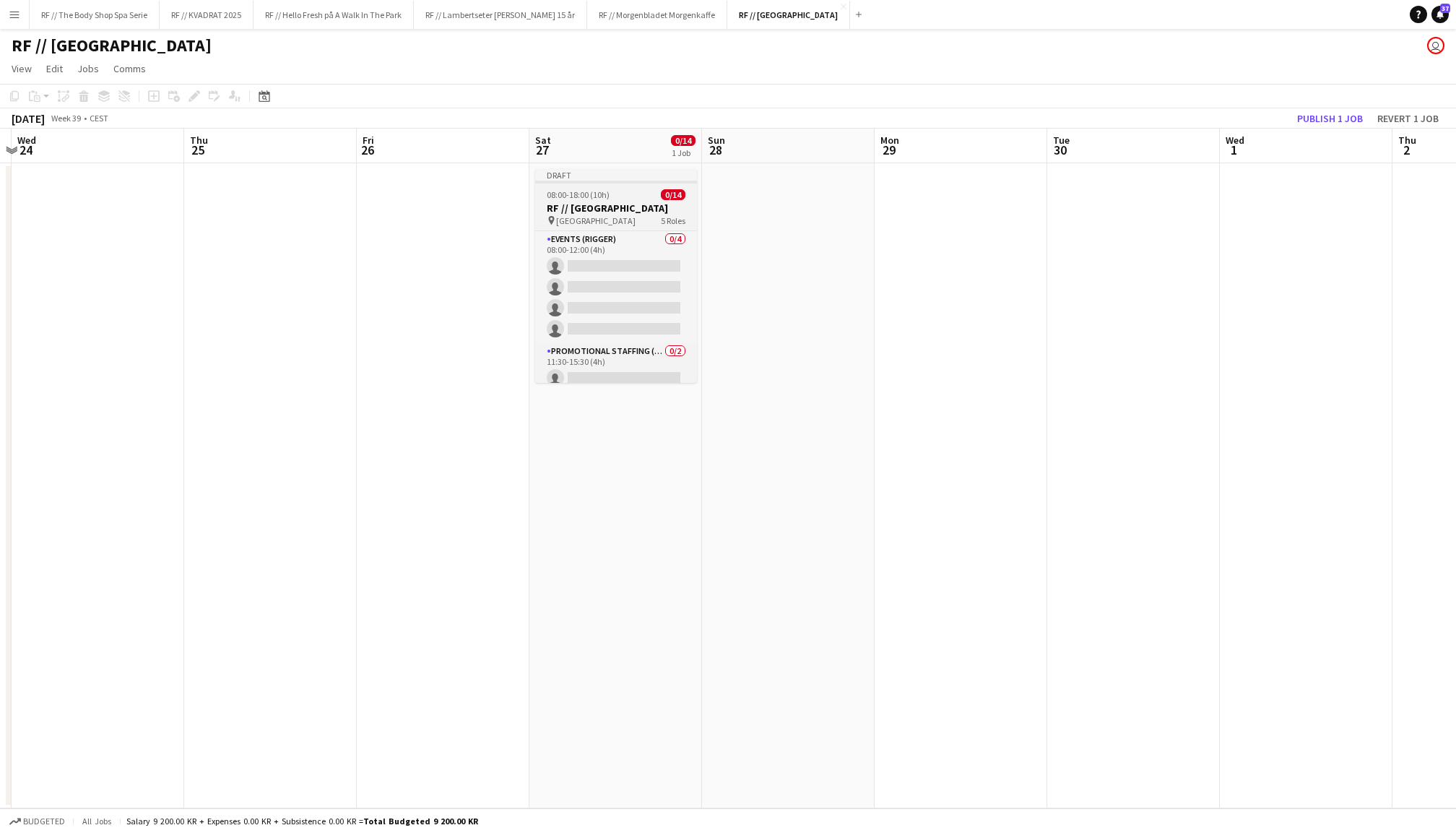
click at [601, 206] on h3 "RF // [GEOGRAPHIC_DATA]" at bounding box center [616, 208] width 162 height 13
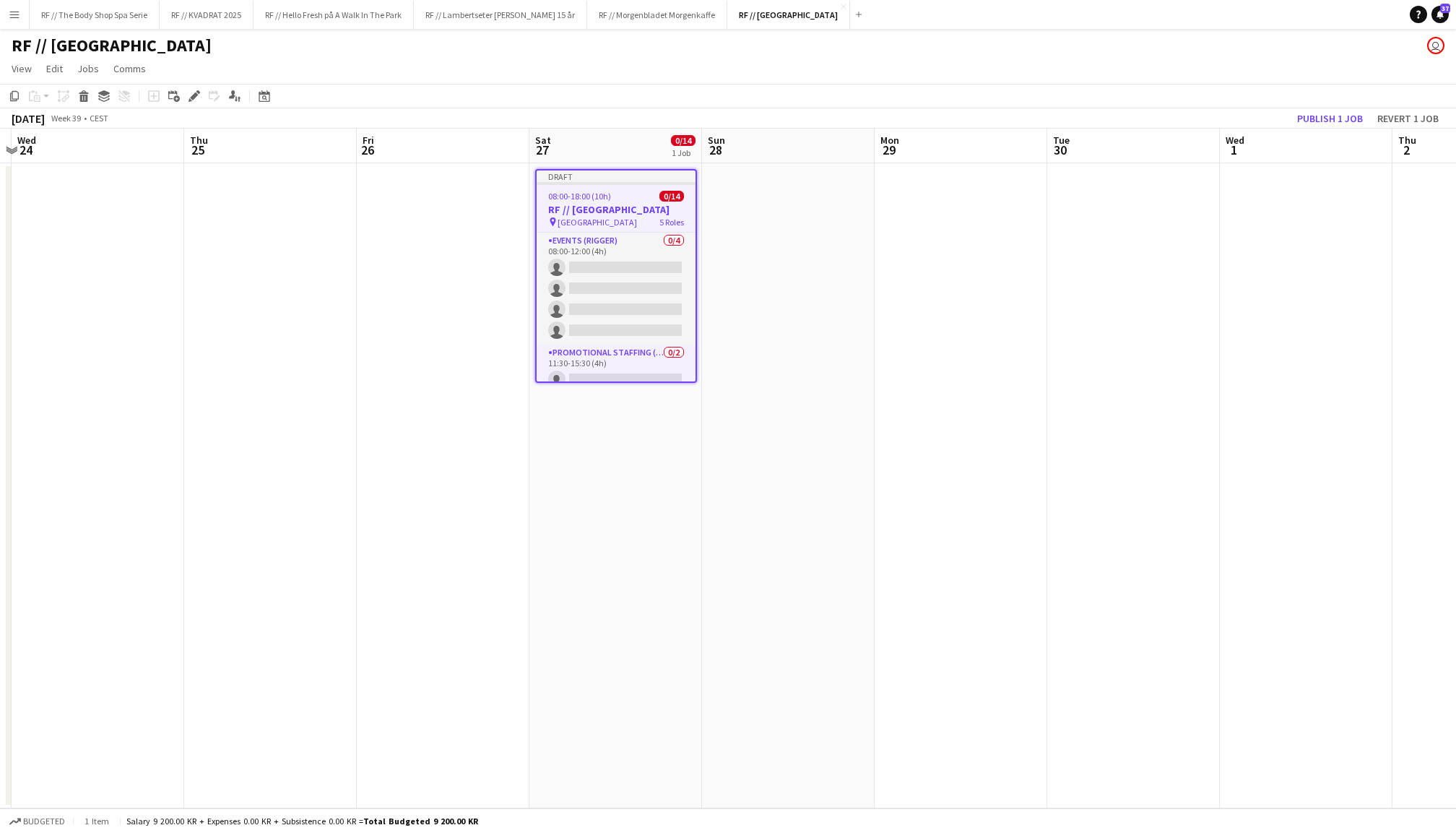
scroll to position [0, 506]
click at [615, 209] on h3 "RF // [GEOGRAPHIC_DATA]" at bounding box center [617, 209] width 159 height 13
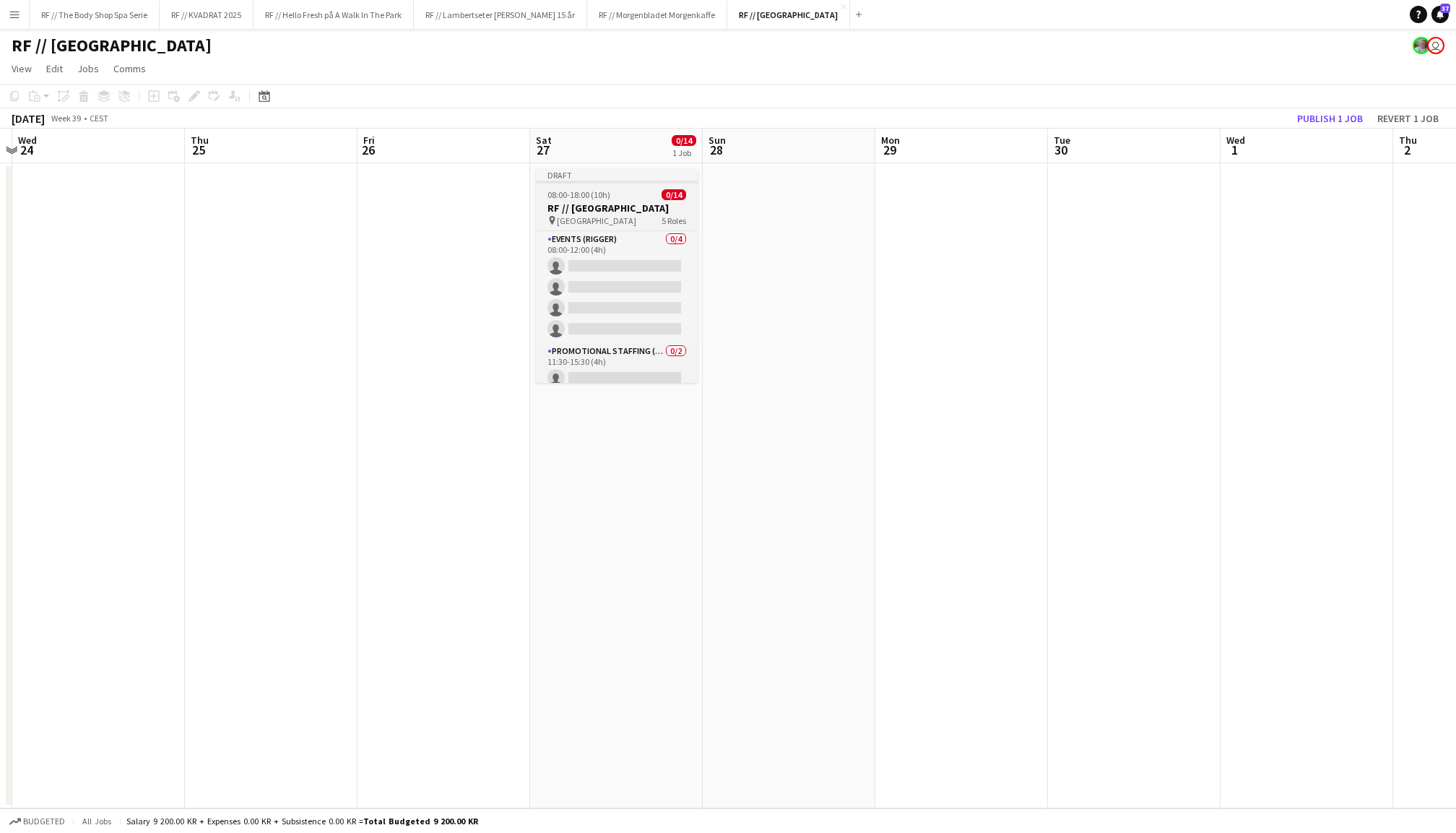
click at [677, 217] on span "5 Roles" at bounding box center [674, 220] width 25 height 11
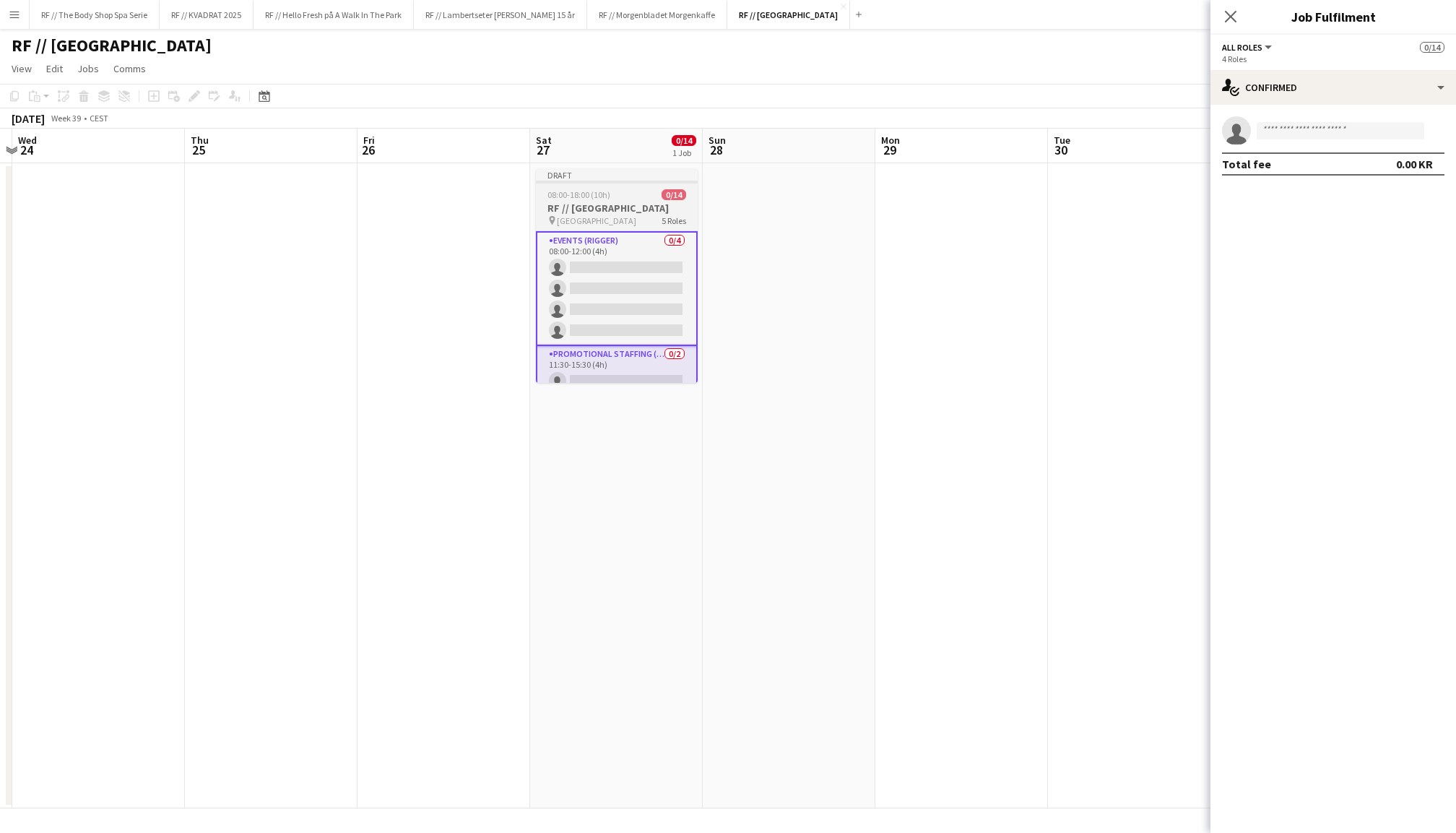
click at [602, 202] on h3 "RF // [GEOGRAPHIC_DATA]" at bounding box center [617, 208] width 162 height 13
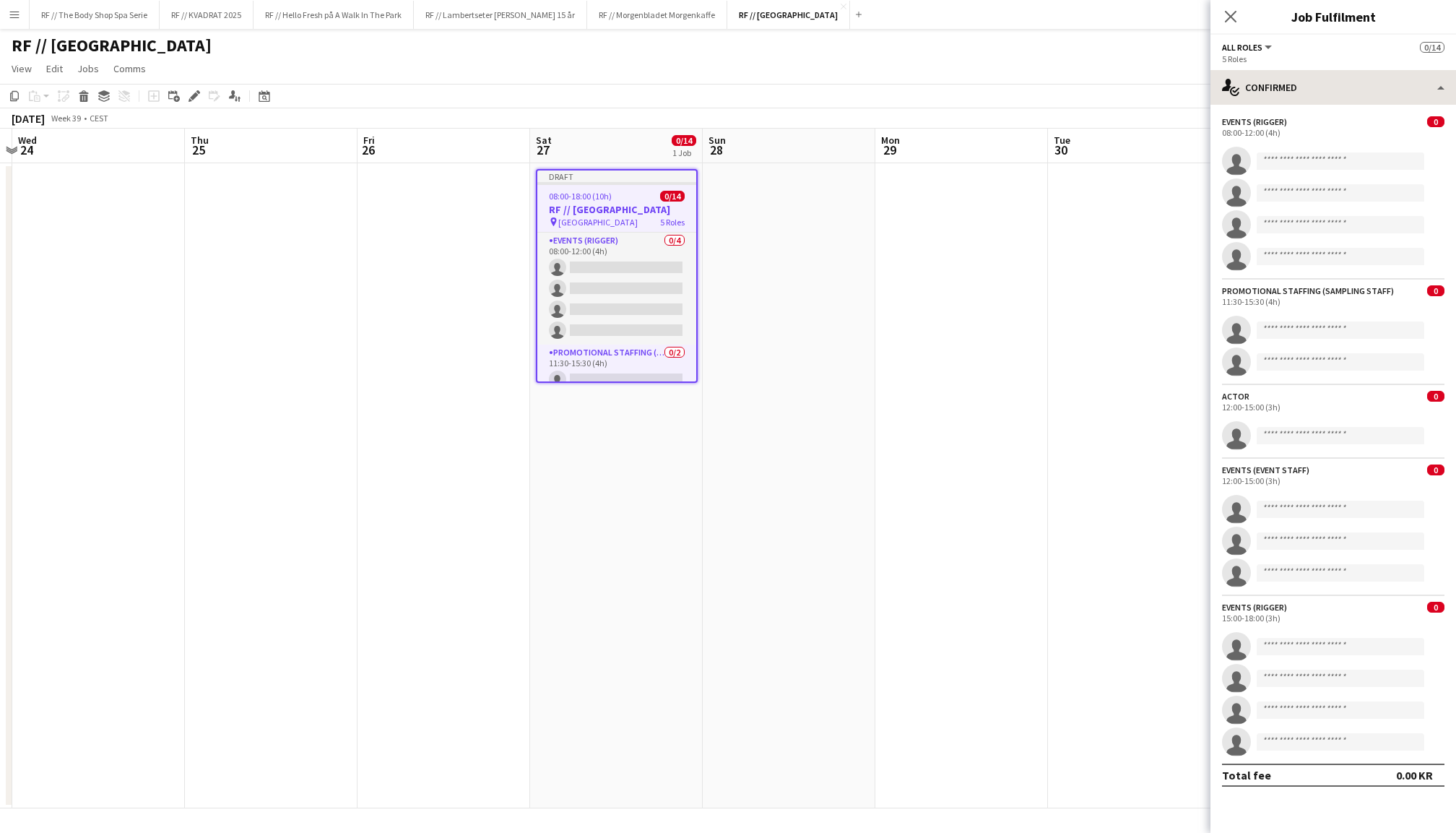
scroll to position [0, 0]
click at [1223, 16] on icon "Close pop-in" at bounding box center [1230, 16] width 14 height 14
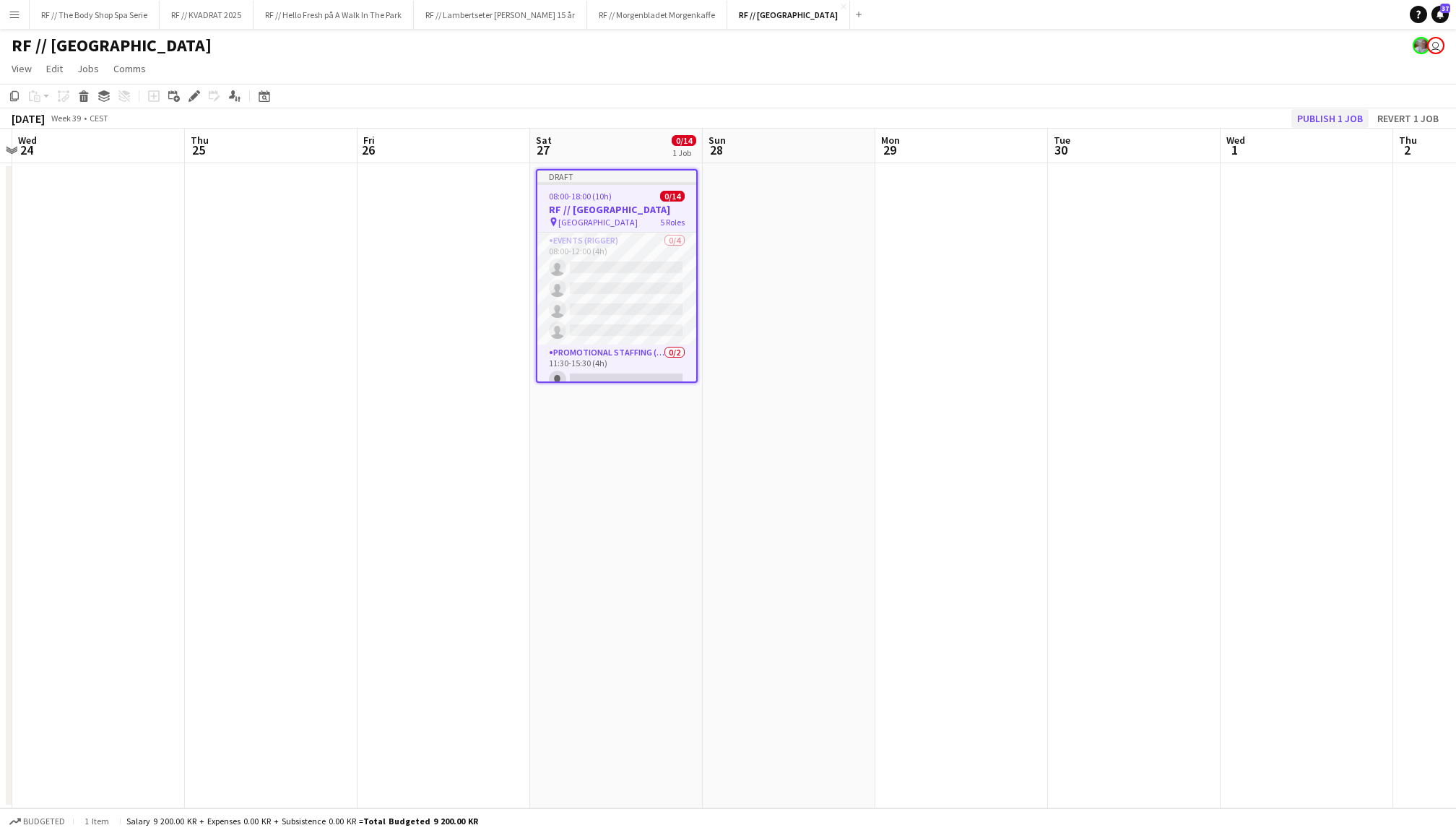
click at [1319, 110] on button "Publish 1 job" at bounding box center [1330, 118] width 78 height 19
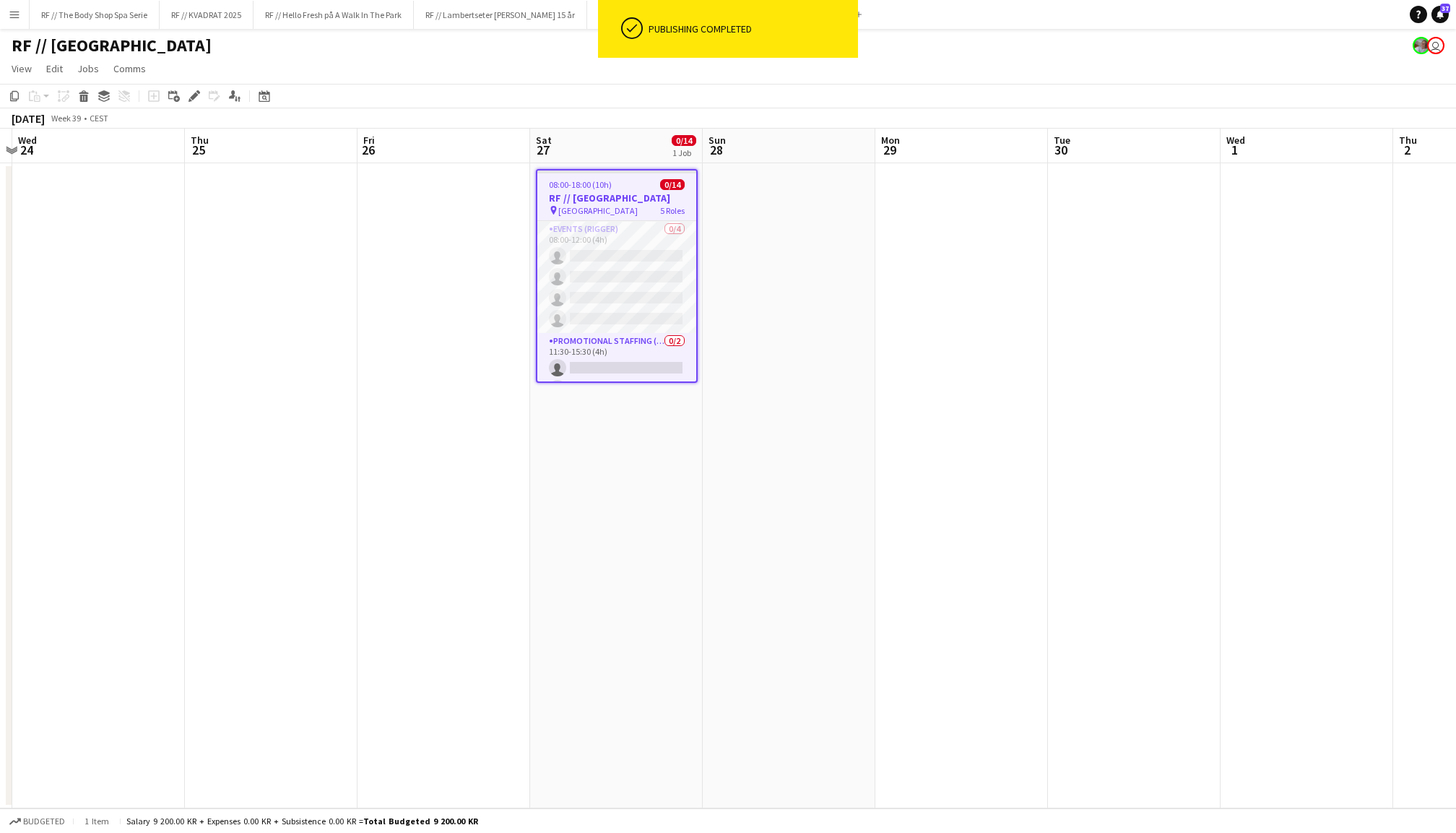
click at [793, 430] on app-date-cell at bounding box center [788, 486] width 172 height 645
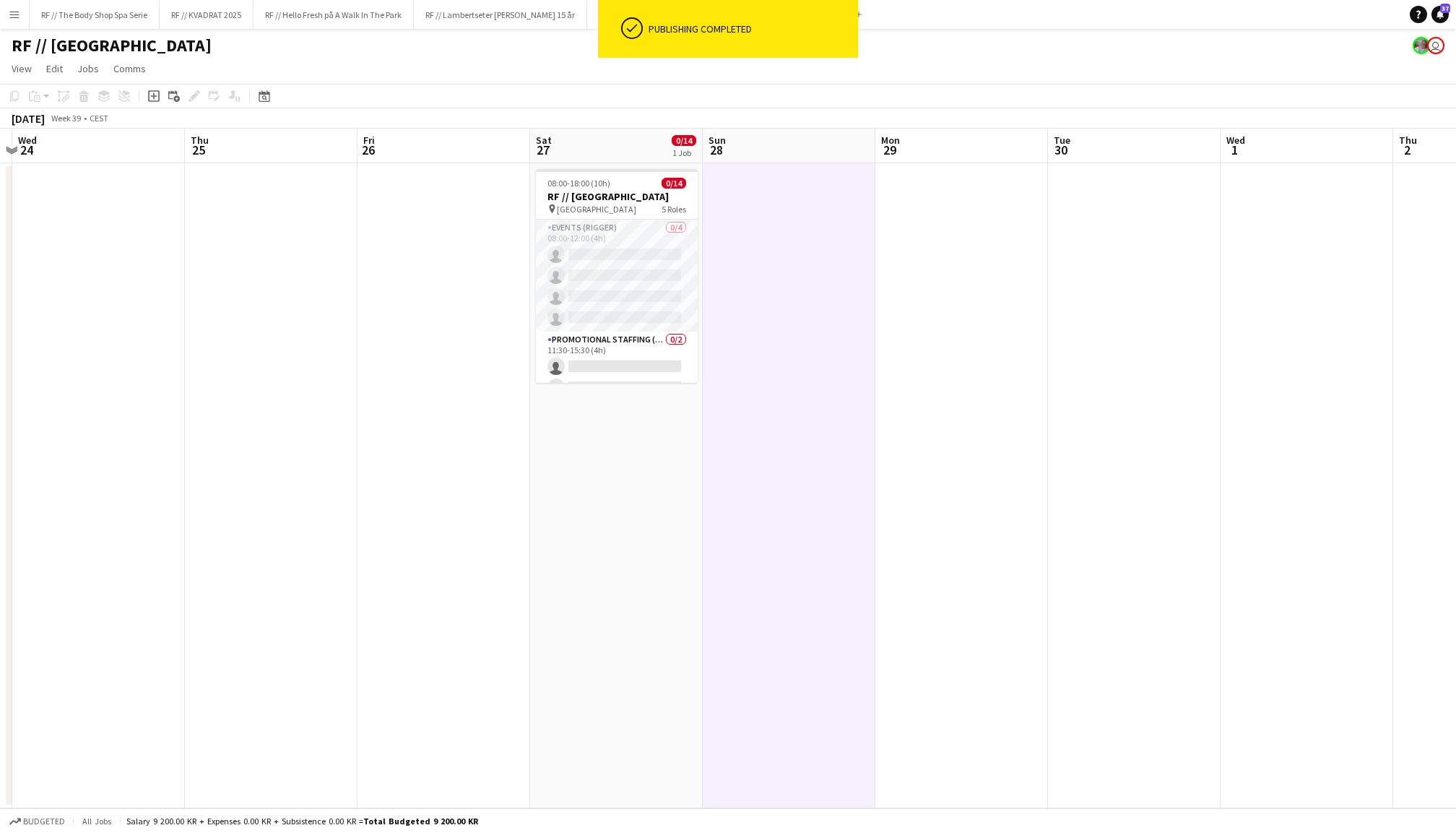
click at [1000, 383] on app-date-cell at bounding box center [961, 486] width 172 height 645
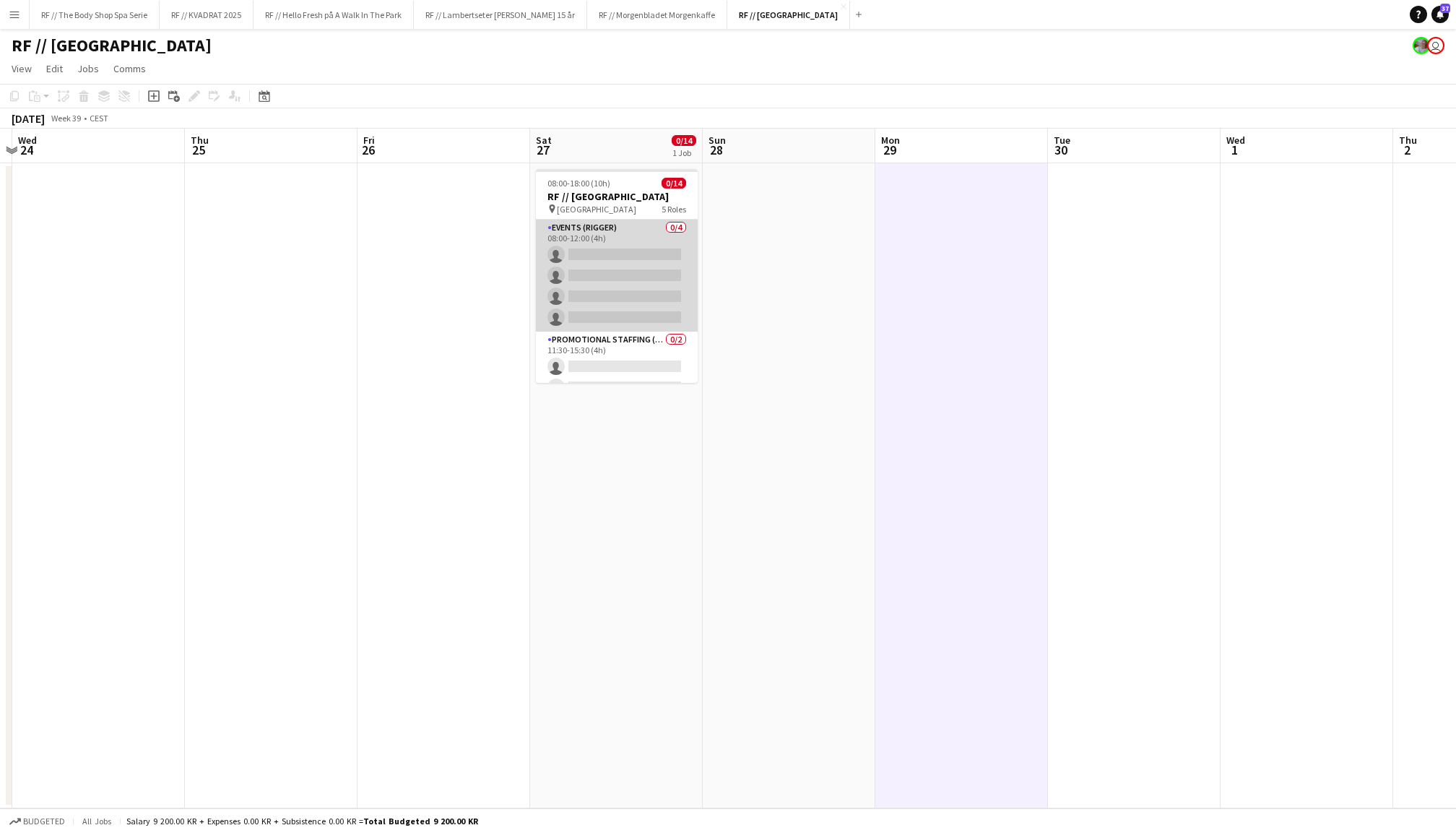
click at [630, 222] on app-card-role "Events (Rigger) 0/4 08:00-12:00 (4h) single-neutral-actions single-neutral-acti…" at bounding box center [617, 275] width 162 height 112
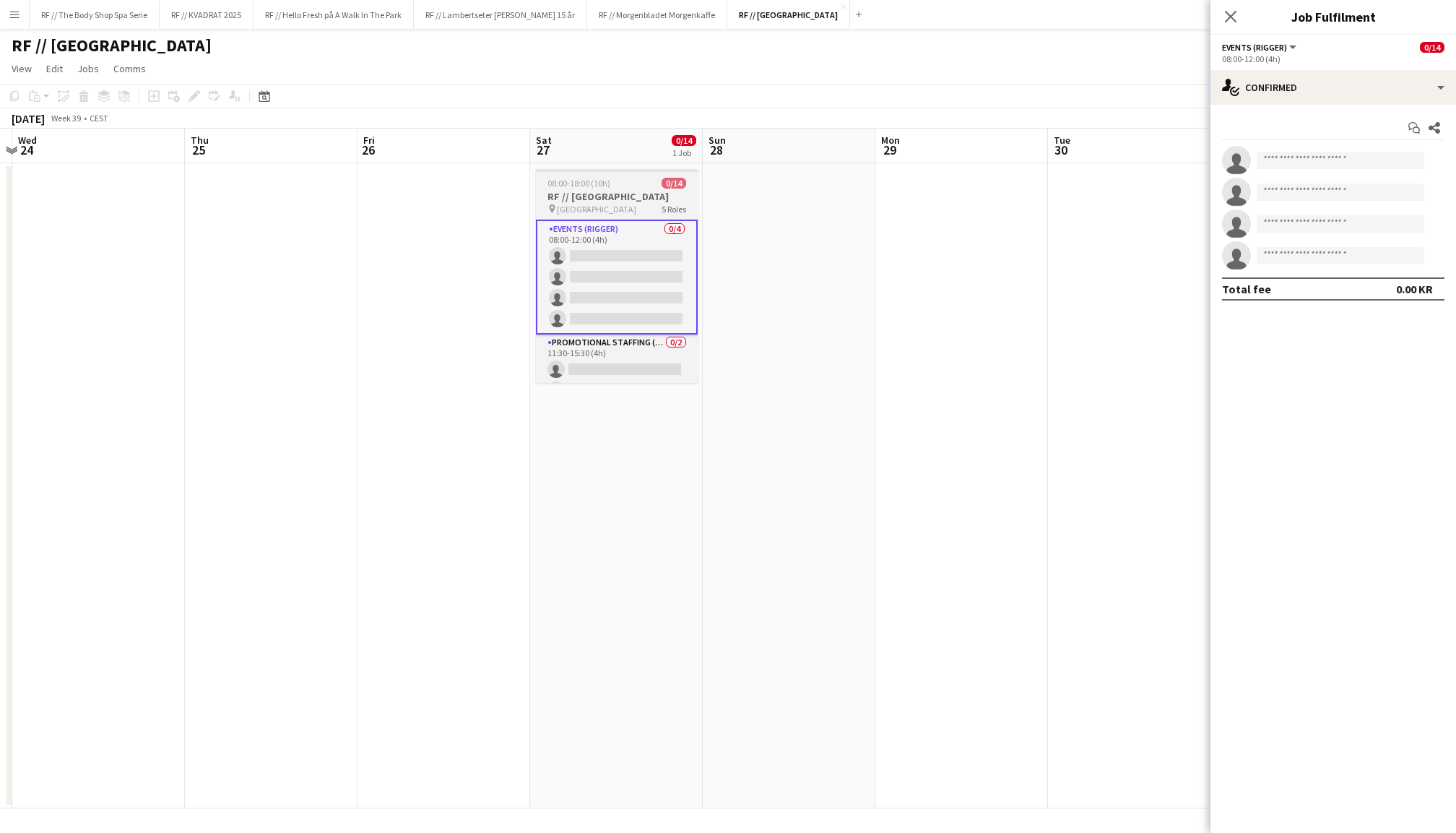
click at [650, 190] on h3 "RF // [GEOGRAPHIC_DATA]" at bounding box center [617, 196] width 162 height 13
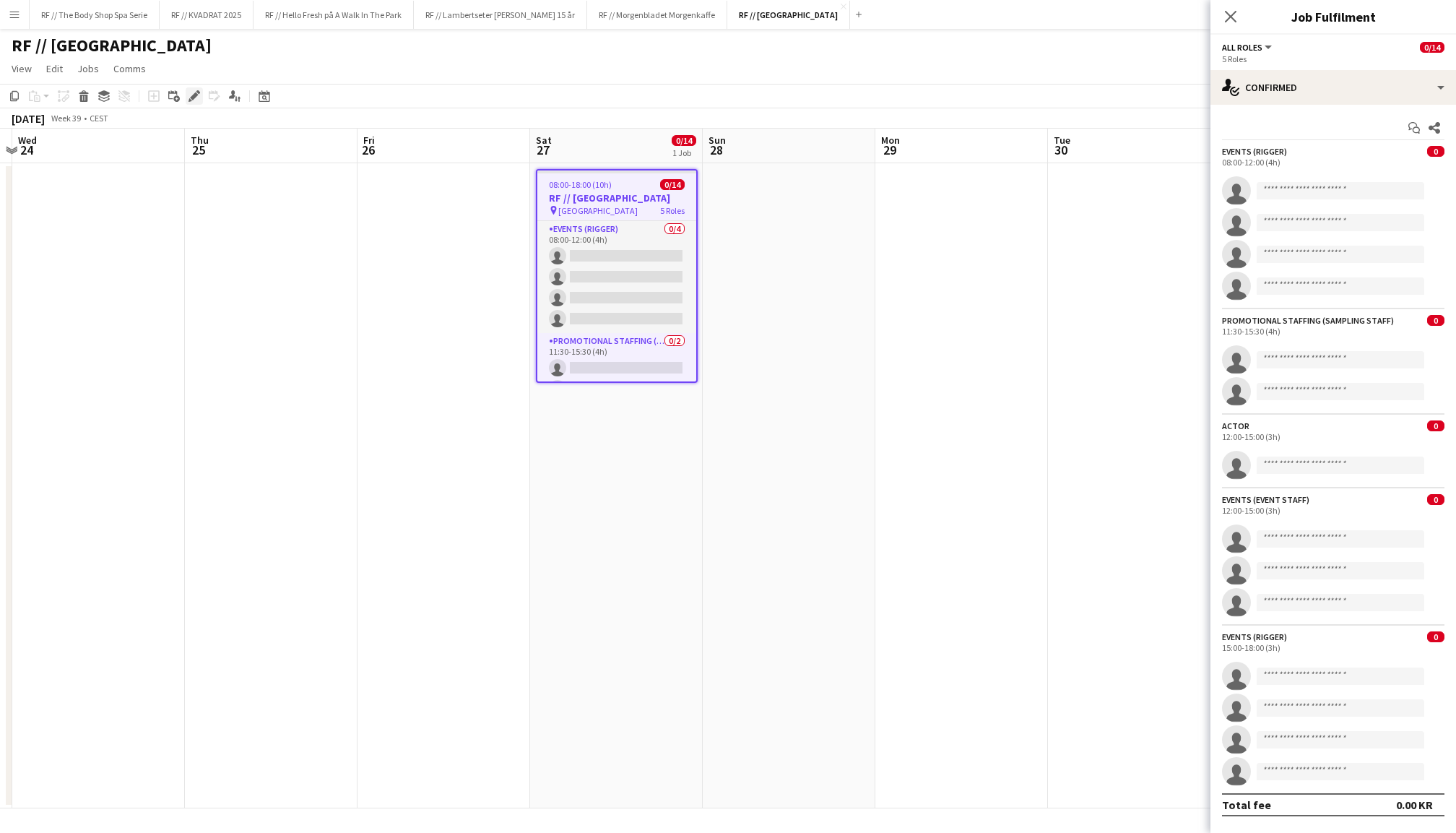
click at [194, 90] on icon "Edit" at bounding box center [194, 96] width 11 height 11
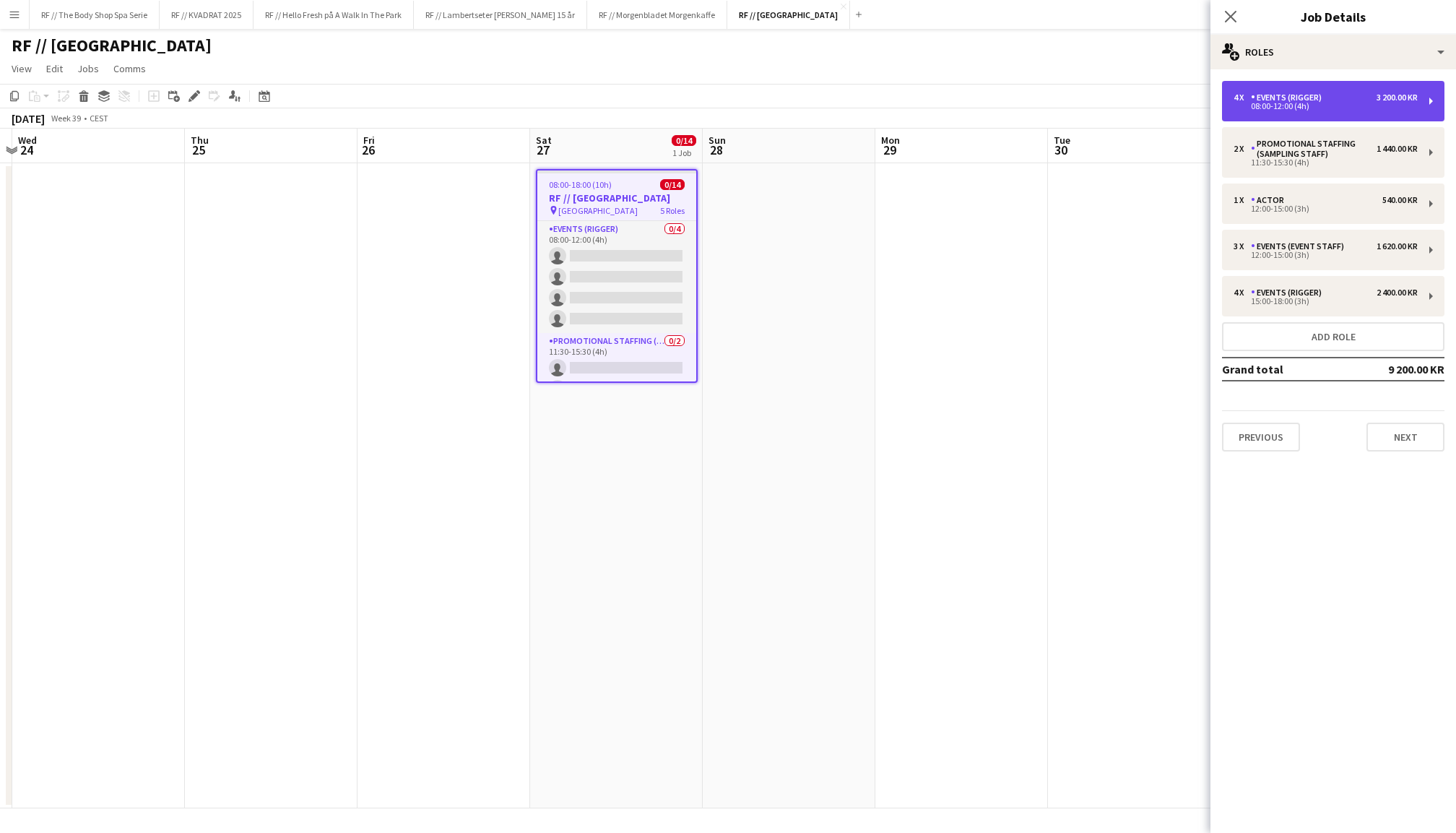
click at [1306, 88] on div "4 x Events (Rigger) 3 200.00 KR 08:00-12:00 (4h)" at bounding box center [1333, 101] width 222 height 41
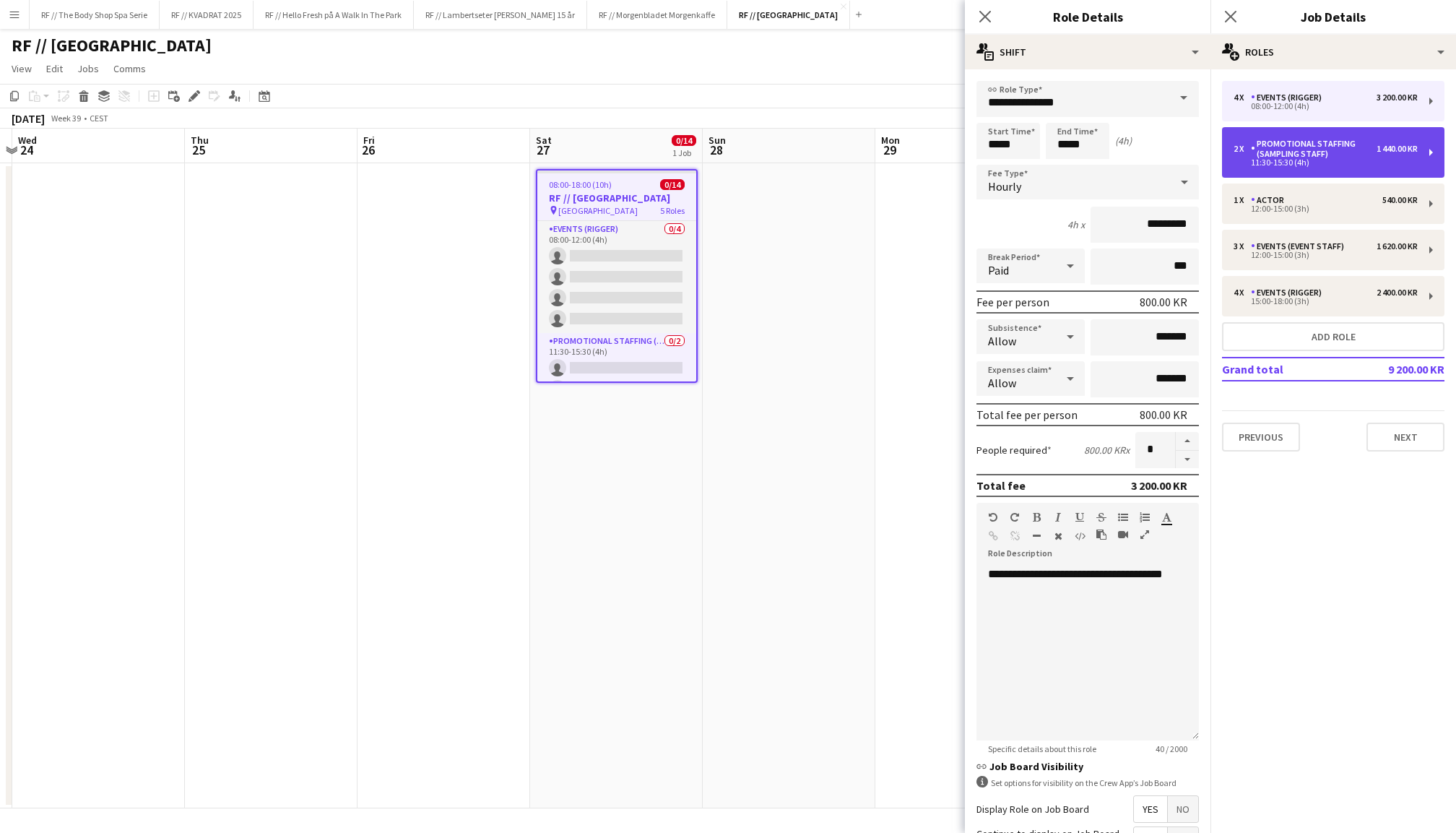
click at [1307, 141] on div "Promotional Staffing (Sampling Staff)" at bounding box center [1314, 149] width 126 height 20
type input "**********"
type input "*****"
type input "*********"
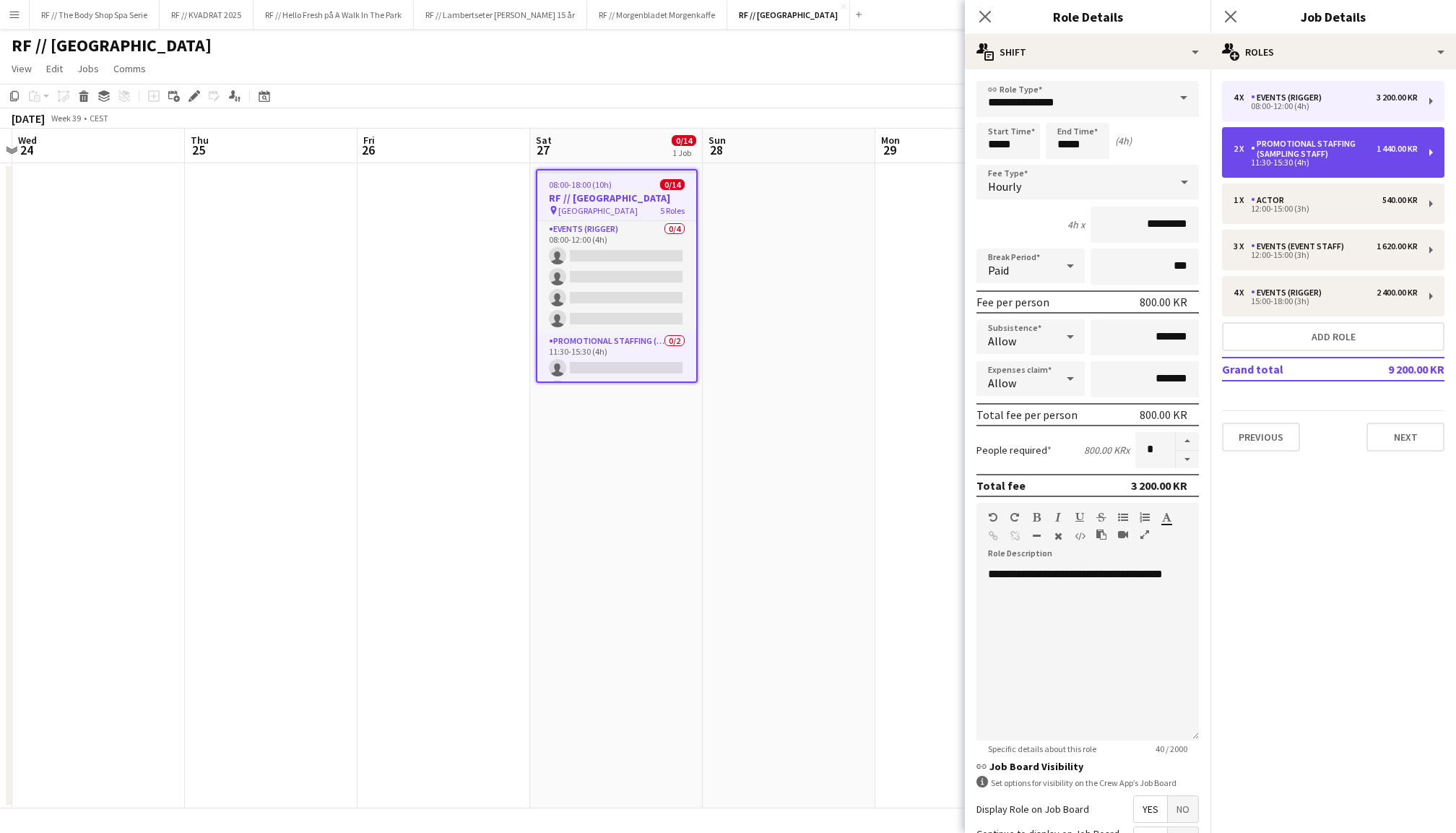
type input "*"
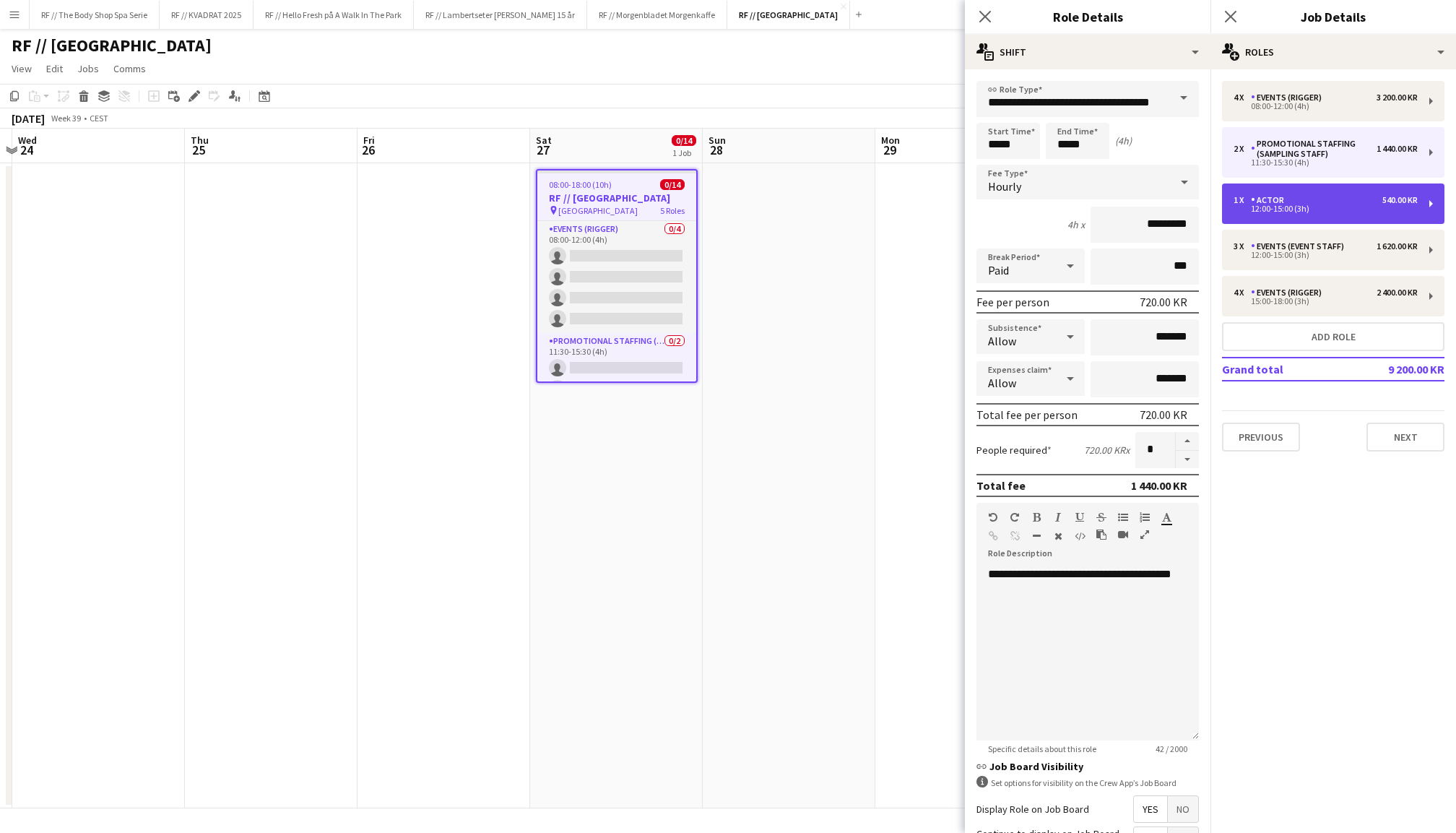
click at [1312, 206] on div "12:00-15:00 (3h)" at bounding box center [1325, 208] width 184 height 7
type input "*****"
type input "*"
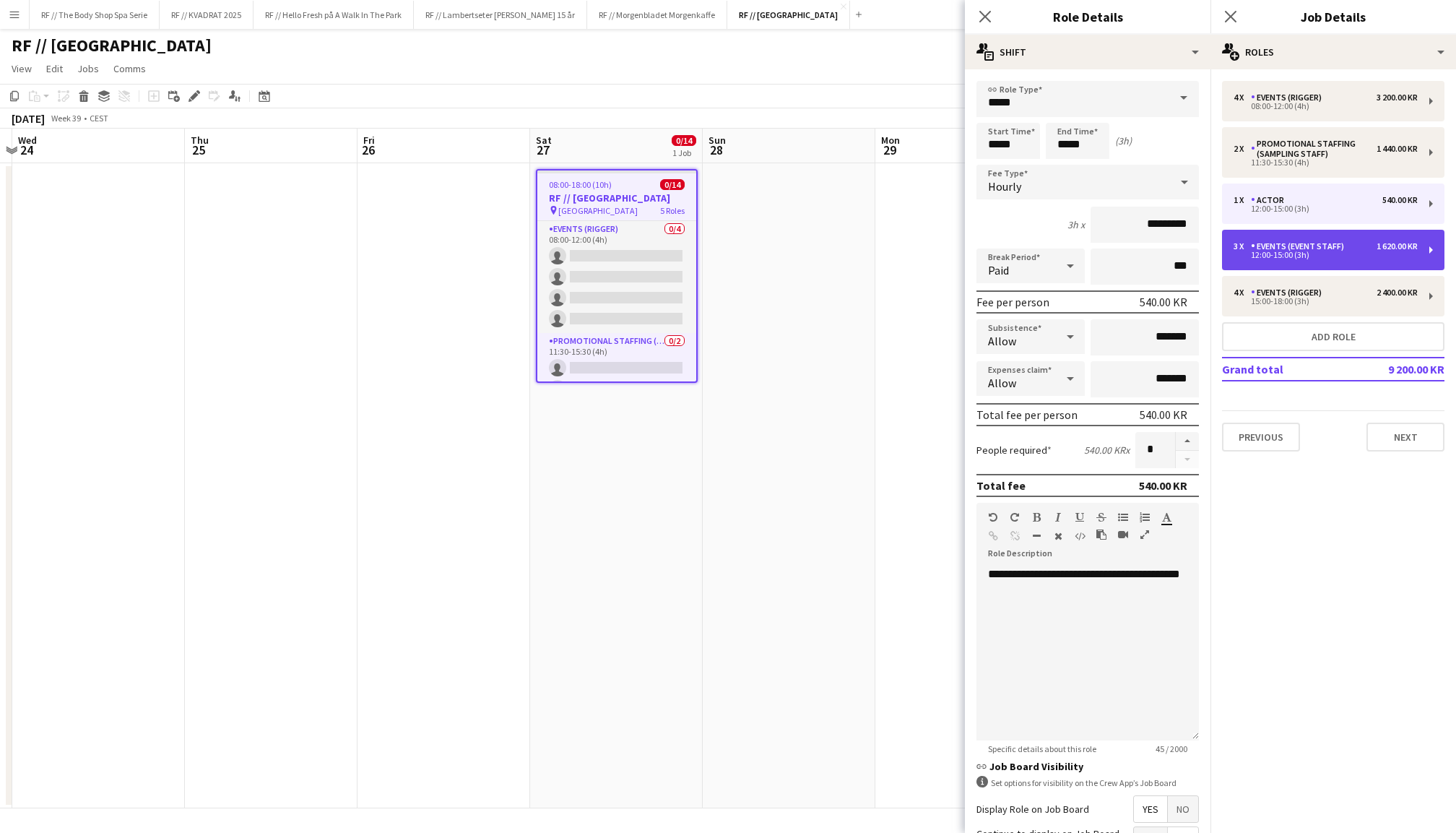
click at [1311, 242] on div "Events (Event Staff)" at bounding box center [1300, 246] width 99 height 10
type input "**********"
type input "*"
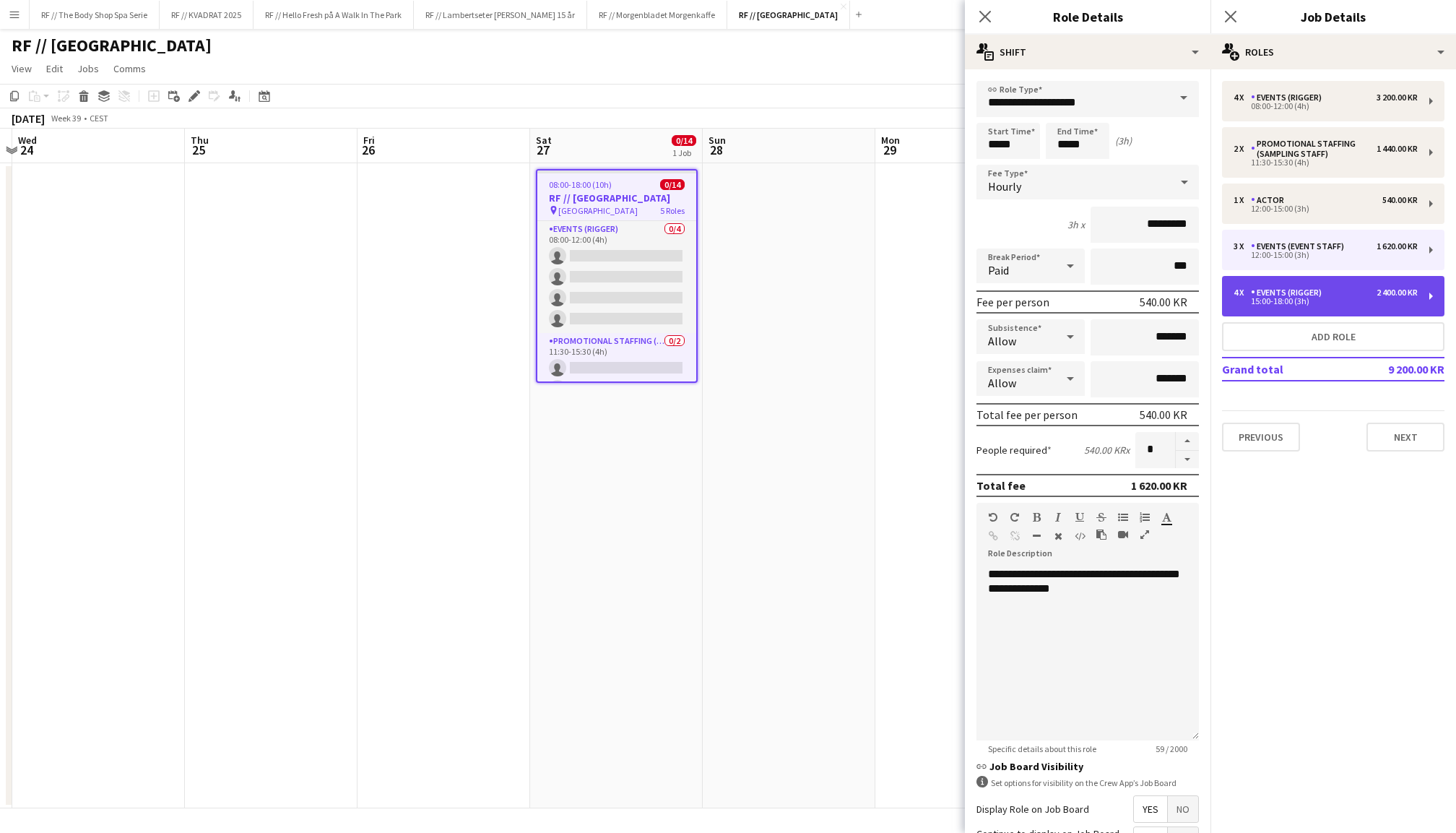
click at [1311, 284] on div "4 x Events (Rigger) 2 400.00 KR 15:00-18:00 (3h)" at bounding box center [1333, 297] width 222 height 41
type input "**********"
type input "*****"
type input "*********"
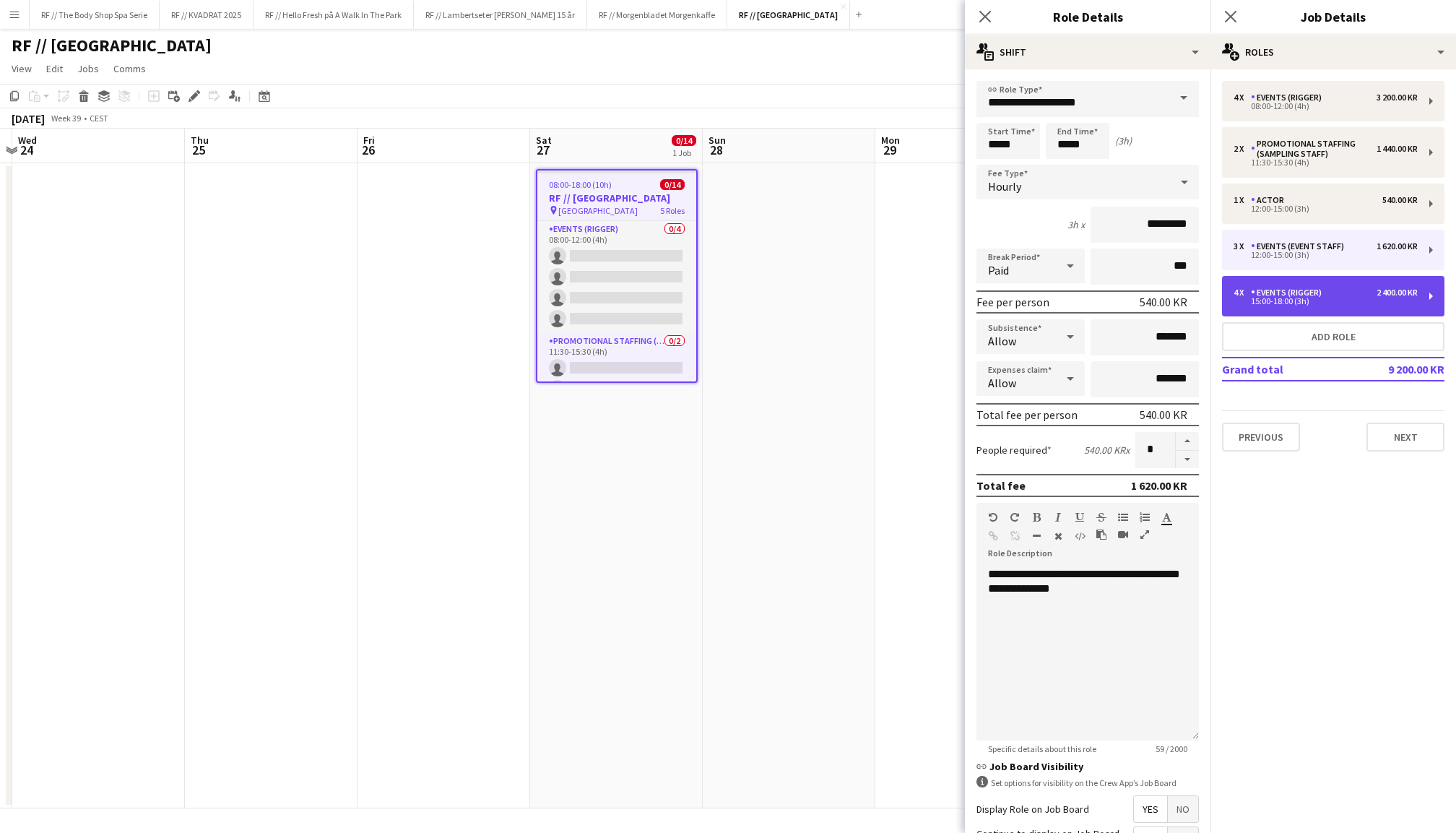
type input "*"
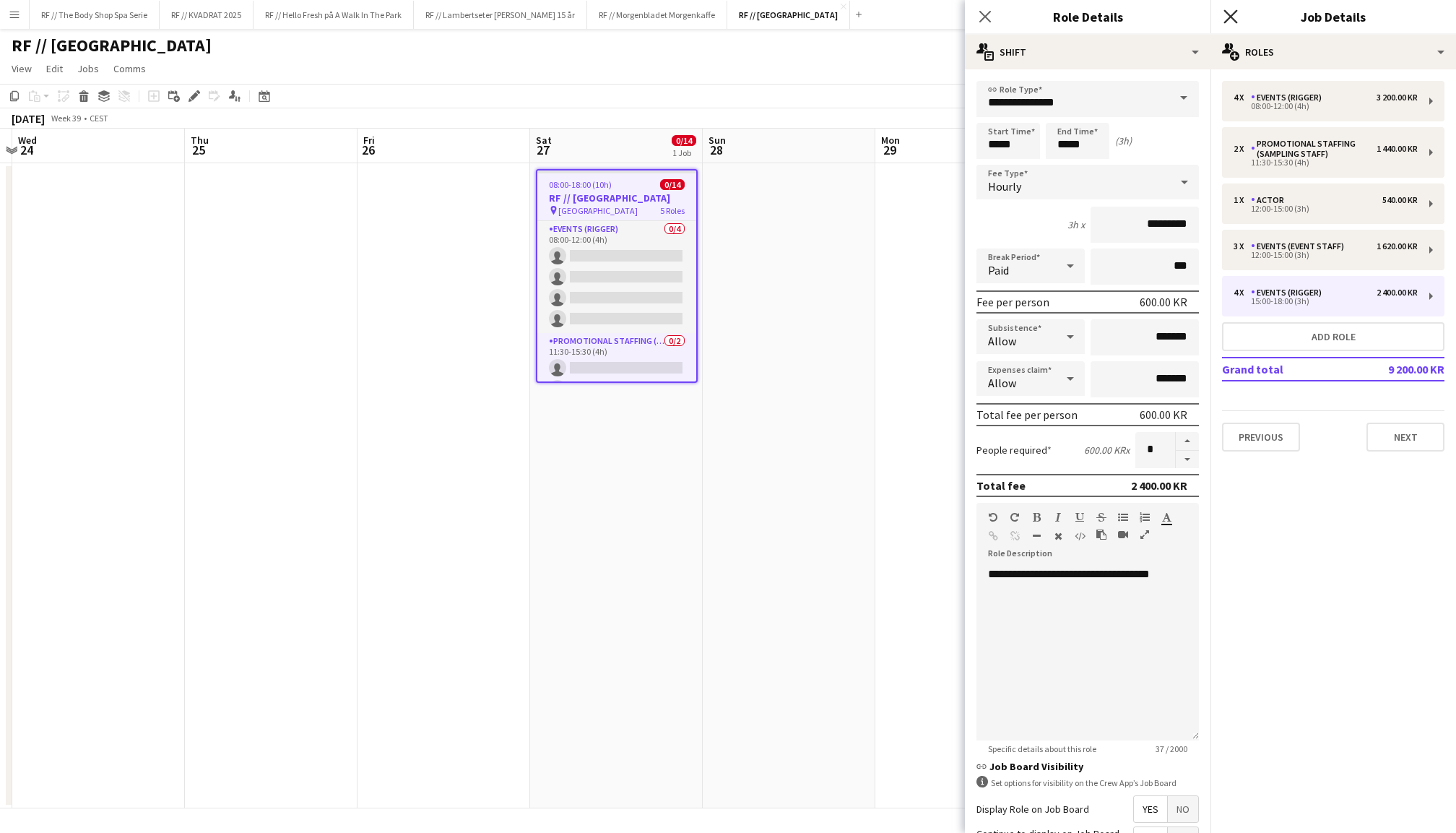
click at [1230, 13] on icon "Close pop-in" at bounding box center [1230, 16] width 14 height 14
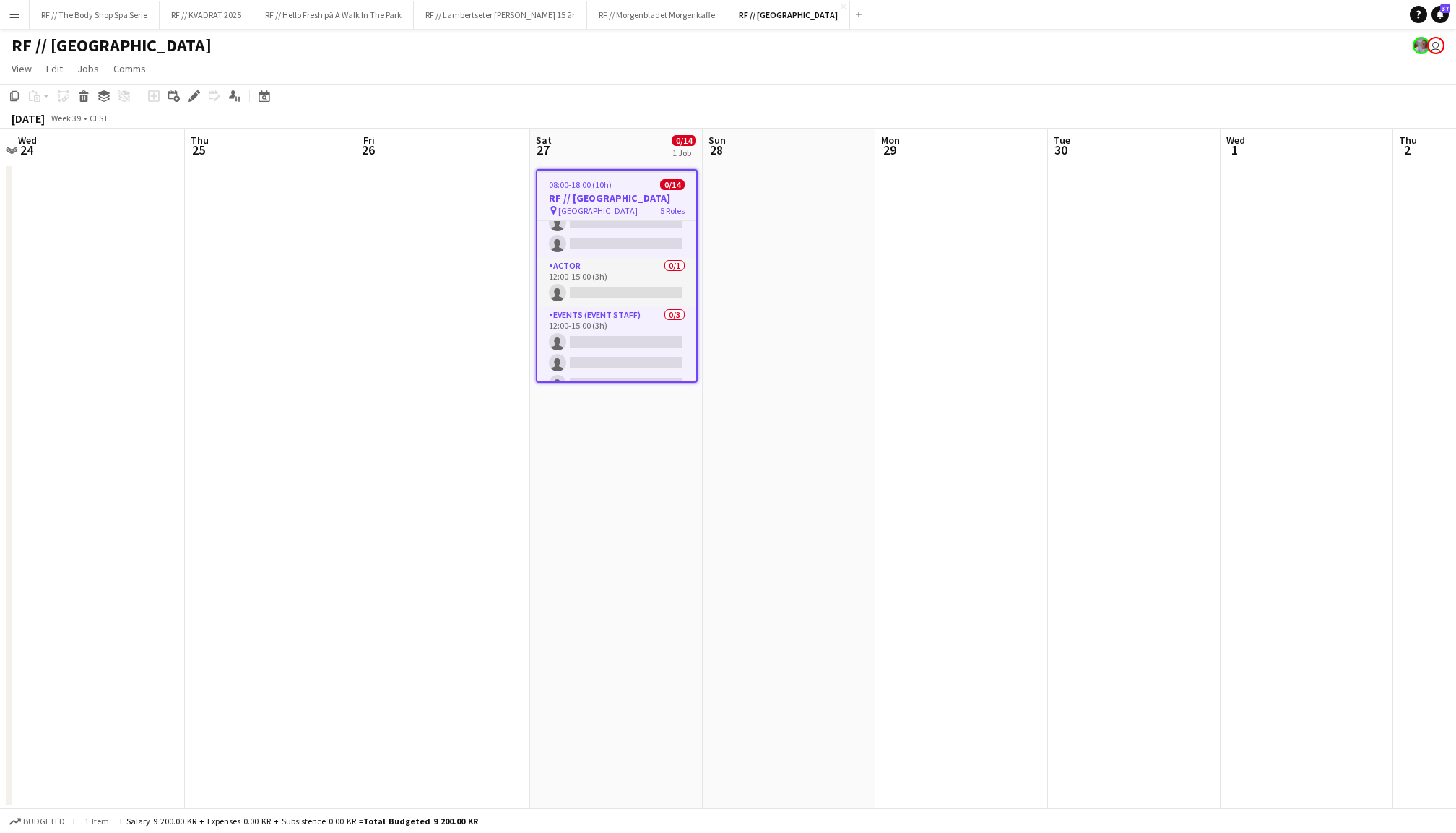
scroll to position [163, 0]
click at [614, 258] on app-card-role "Actor 0/1 12:00-15:00 (3h) single-neutral-actions" at bounding box center [617, 264] width 159 height 49
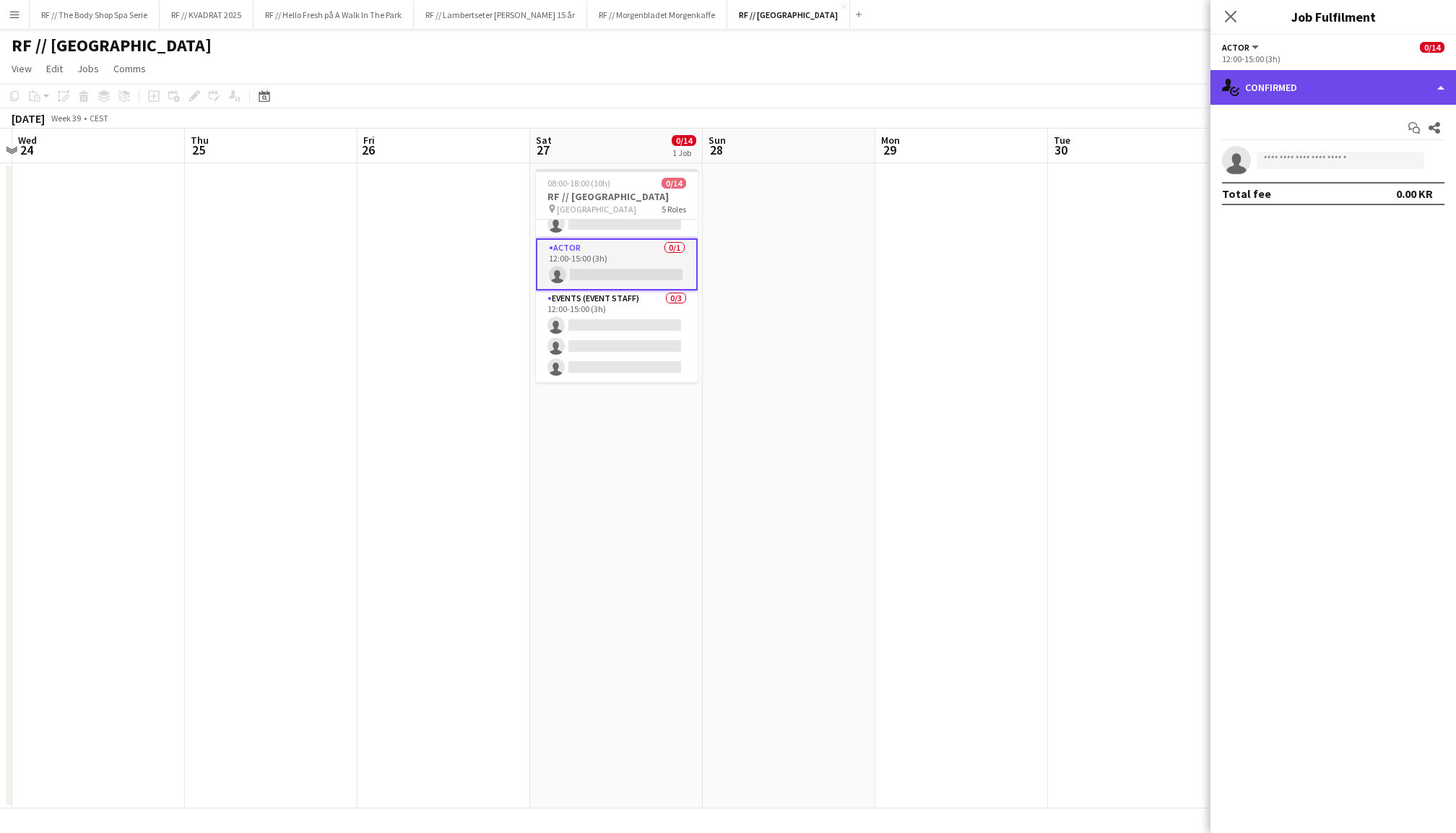
click at [1310, 79] on div "single-neutral-actions-check-2 Confirmed" at bounding box center [1333, 87] width 246 height 34
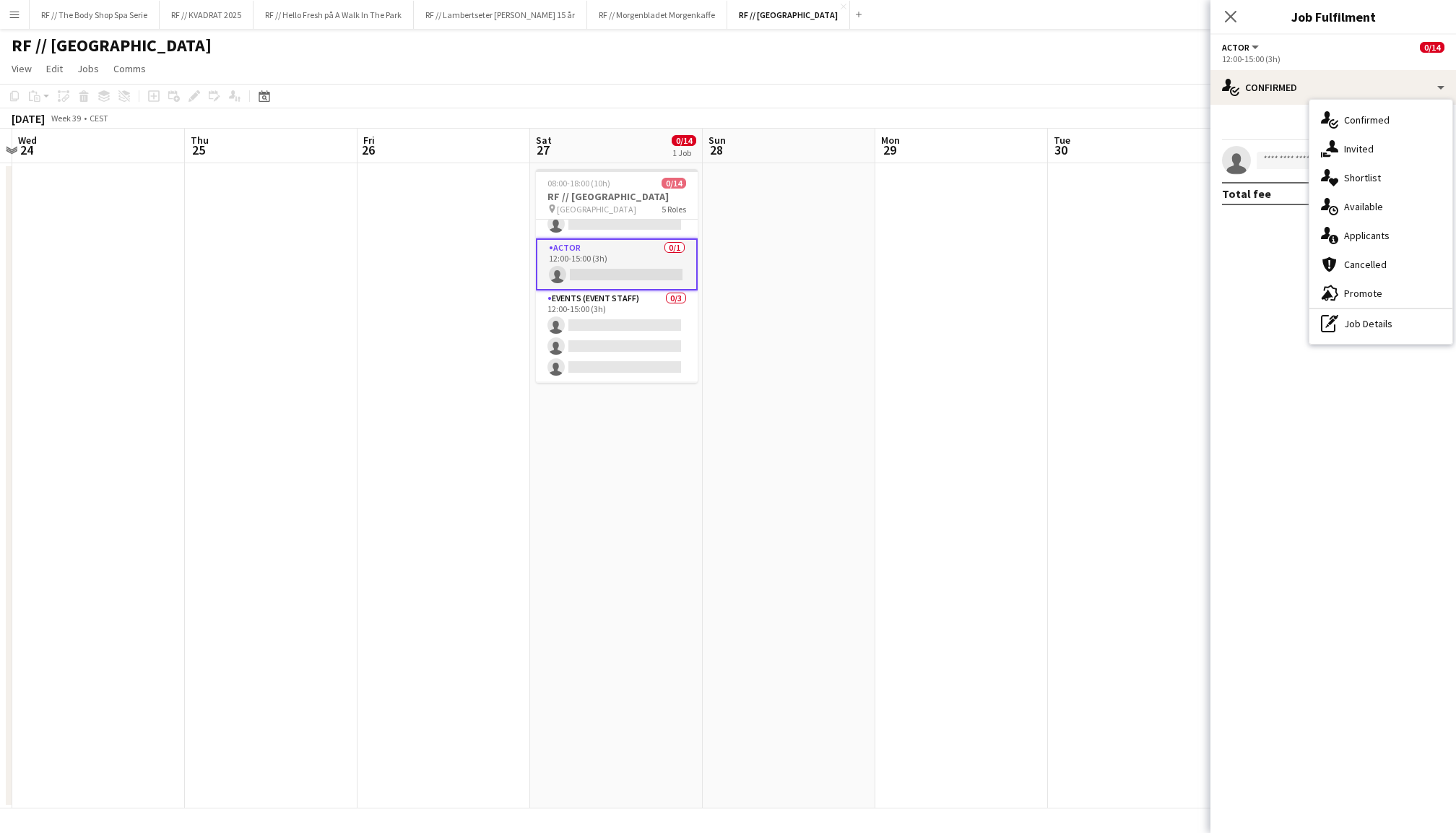
click at [610, 240] on app-card-role "Actor 0/1 12:00-15:00 (3h) single-neutral-actions" at bounding box center [617, 265] width 162 height 52
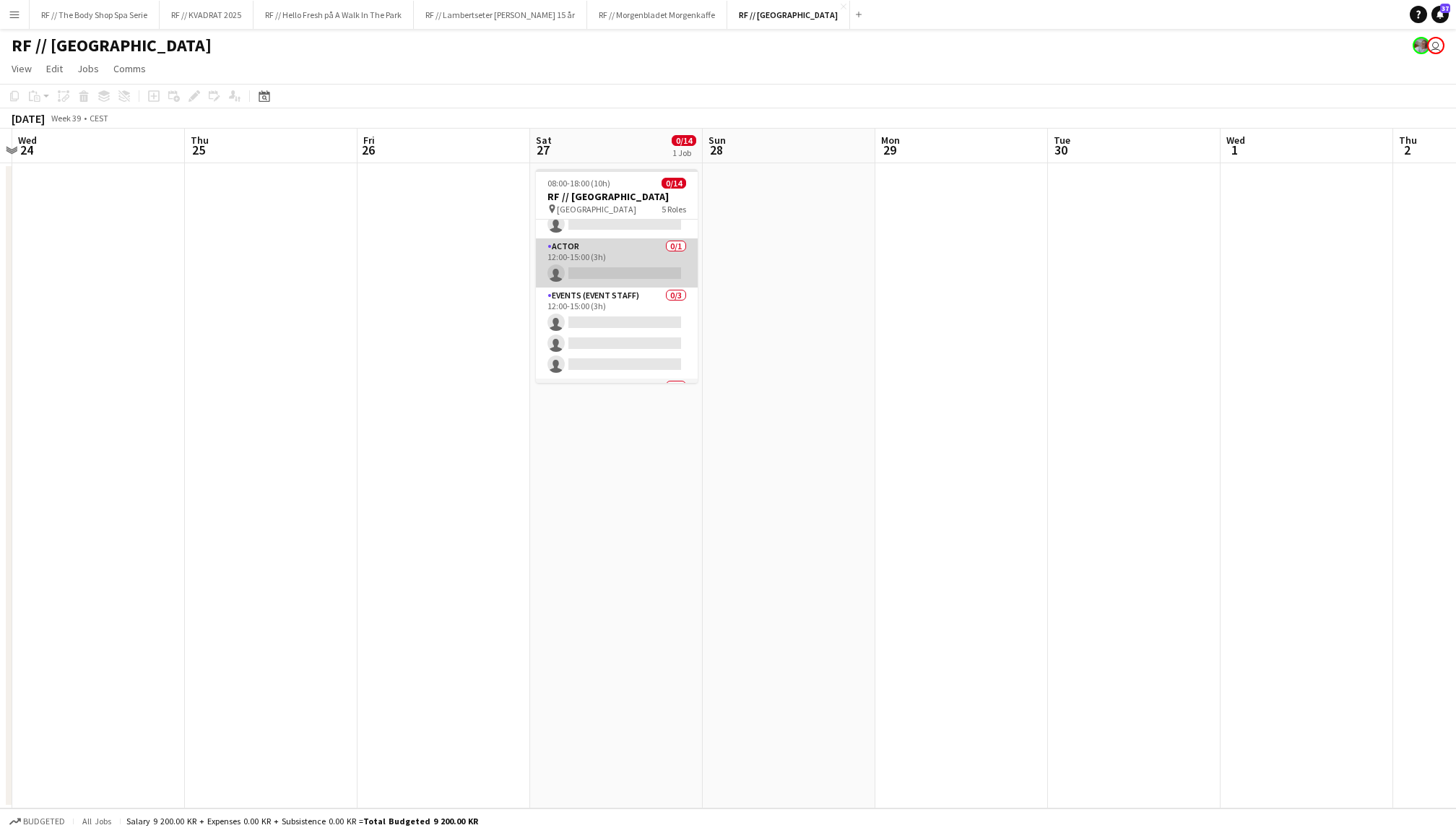
click at [598, 248] on app-card-role "Actor 0/1 12:00-15:00 (3h) single-neutral-actions" at bounding box center [617, 263] width 162 height 49
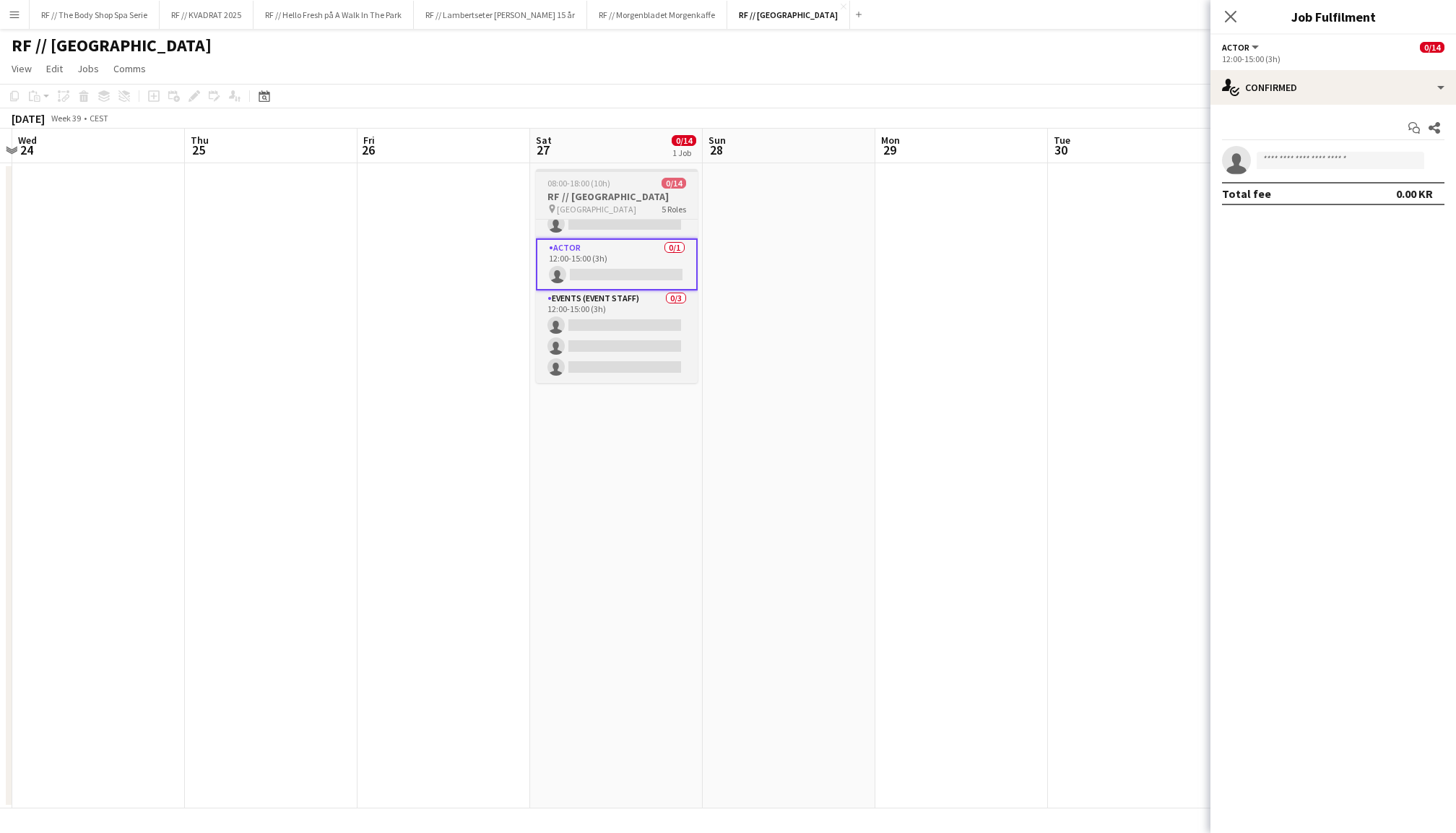
click at [600, 184] on span "08:00-18:00 (10h)" at bounding box center [578, 182] width 63 height 11
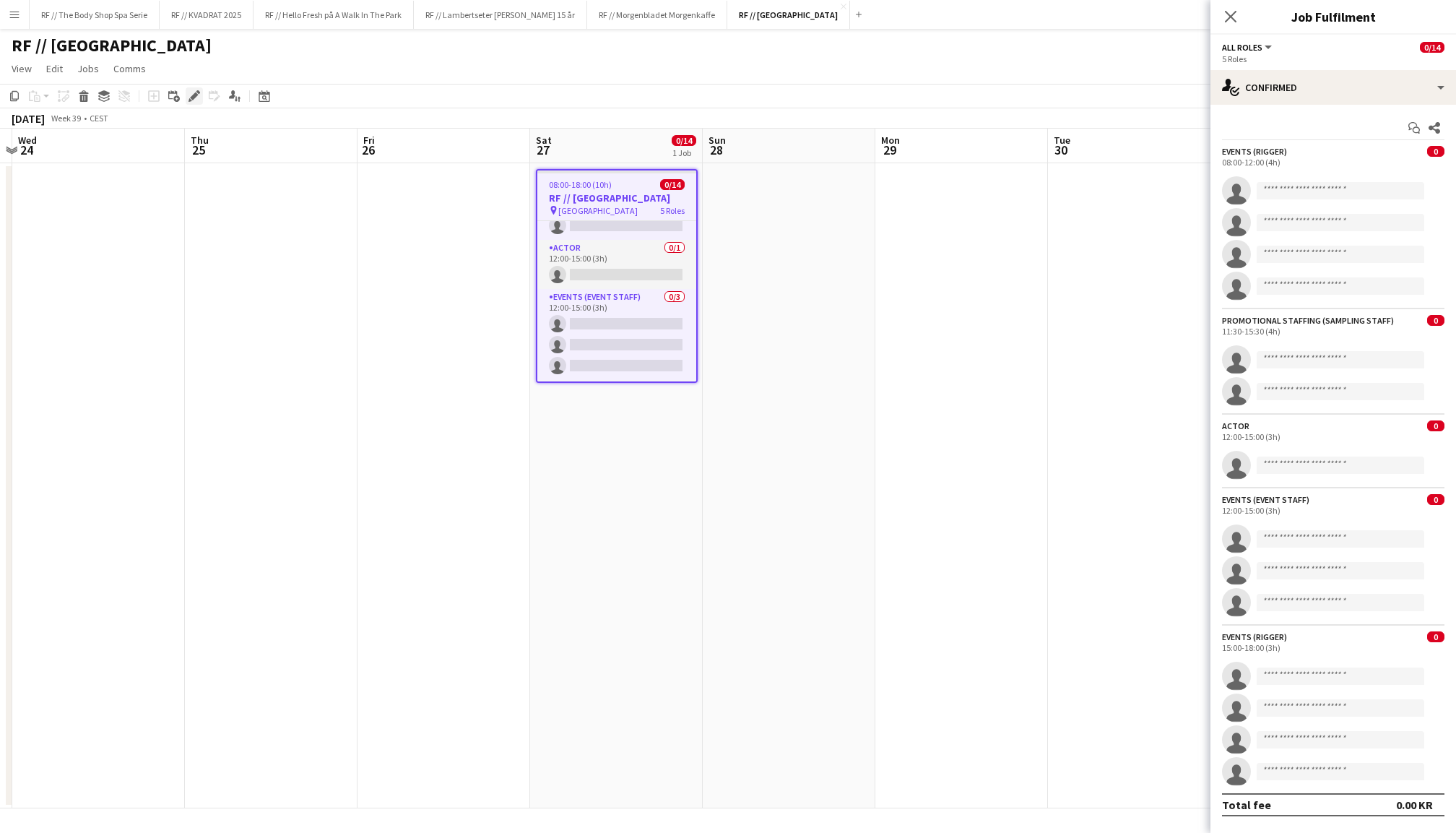
click at [191, 97] on icon "Edit" at bounding box center [194, 96] width 11 height 11
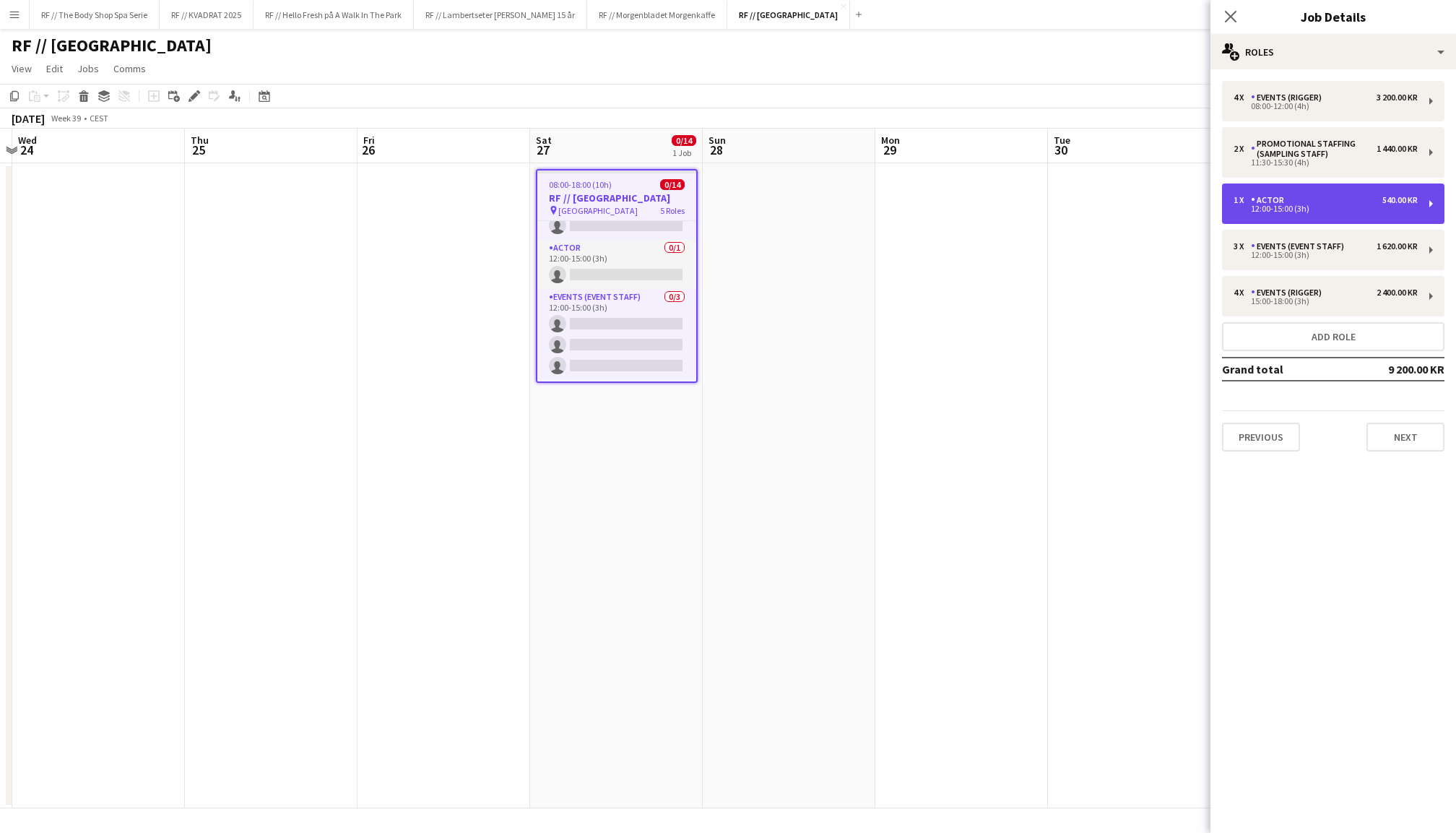
click at [1303, 197] on div "1 x Actor 540.00 KR" at bounding box center [1325, 200] width 184 height 10
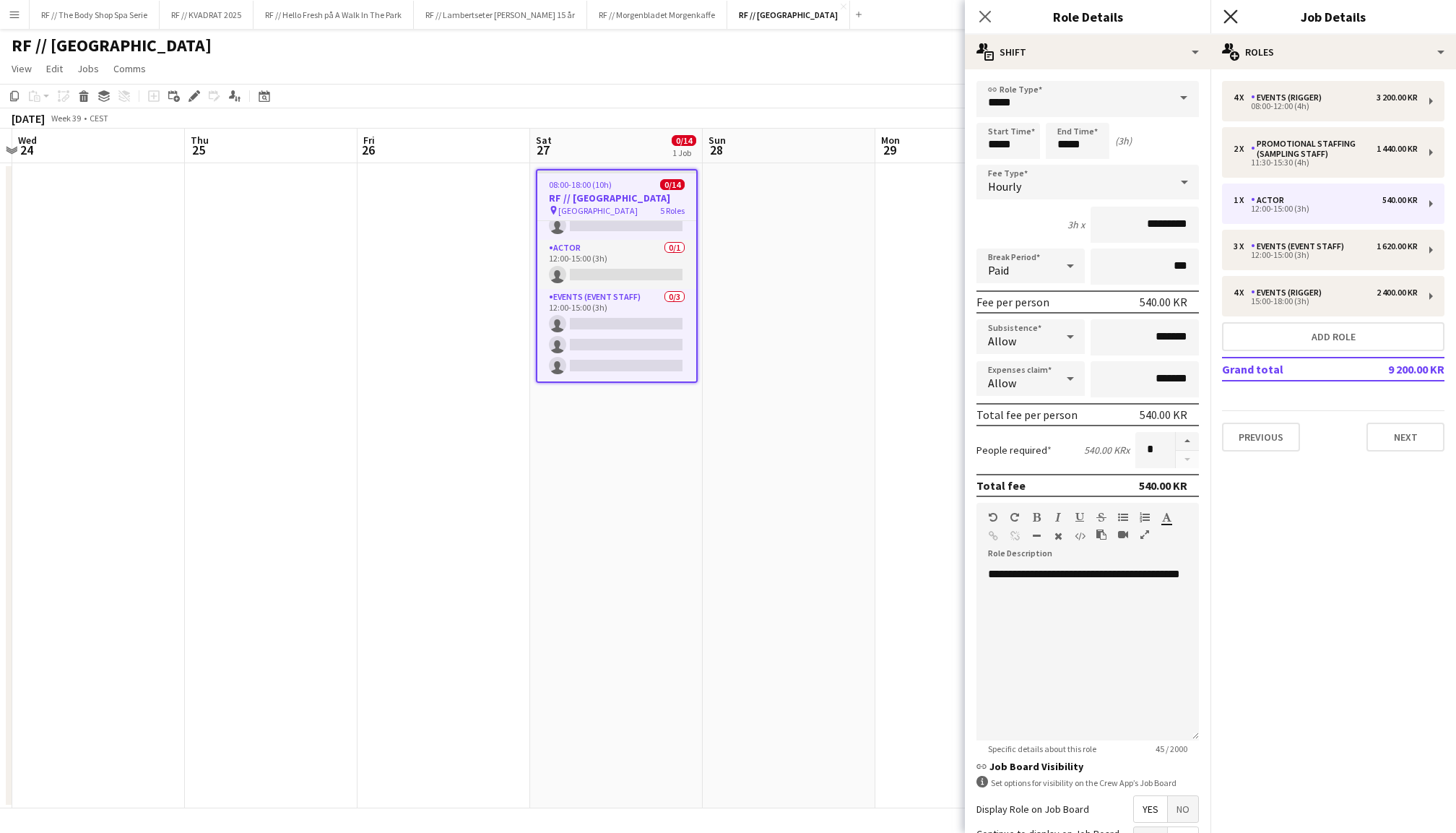
click at [1230, 11] on icon "Close pop-in" at bounding box center [1230, 16] width 14 height 14
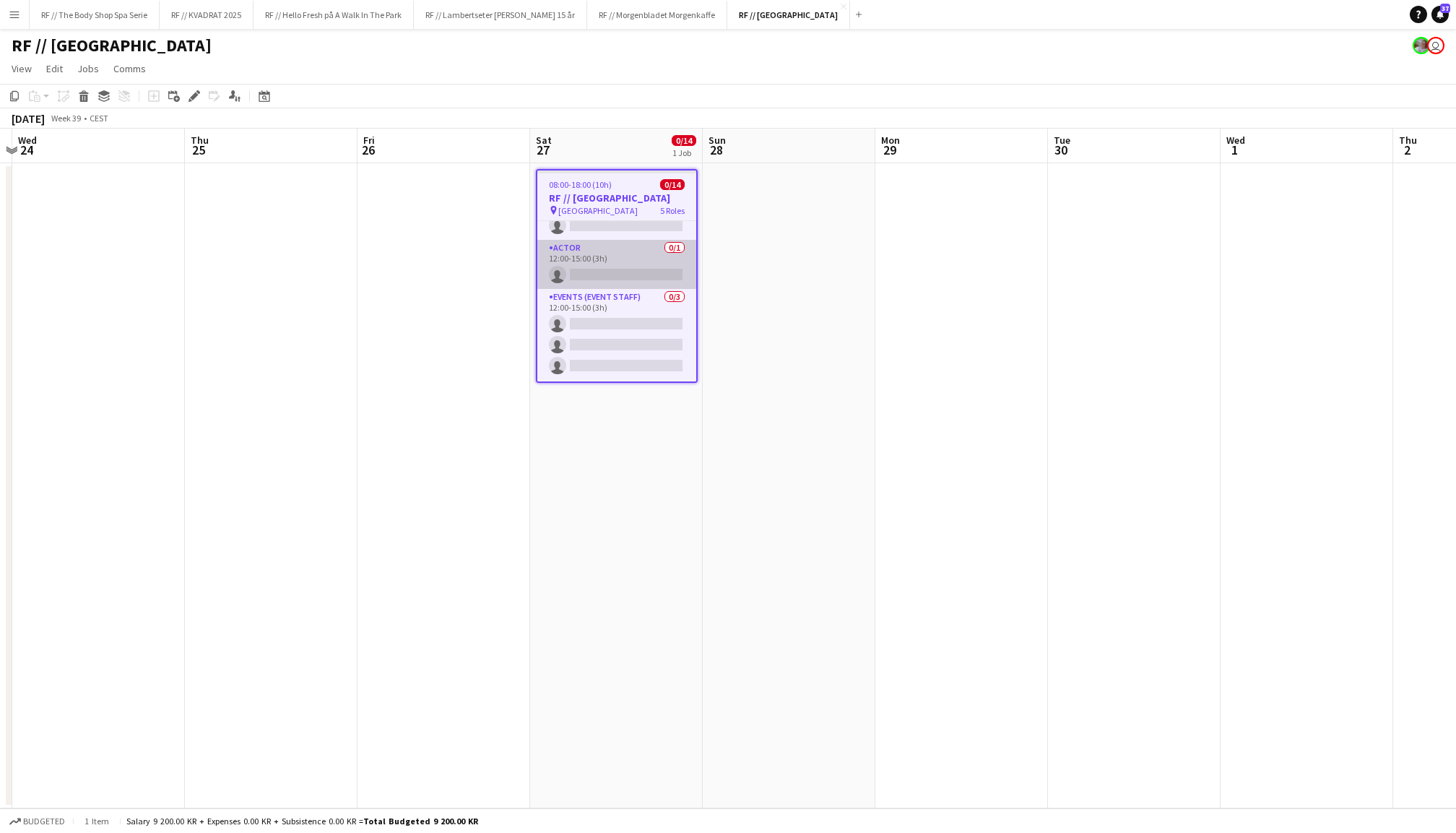
click at [615, 266] on app-card-role "Actor 0/1 12:00-15:00 (3h) single-neutral-actions" at bounding box center [617, 264] width 159 height 49
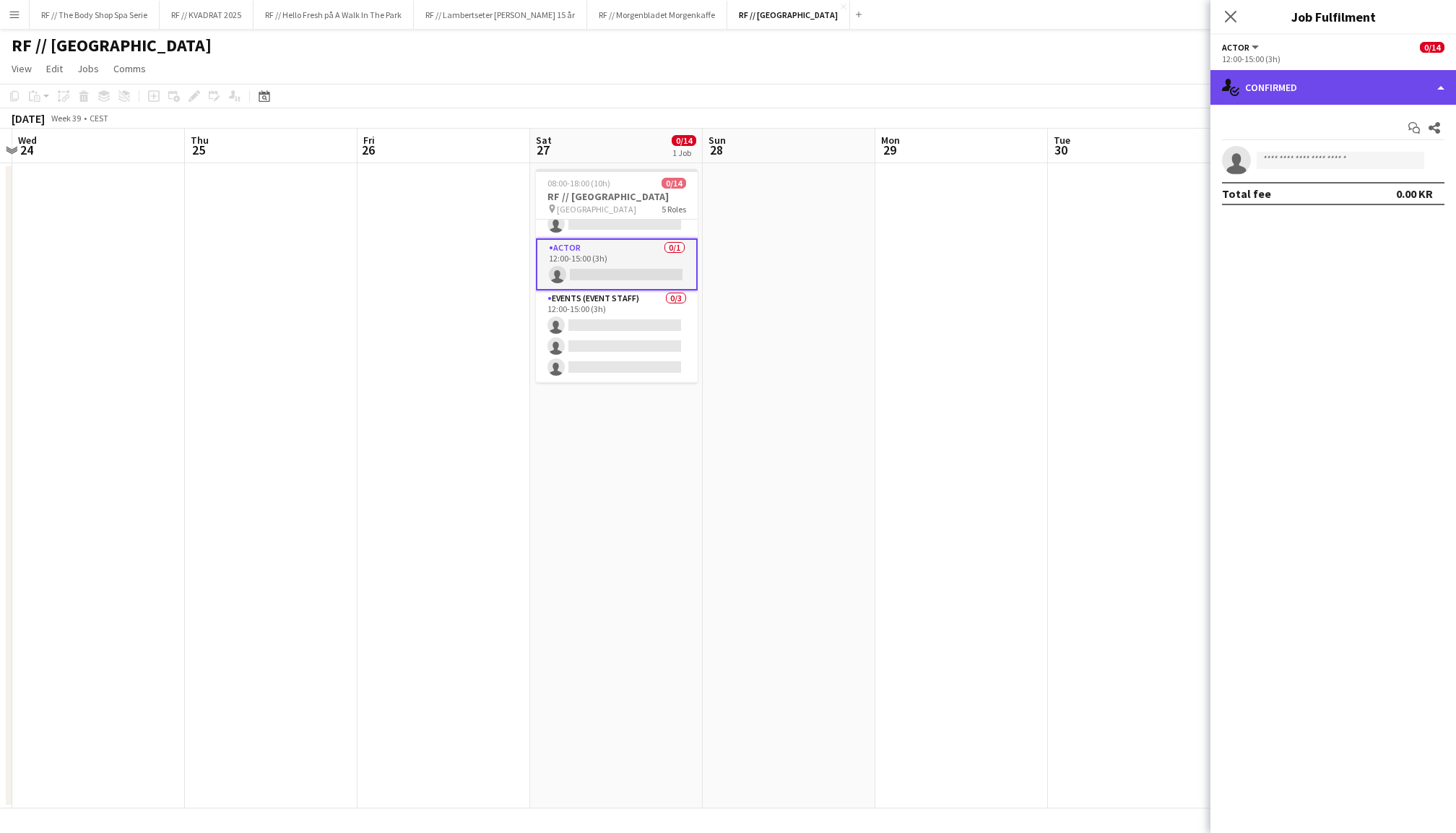
click at [1298, 83] on div "single-neutral-actions-check-2 Confirmed" at bounding box center [1333, 87] width 246 height 34
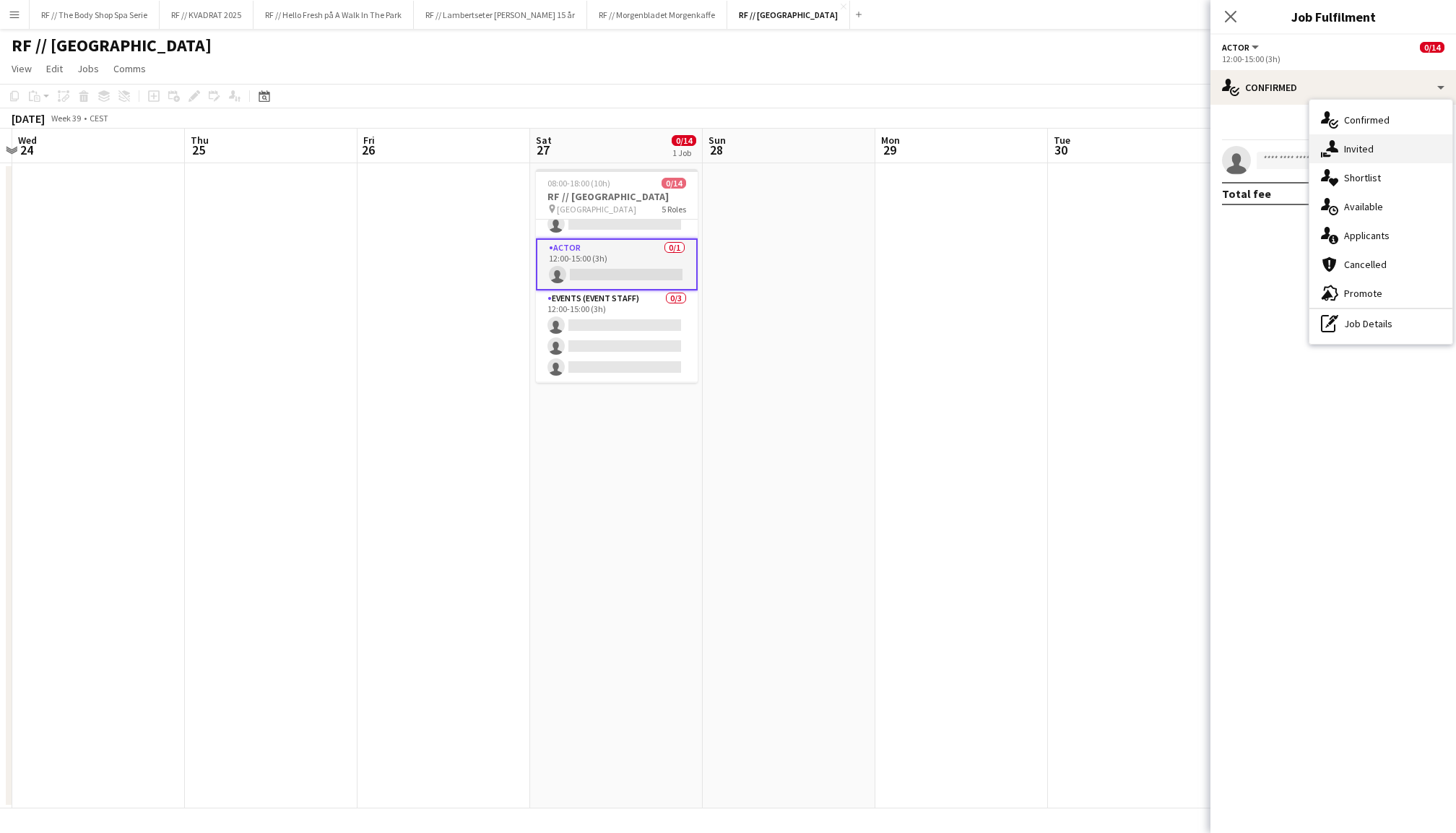
click at [1351, 140] on div "single-neutral-actions-share-1 Invited" at bounding box center [1381, 148] width 143 height 29
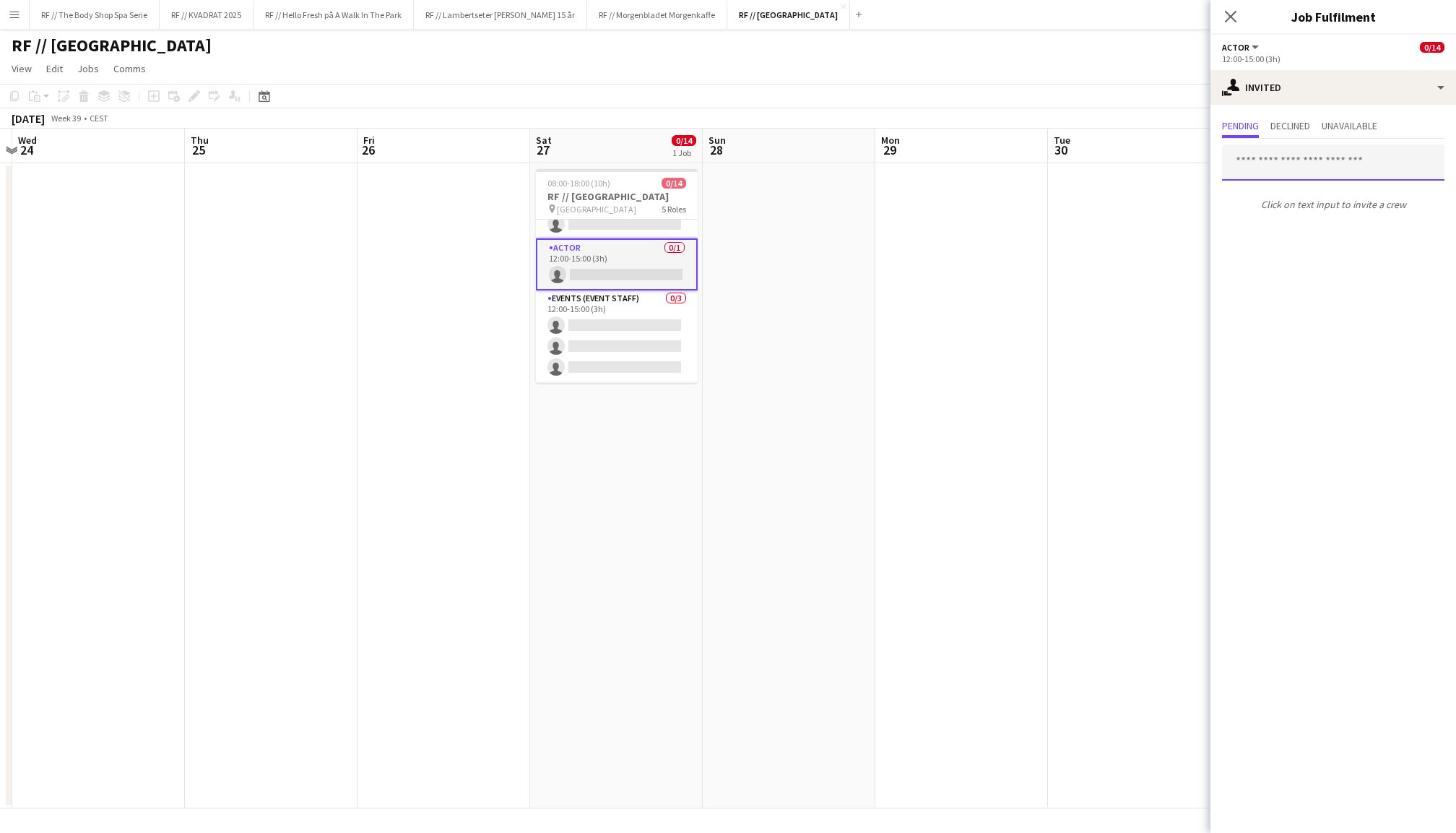
click at [1289, 159] on input "text" at bounding box center [1333, 163] width 222 height 36
type input "**********"
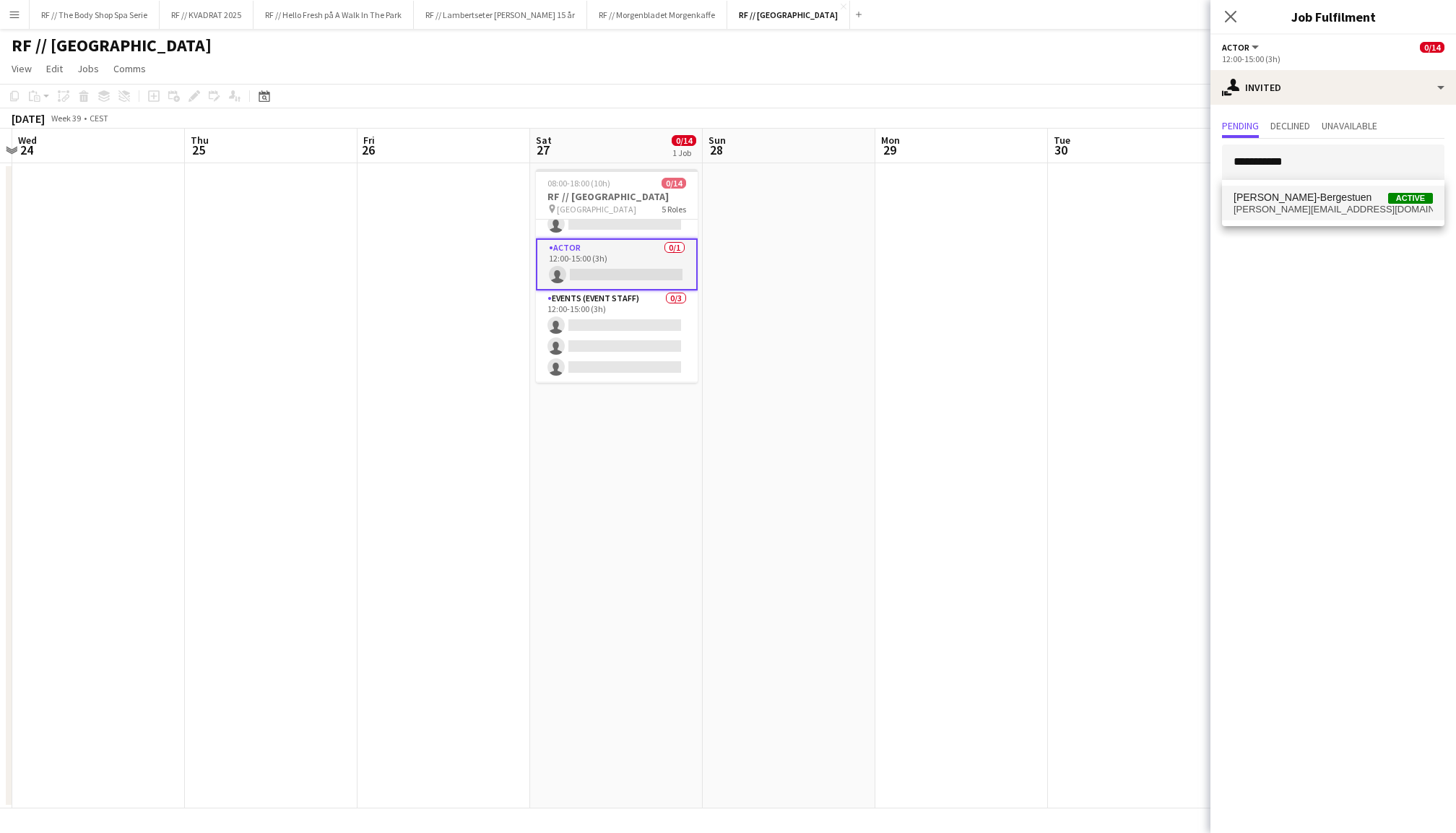
click at [1306, 208] on span "[PERSON_NAME][EMAIL_ADDRESS][DOMAIN_NAME]" at bounding box center [1333, 209] width 199 height 11
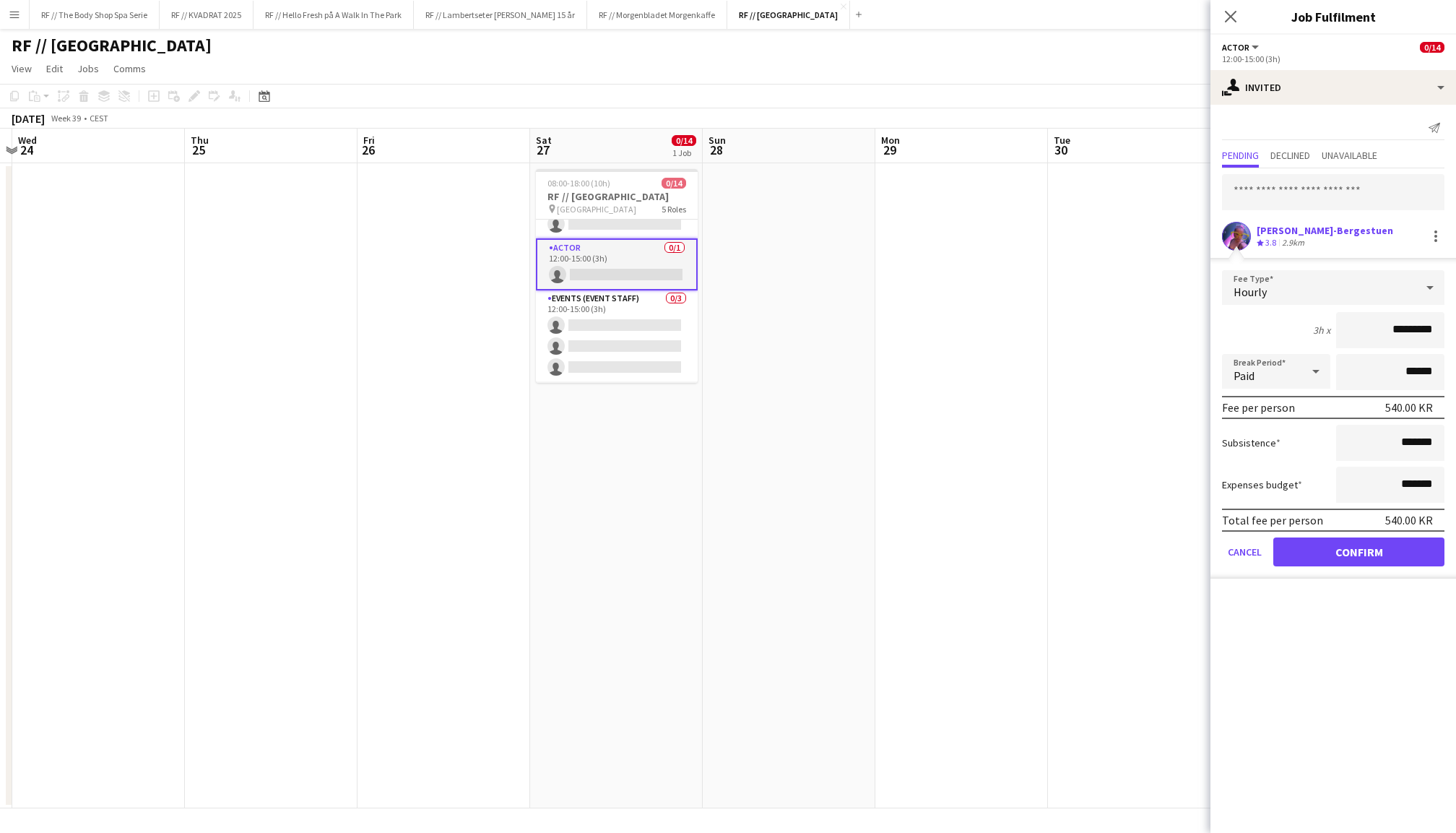
click at [1326, 548] on button "Confirm" at bounding box center [1359, 552] width 172 height 29
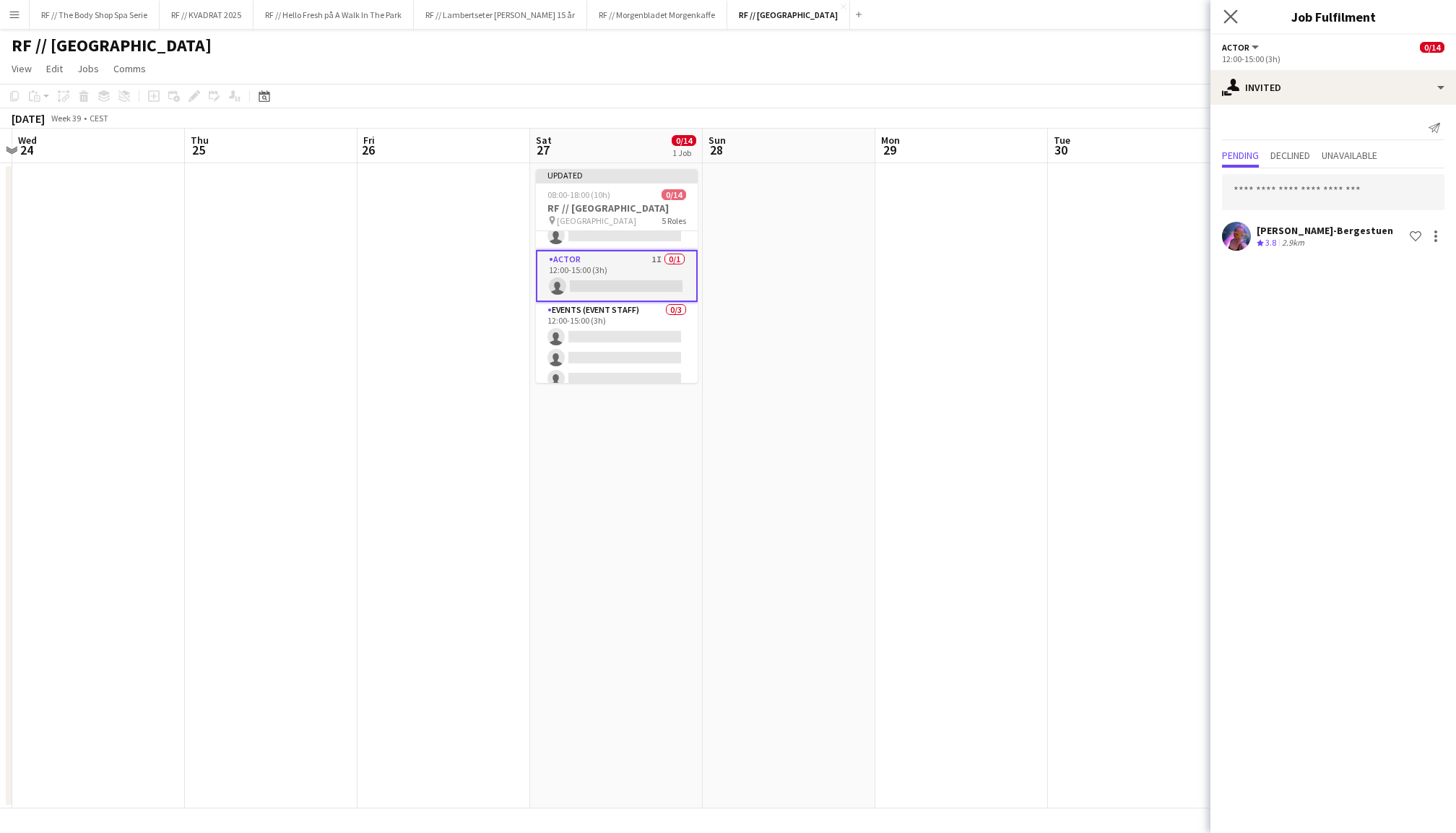
click at [1232, 7] on app-icon "Close pop-in" at bounding box center [1231, 17] width 21 height 21
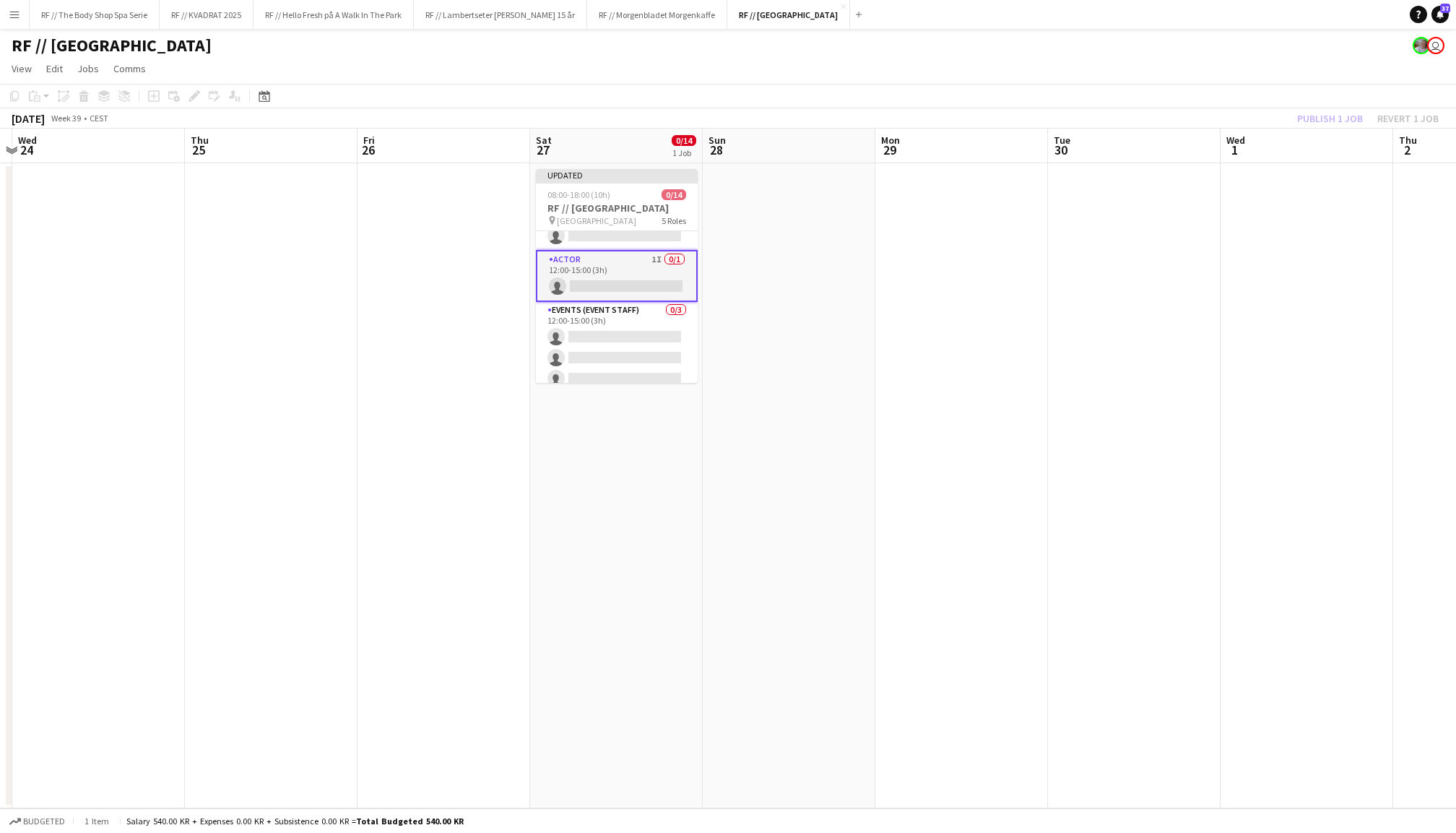
click at [1311, 109] on div "Publish 1 job Revert 1 job" at bounding box center [1368, 118] width 176 height 19
click at [1311, 109] on button "Publish 1 job" at bounding box center [1330, 118] width 78 height 19
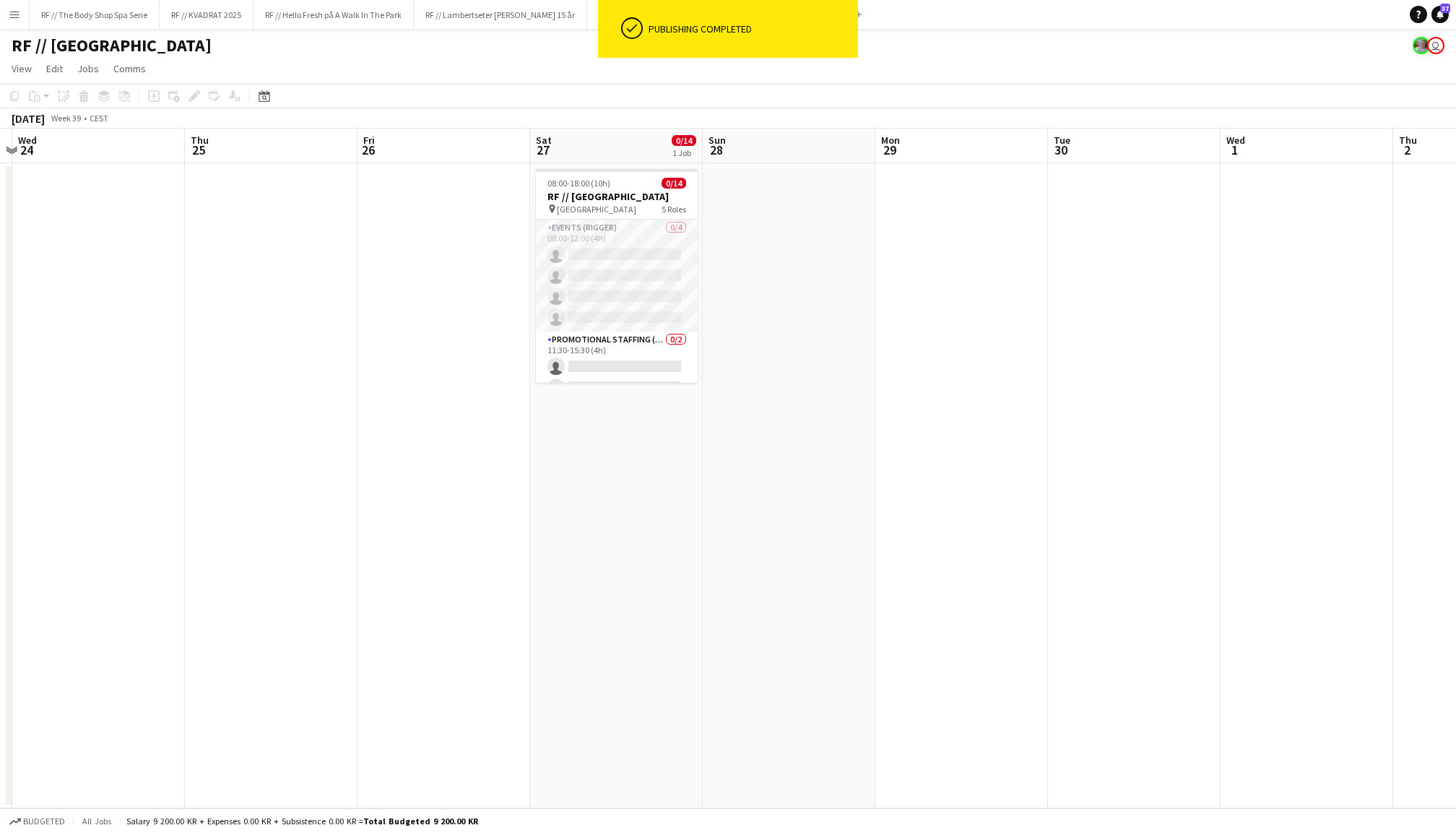
scroll to position [0, 0]
